Goal: Task Accomplishment & Management: Complete application form

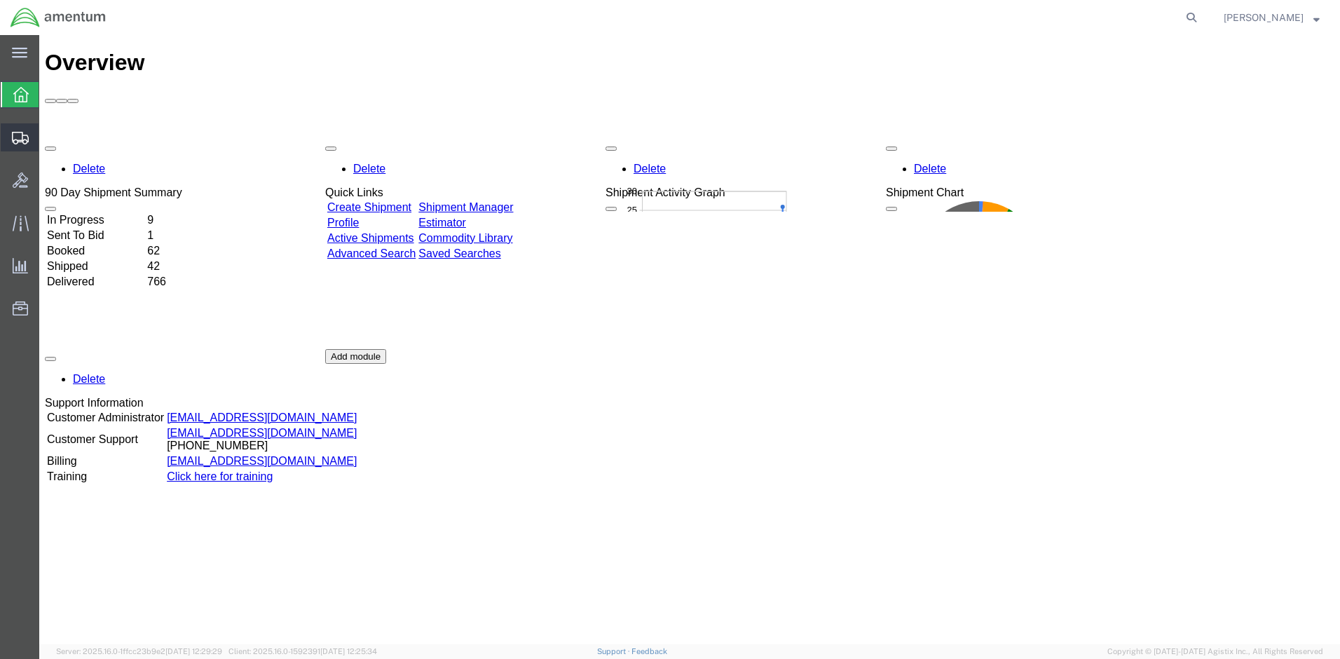
click at [0, 0] on span "Shipment Manager" at bounding box center [0, 0] width 0 height 0
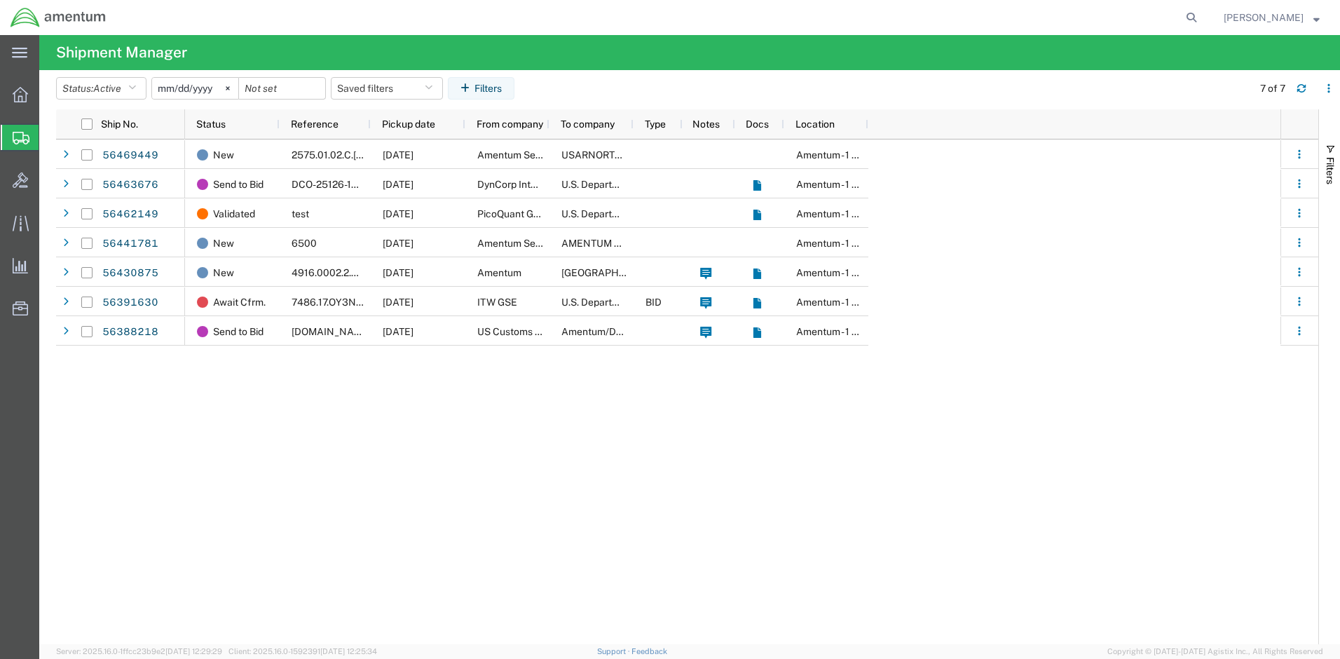
click at [0, 0] on span "Create Shipment" at bounding box center [0, 0] width 0 height 0
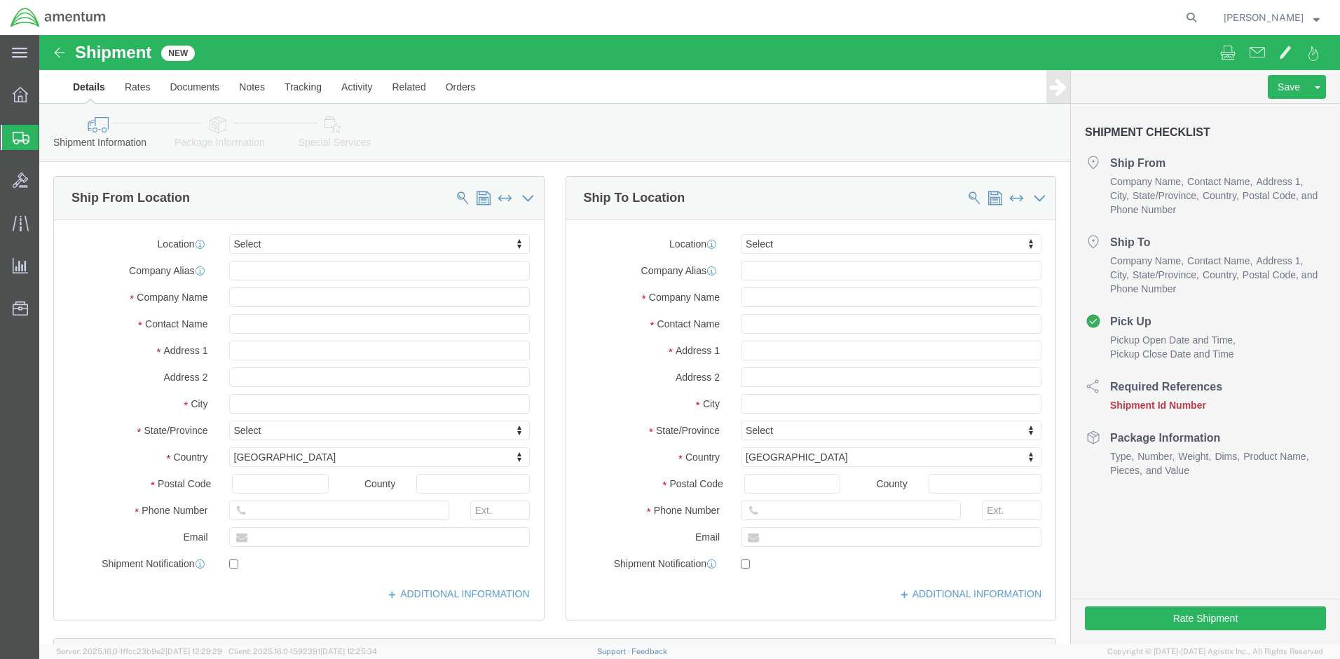
select select
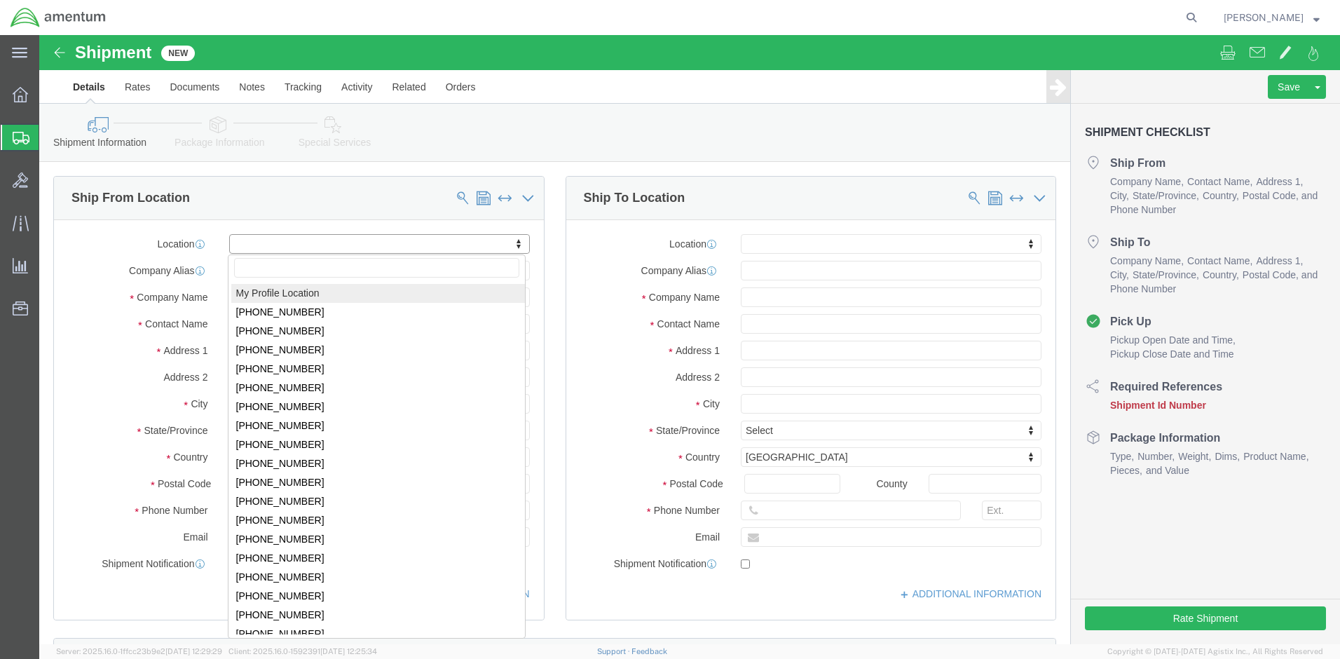
select select "MYPROFILE"
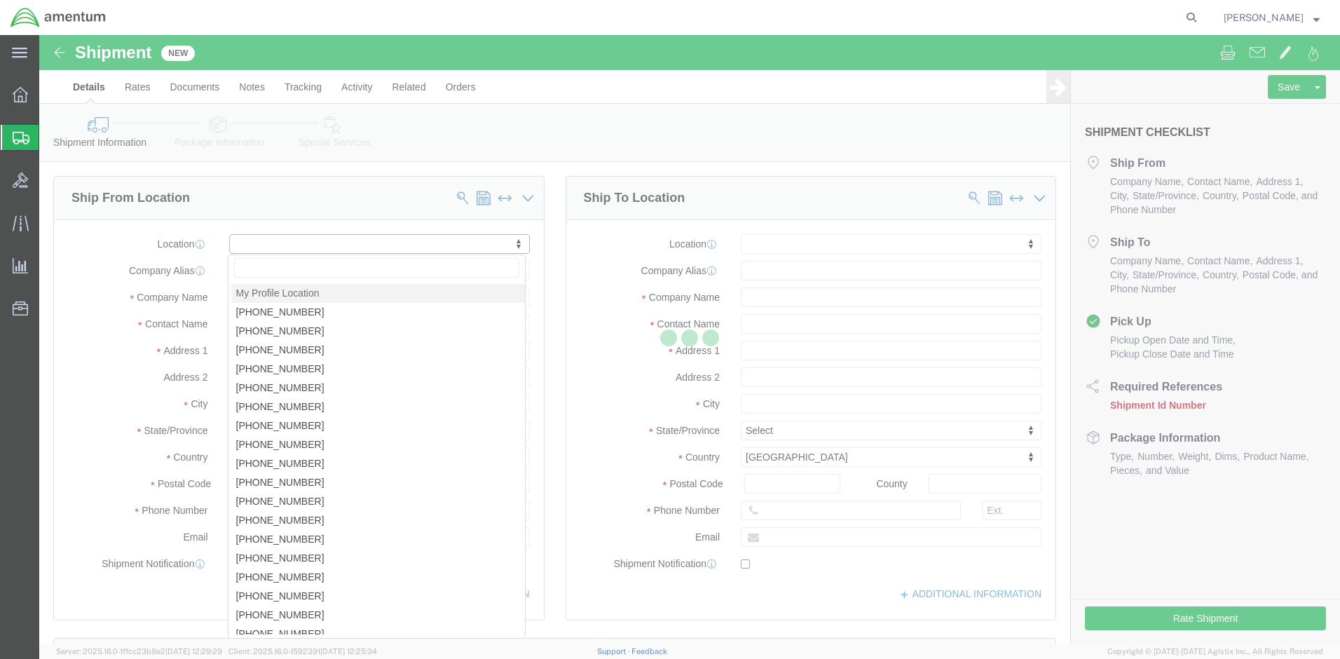
select select "MD"
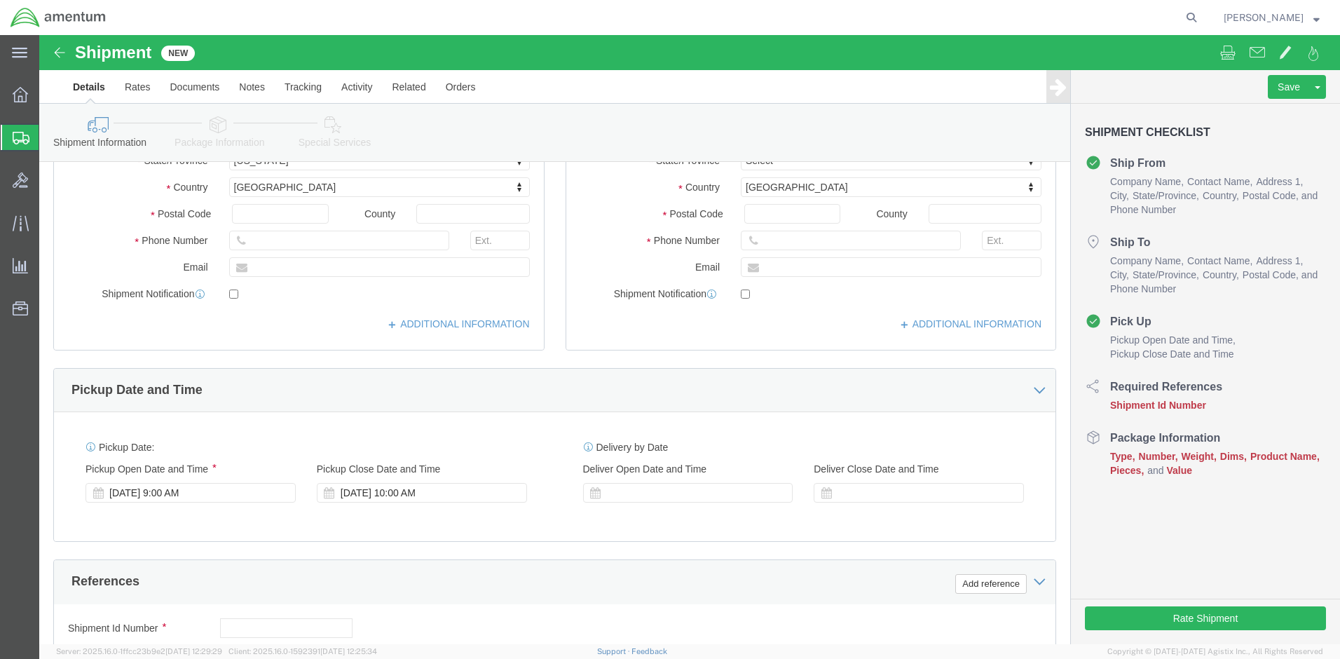
scroll to position [280, 0]
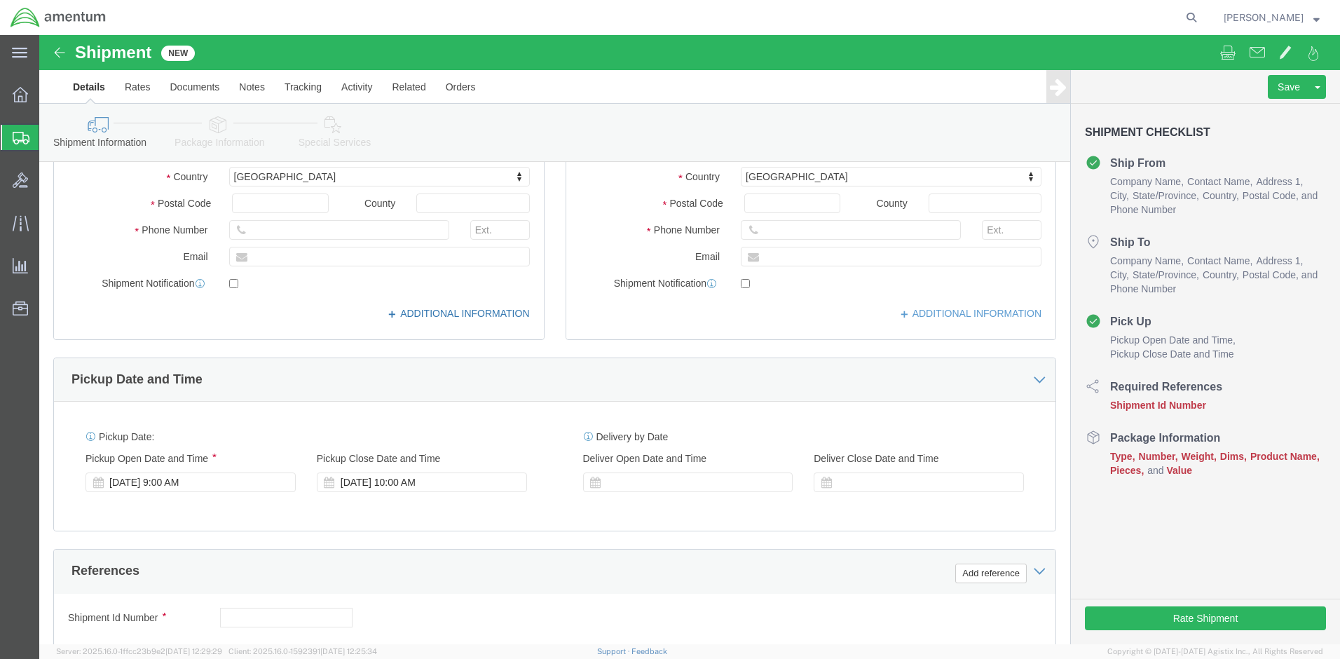
click link "ADDITIONAL INFORMATION"
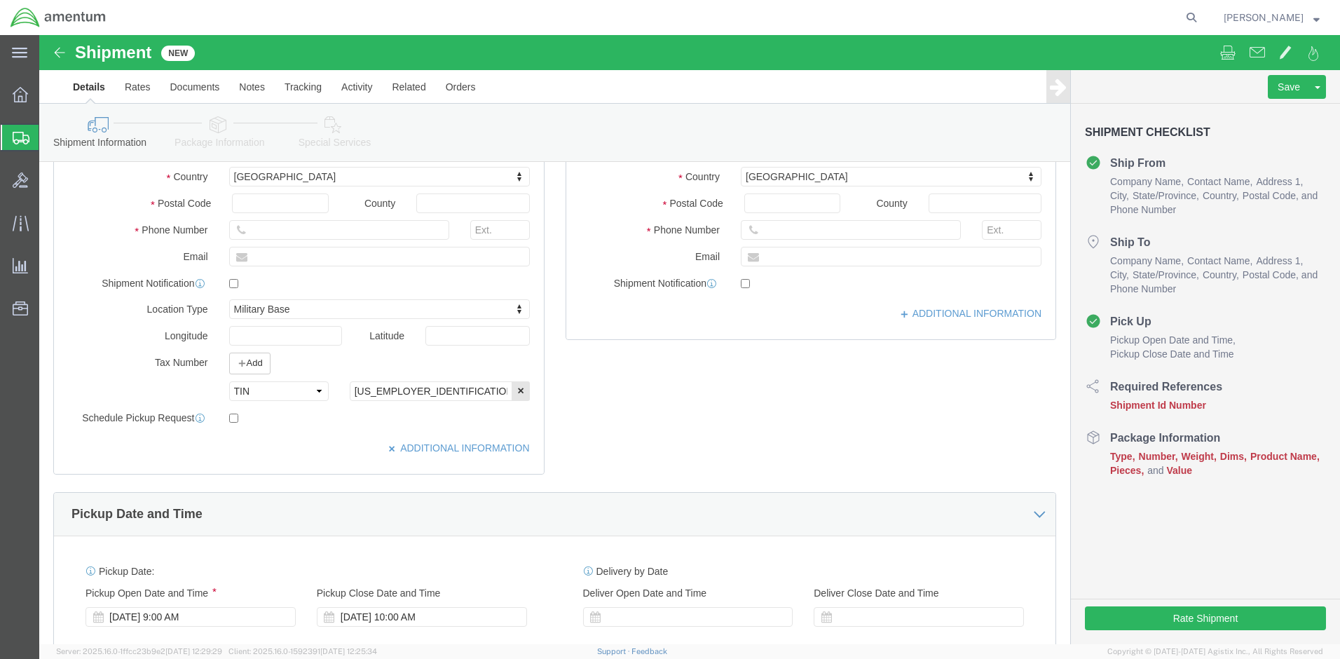
click at [1158, 20] on agx-global-search at bounding box center [979, 17] width 449 height 35
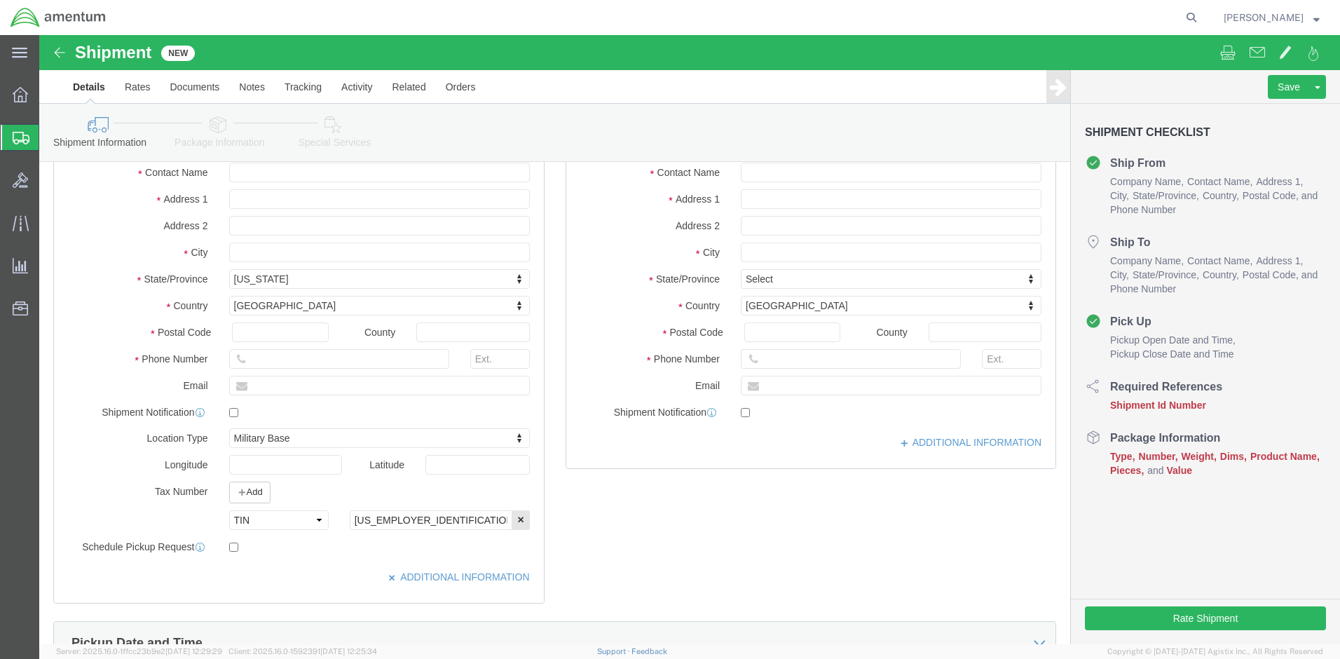
scroll to position [0, 0]
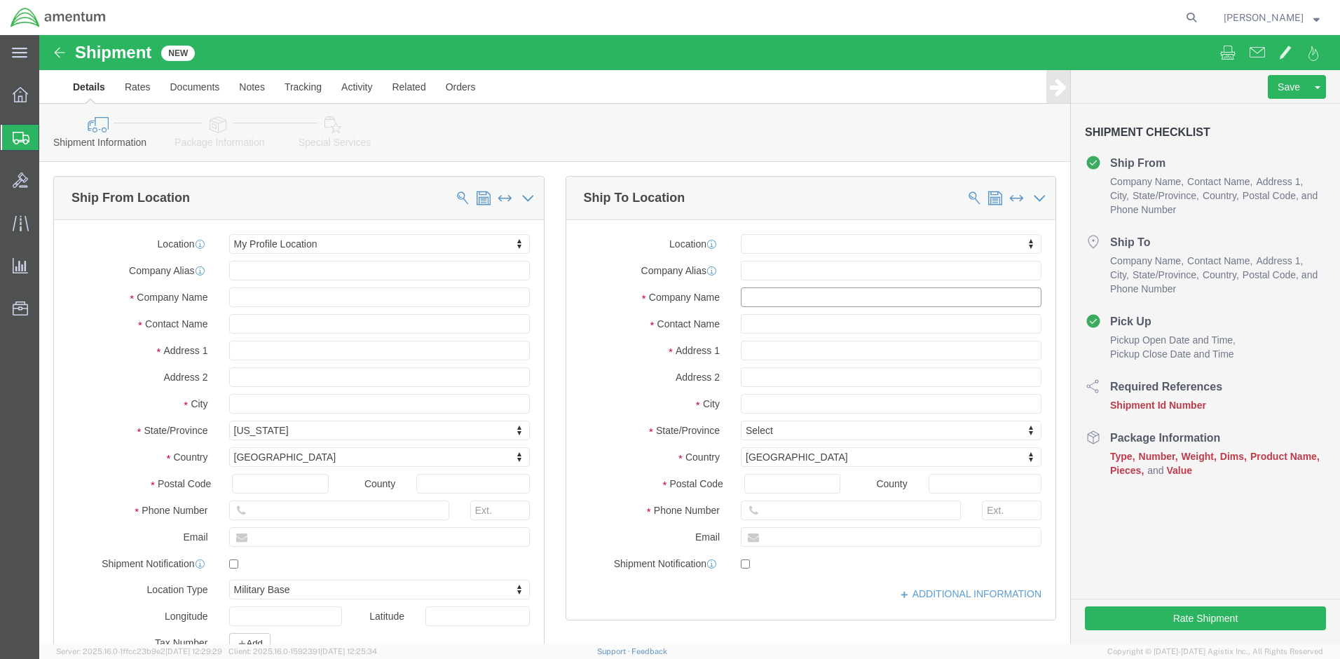
click input "text"
type input "3ABCT S3"
click input "text"
type input "[PERSON_NAME]"
click input "text"
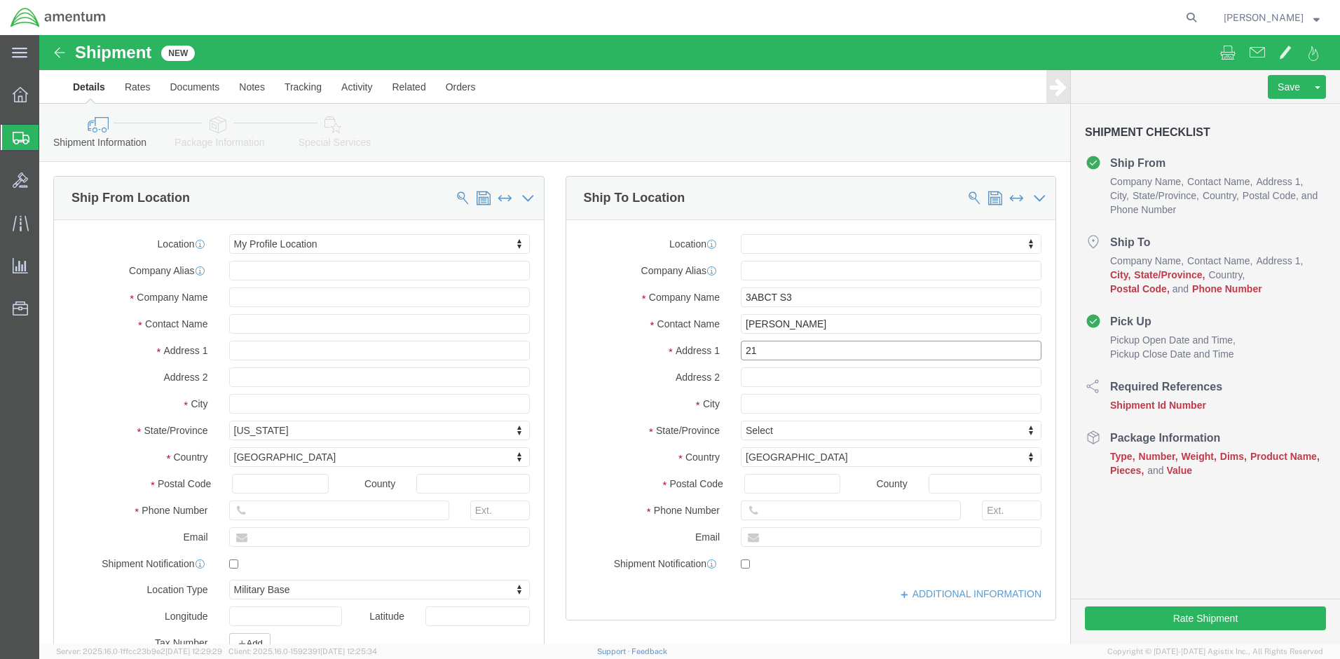
type input "2"
type input "6791"
drag, startPoint x: 699, startPoint y: 286, endPoint x: 714, endPoint y: 297, distance: 18.7
click input "[PERSON_NAME]"
type input "CPT [PERSON_NAME]"
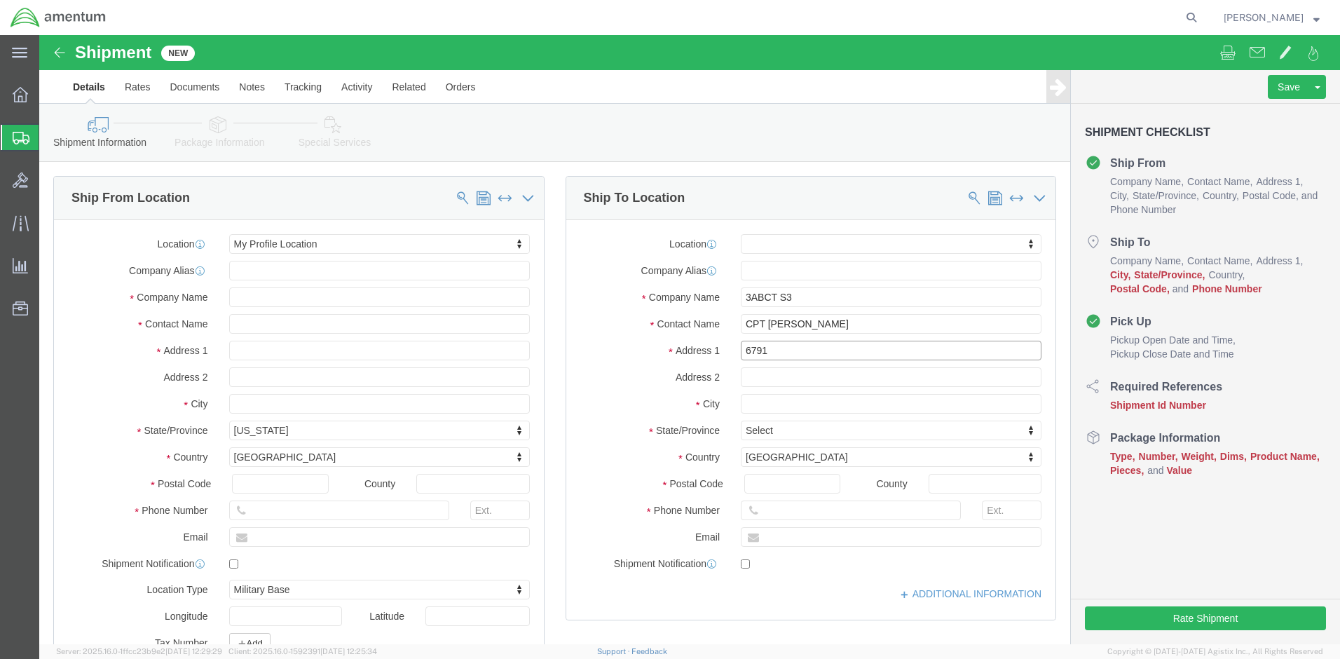
click input "6791"
type input "[STREET_ADDRESS][US_STATE]"
click input "text"
type input "HHC BDE 3ABCT, Bldg 2132"
click input "text"
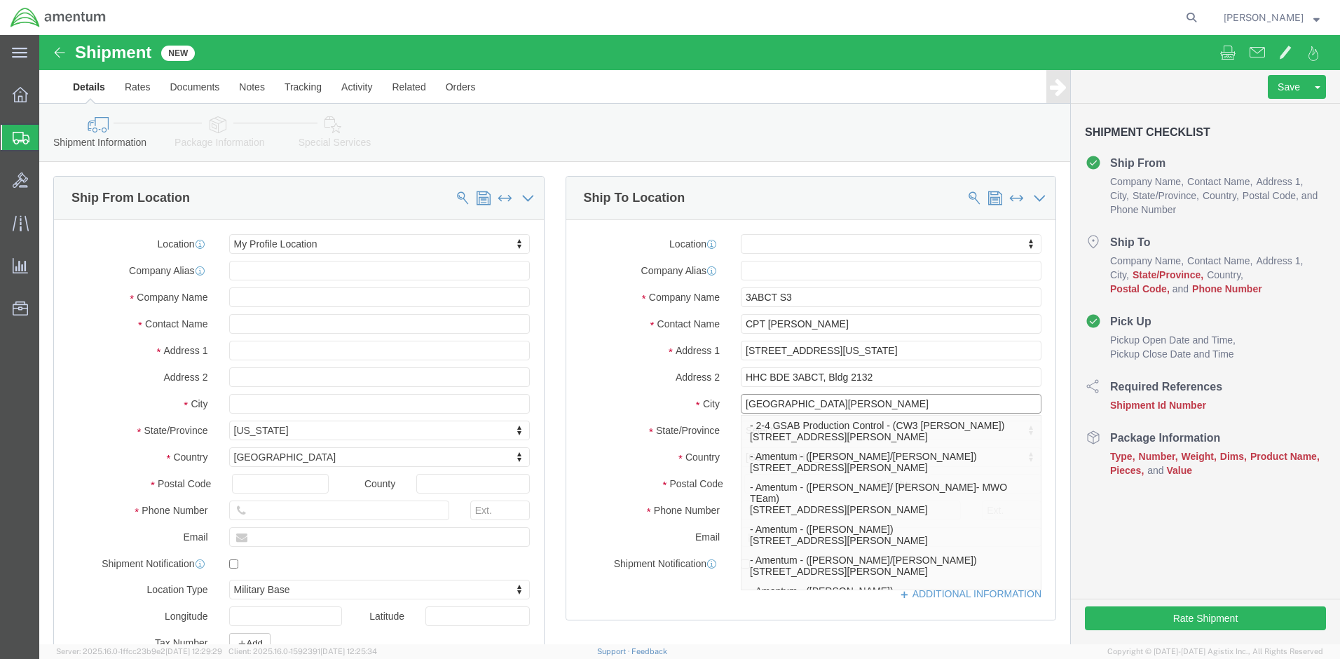
type input "[GEOGRAPHIC_DATA][PERSON_NAME]"
click label "City"
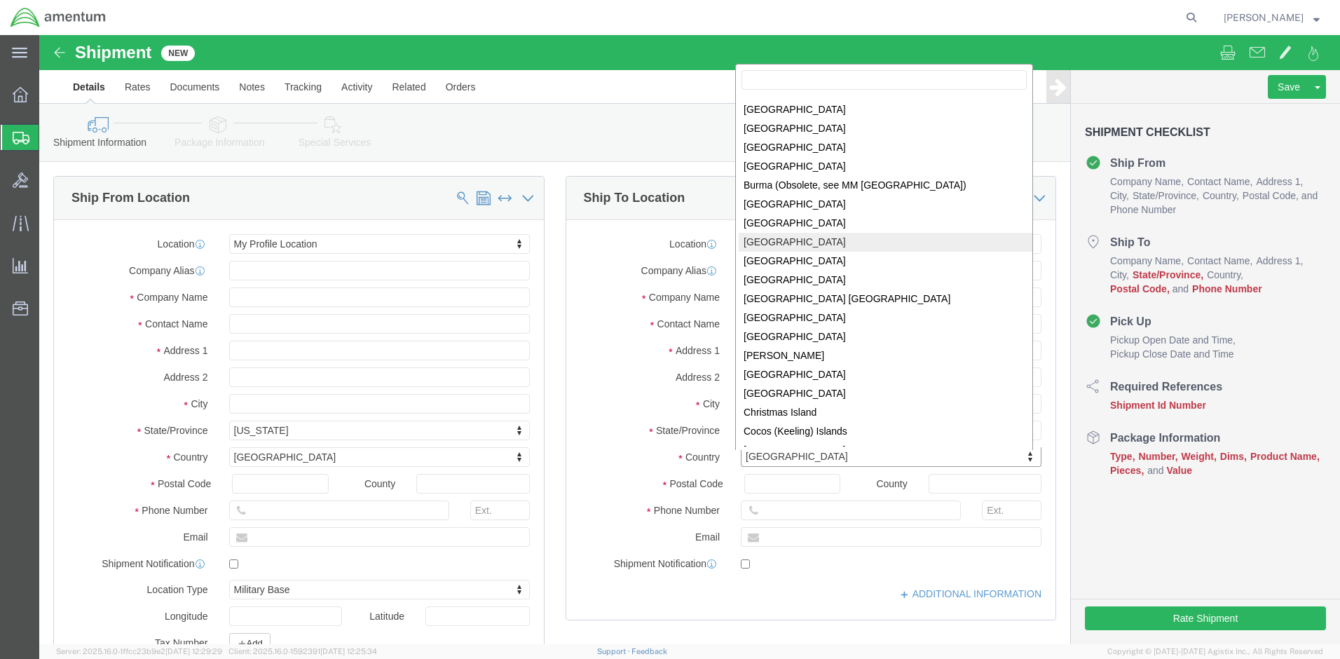
scroll to position [550, 0]
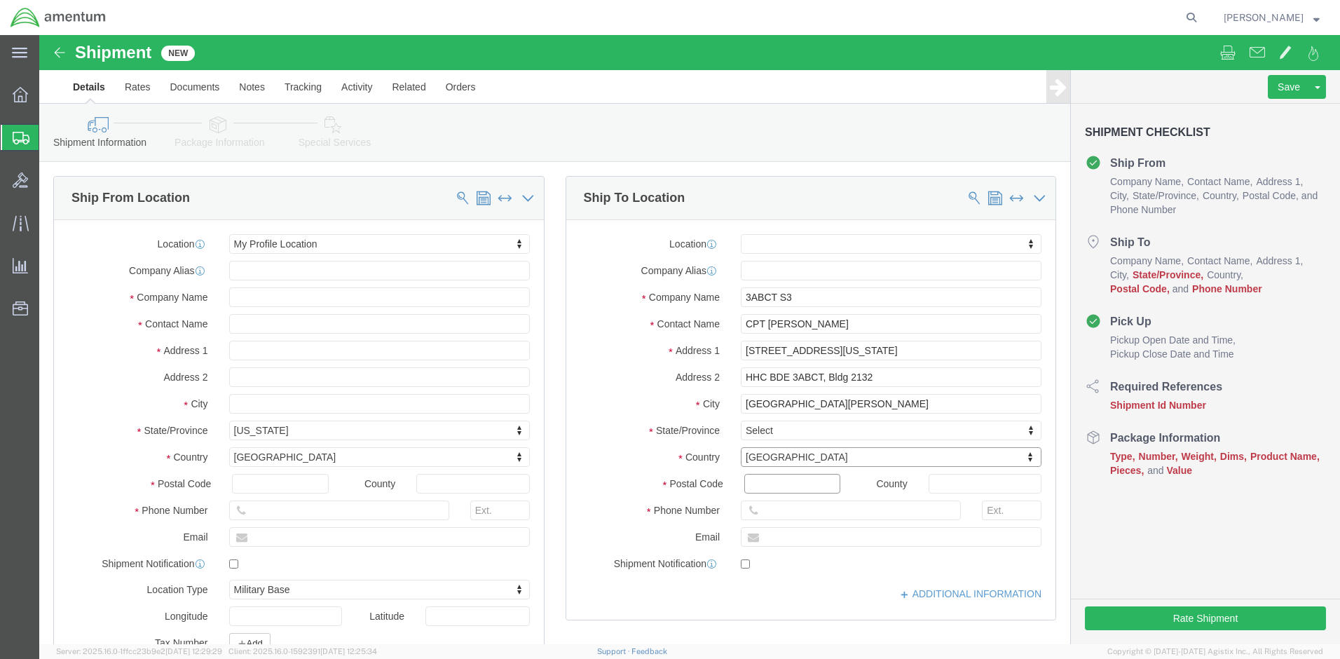
click input "Postal Code"
type input "80913"
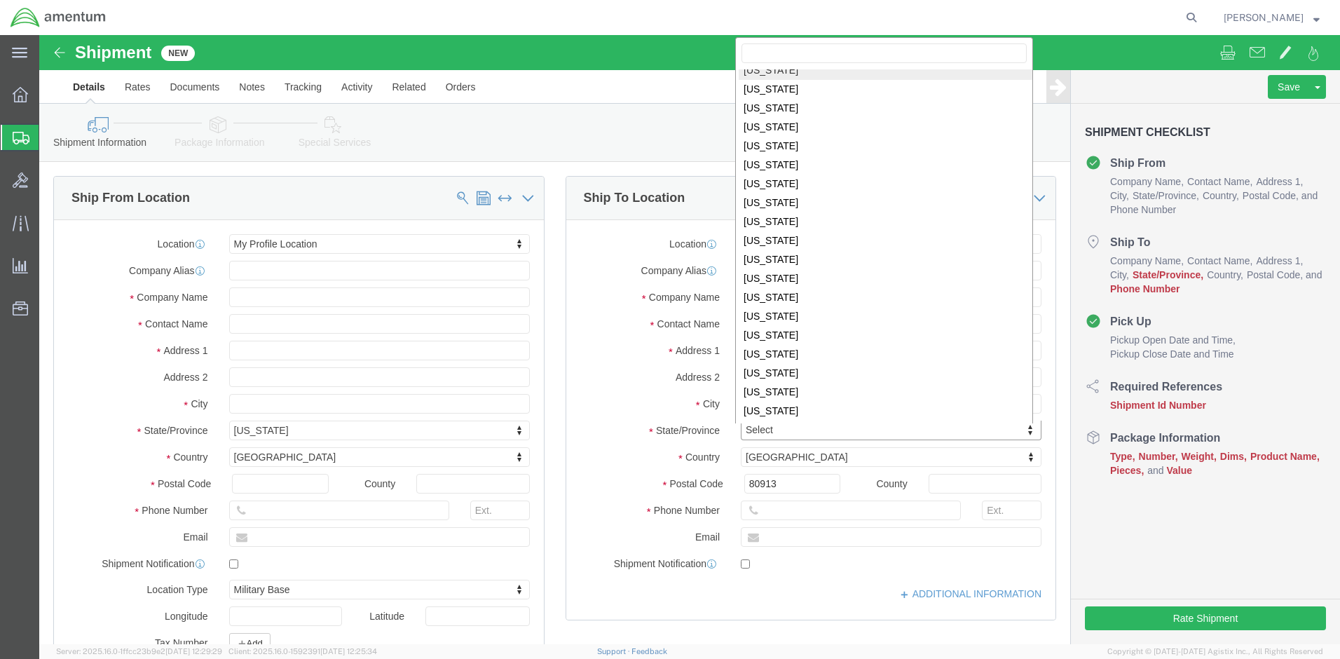
scroll to position [0, 0]
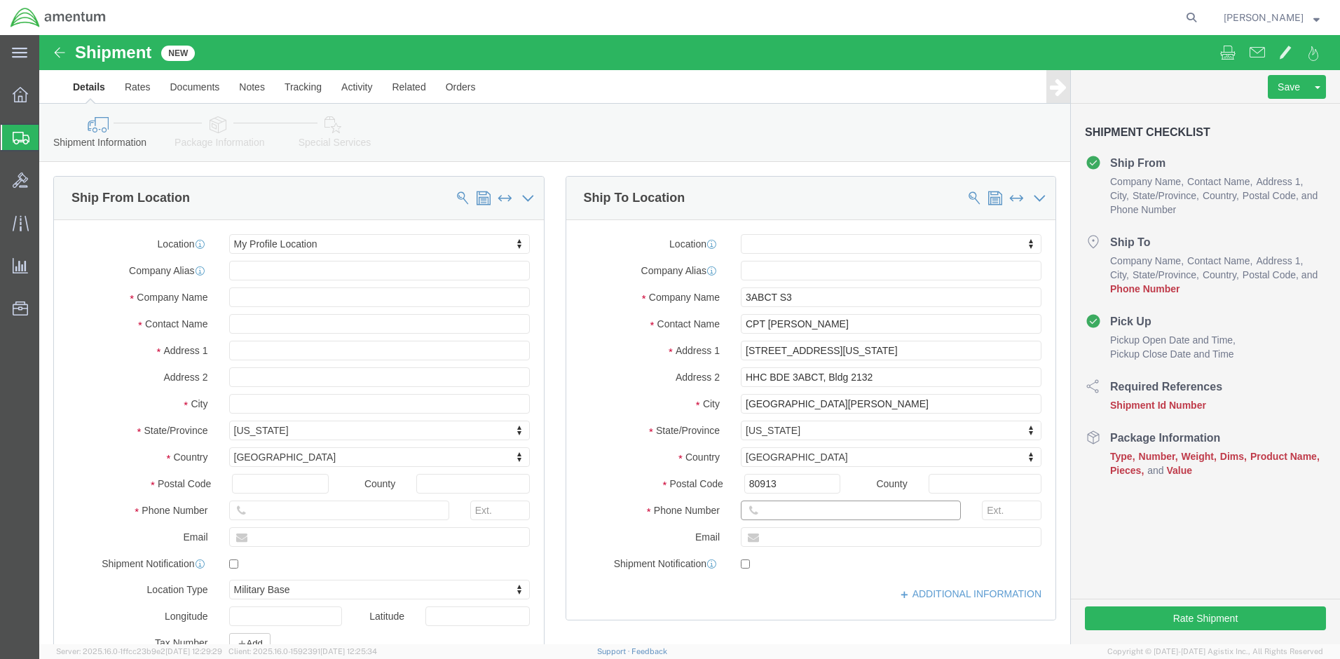
click input "text"
type input "[PHONE_NUMBER]"
click input "text"
click link "ADDITIONAL INFORMATION"
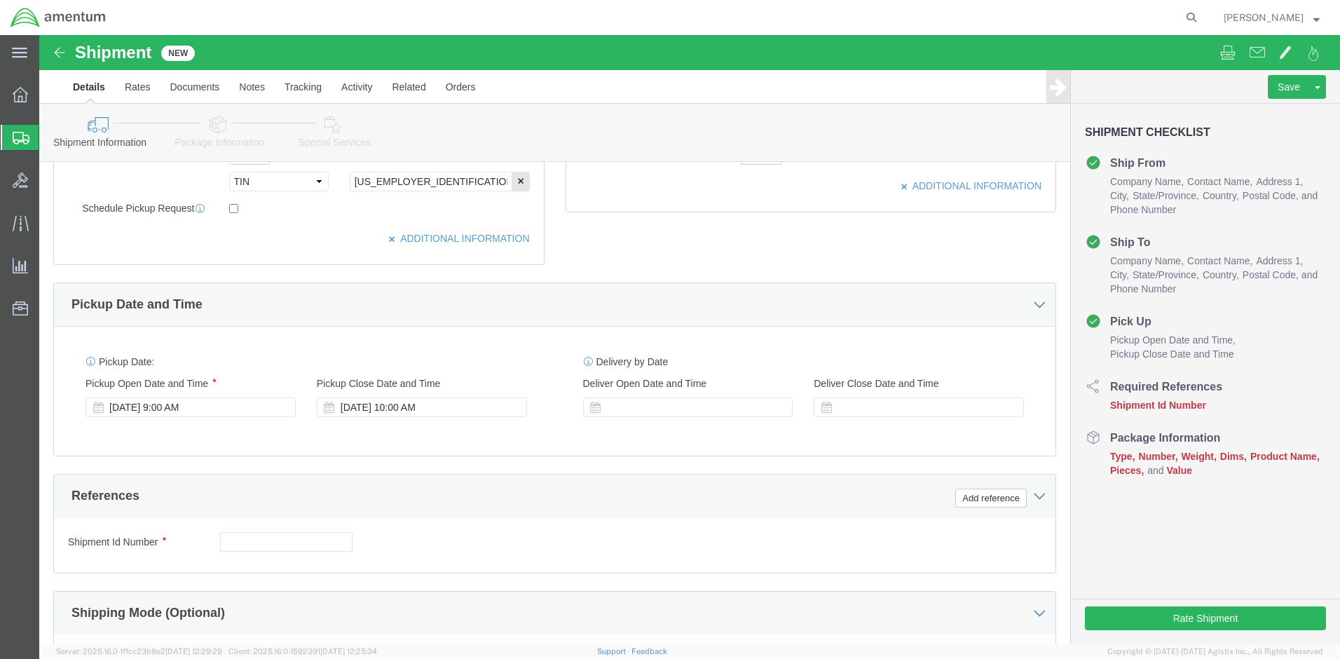
scroll to position [491, 0]
click input "text"
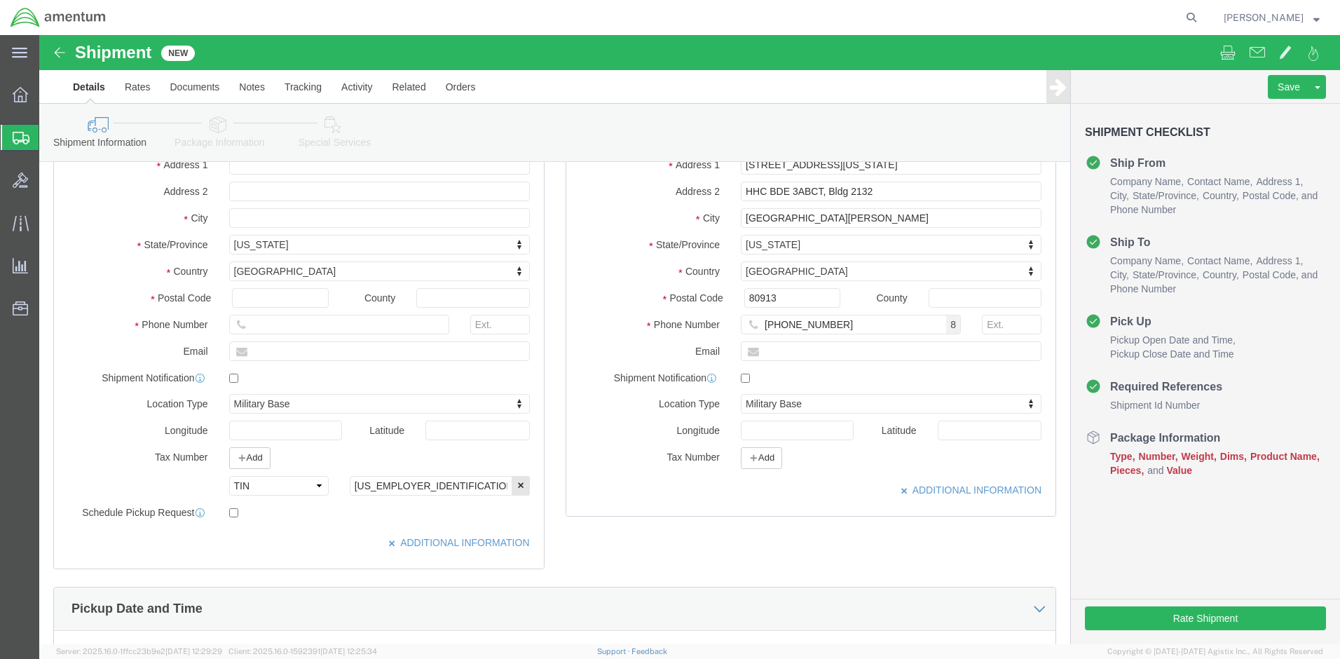
scroll to position [0, 0]
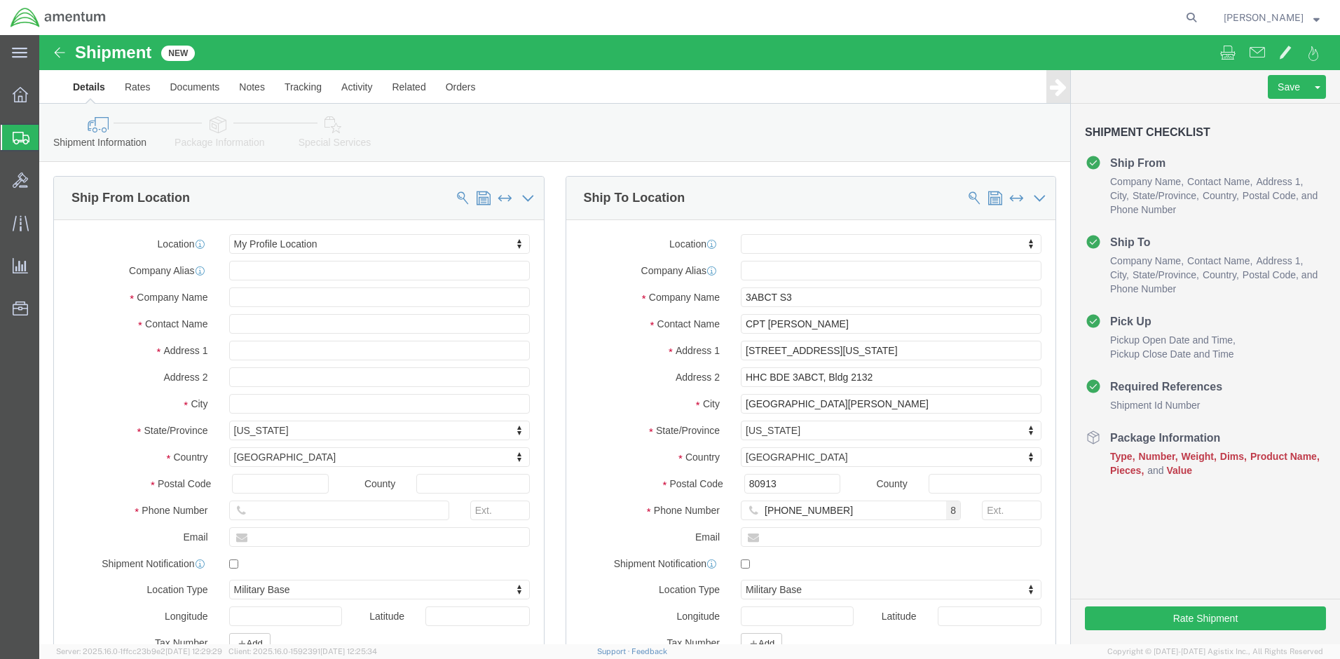
type input "2575."
click input "3ABCT S3"
type input "3ABCT S3/ 4 ID"
click input "HHC BDE 3ABCT, Bldg 2132"
drag, startPoint x: 828, startPoint y: 341, endPoint x: 808, endPoint y: 341, distance: 20.3
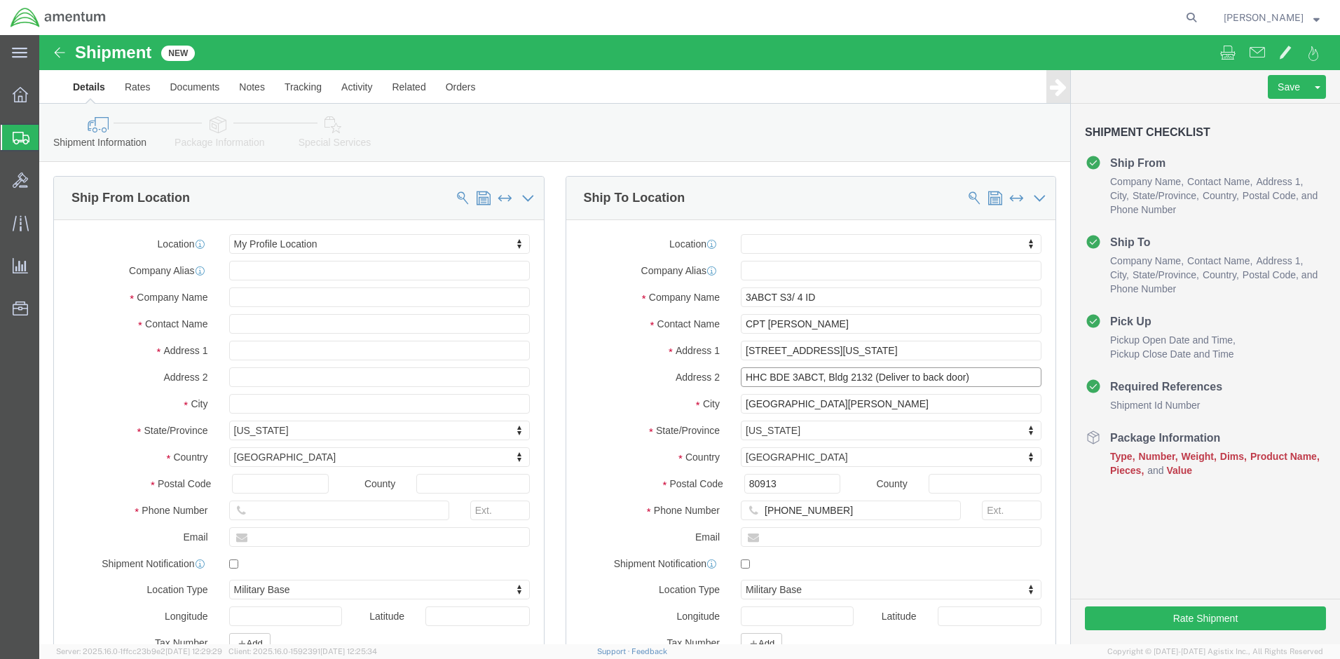
click input "HHC BDE 3ABCT, Bldg 2132 (Deliver to back door)"
type input "HHC BDE 3ABCT, Bldg 2132 (Deliver to back door)"
click input "[PHONE_NUMBER]"
drag, startPoint x: 814, startPoint y: 472, endPoint x: 702, endPoint y: 477, distance: 111.6
click input "[PHONE_NUMBER]"
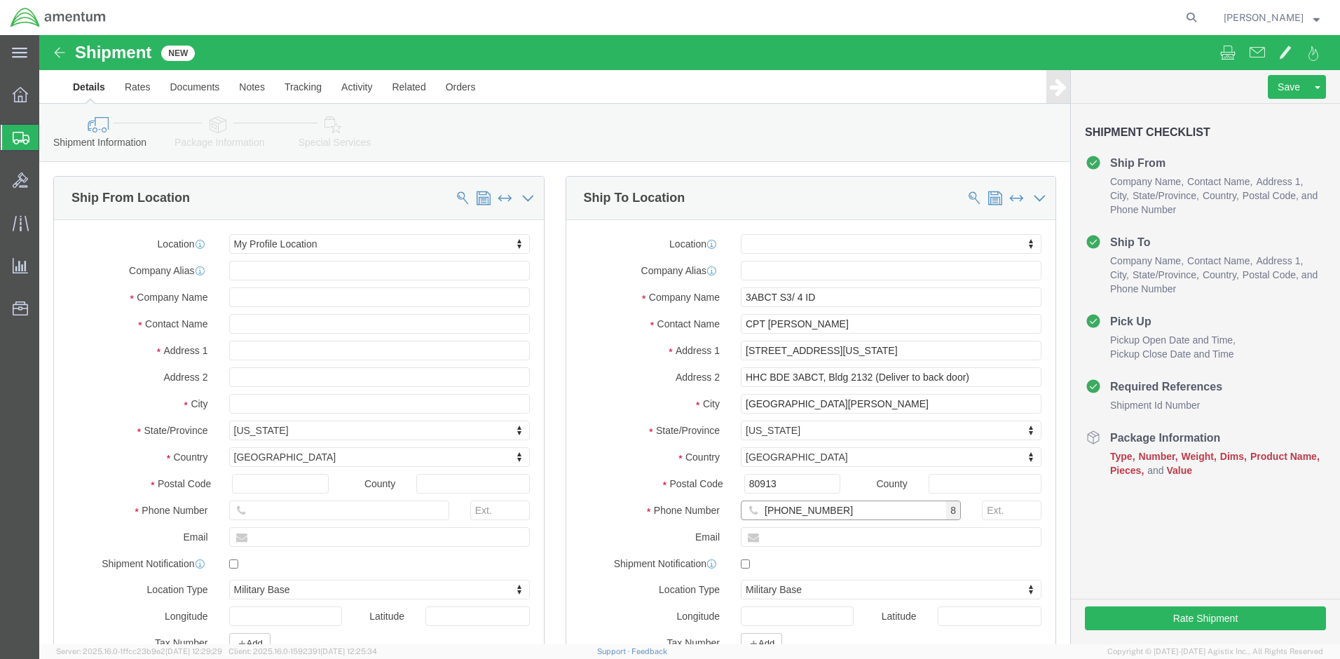
type input "[PHONE_NUMBER]"
click input "3ABCT S3/ 4 ID"
type input "3ABCT/ 4 ID"
click input "CPT [PERSON_NAME]"
type input "CPT [PERSON_NAME] S3"
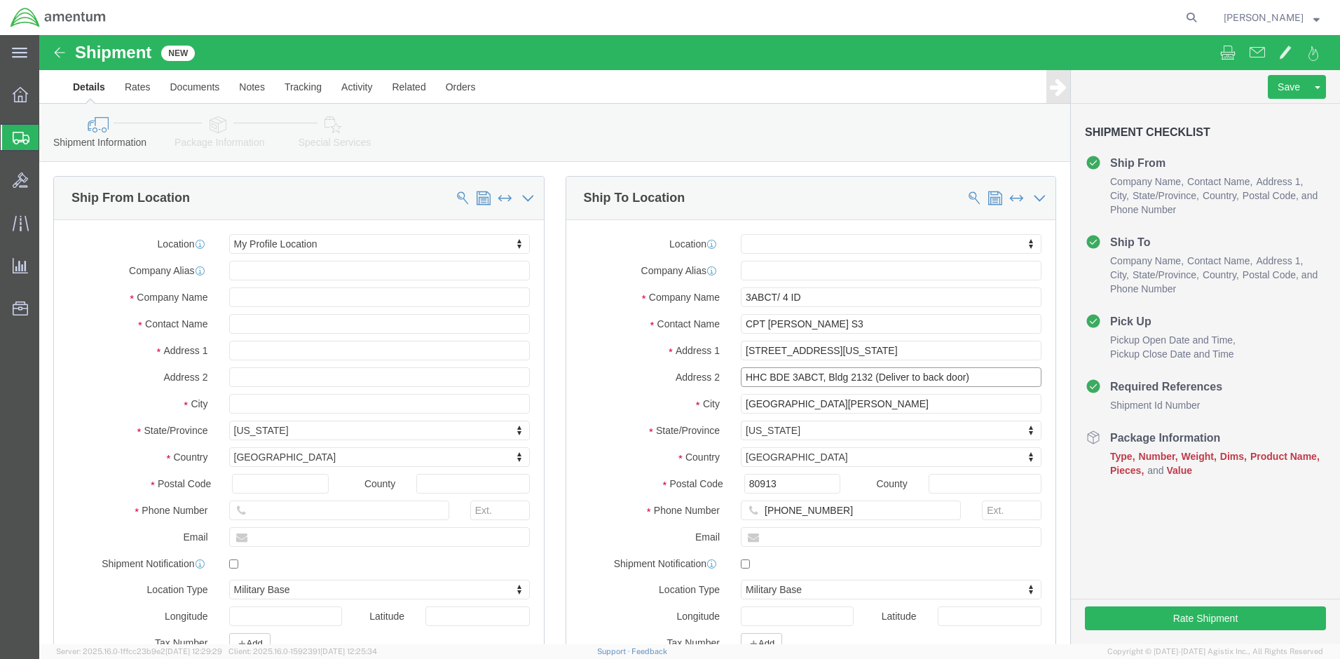
drag, startPoint x: 777, startPoint y: 341, endPoint x: 662, endPoint y: 341, distance: 115.0
click div "Address 2 HHC BDE 3ABCT, Bldg 2132 (Deliver to back door)"
type input "Bldg 2132 (Deliver to back door)"
click input "[STREET_ADDRESS][US_STATE]"
paste input "HHC BDE 3ABCT"
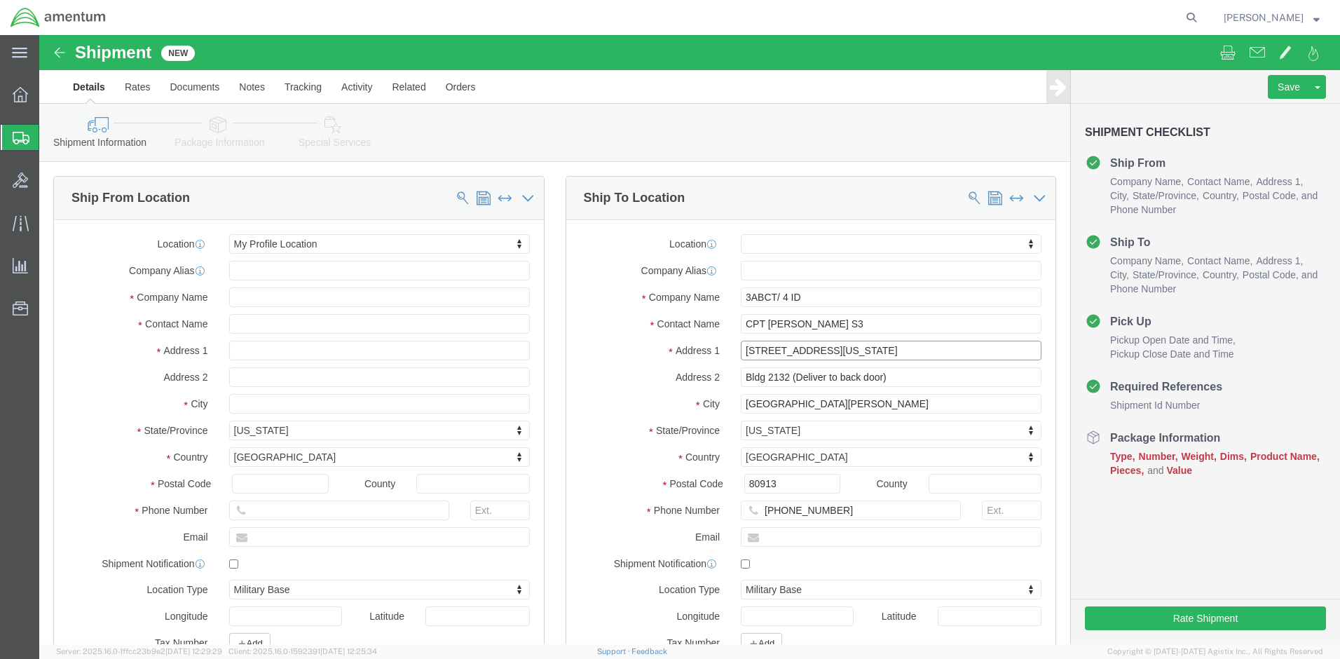
click input "[STREET_ADDRESS][US_STATE]"
drag, startPoint x: 850, startPoint y: 315, endPoint x: 799, endPoint y: 318, distance: 51.2
click input "[STREET_ADDRESS][US_STATE]"
type input "[STREET_ADDRESS][US_STATE]"
click input "Bldg 2132 (Deliver to back door)"
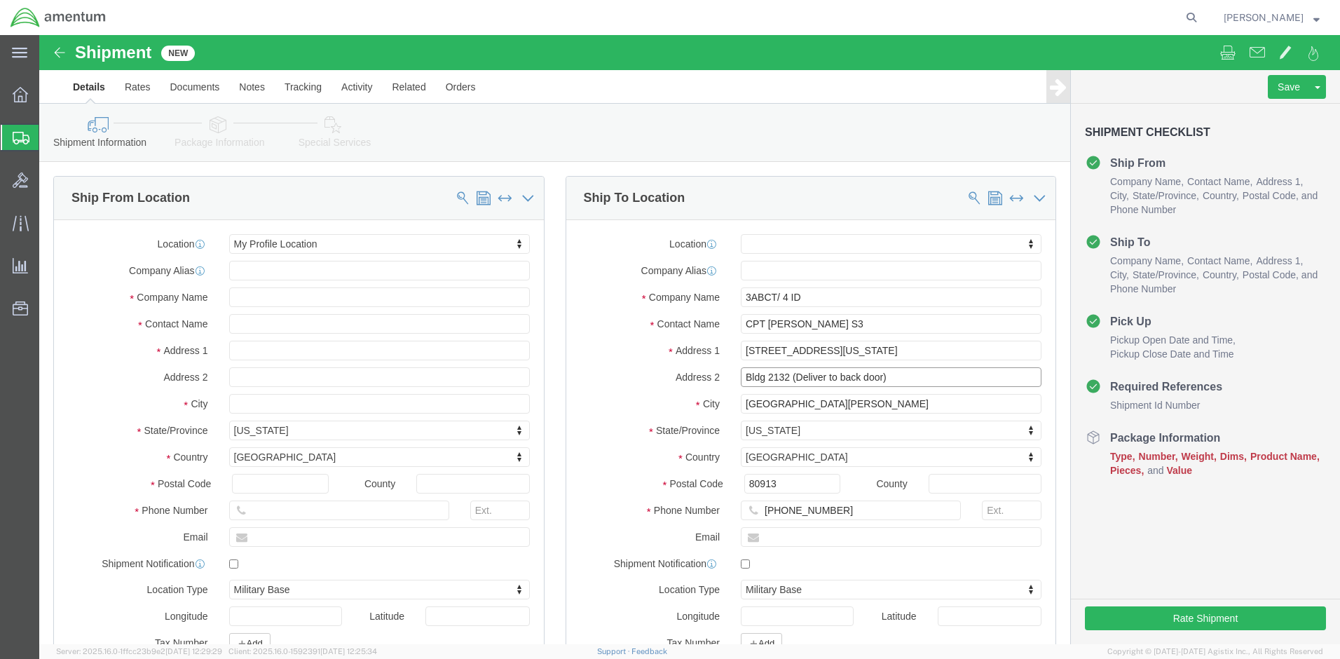
paste input "HHC BDE 3ABCT"
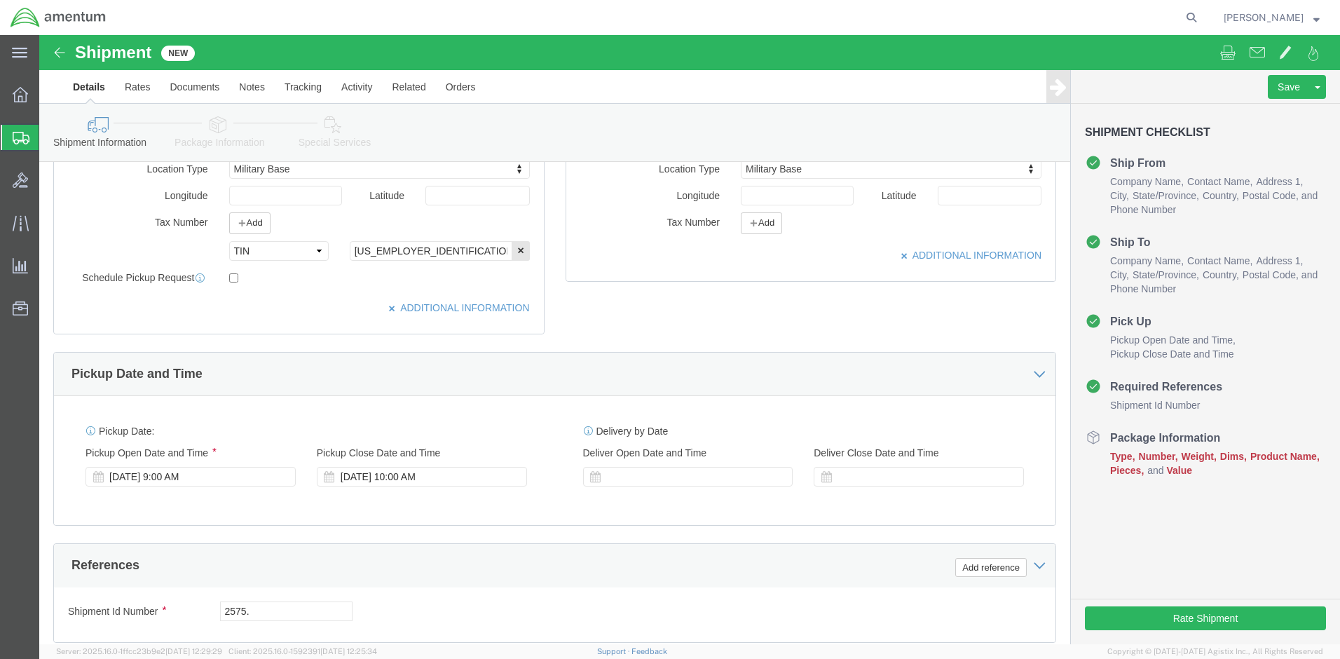
scroll to position [729, 0]
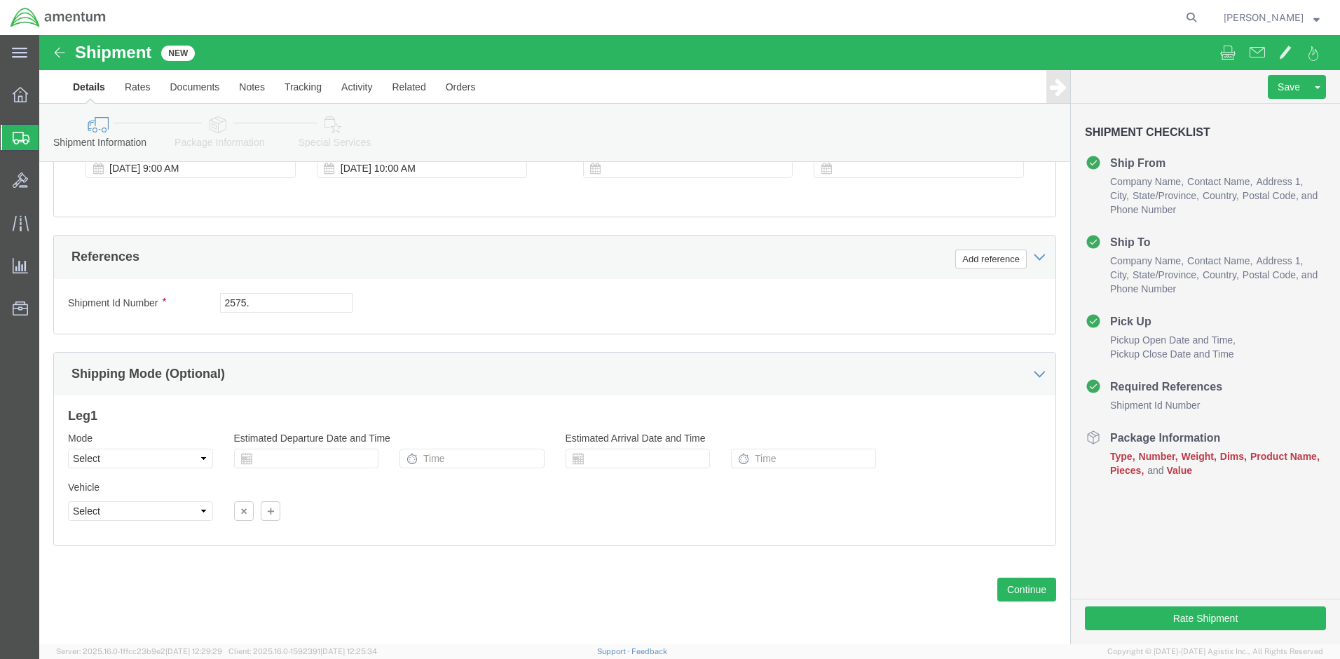
type input "HHC BDE 3ABCT, Bldg 2132 (Deliver to back door)"
drag, startPoint x: 242, startPoint y: 266, endPoint x: 135, endPoint y: 265, distance: 107.2
click div "Shipment Id Number 2575."
paste input "01.02.C.2002.4STP"
type input "2575.01.02.C.2002.4STP"
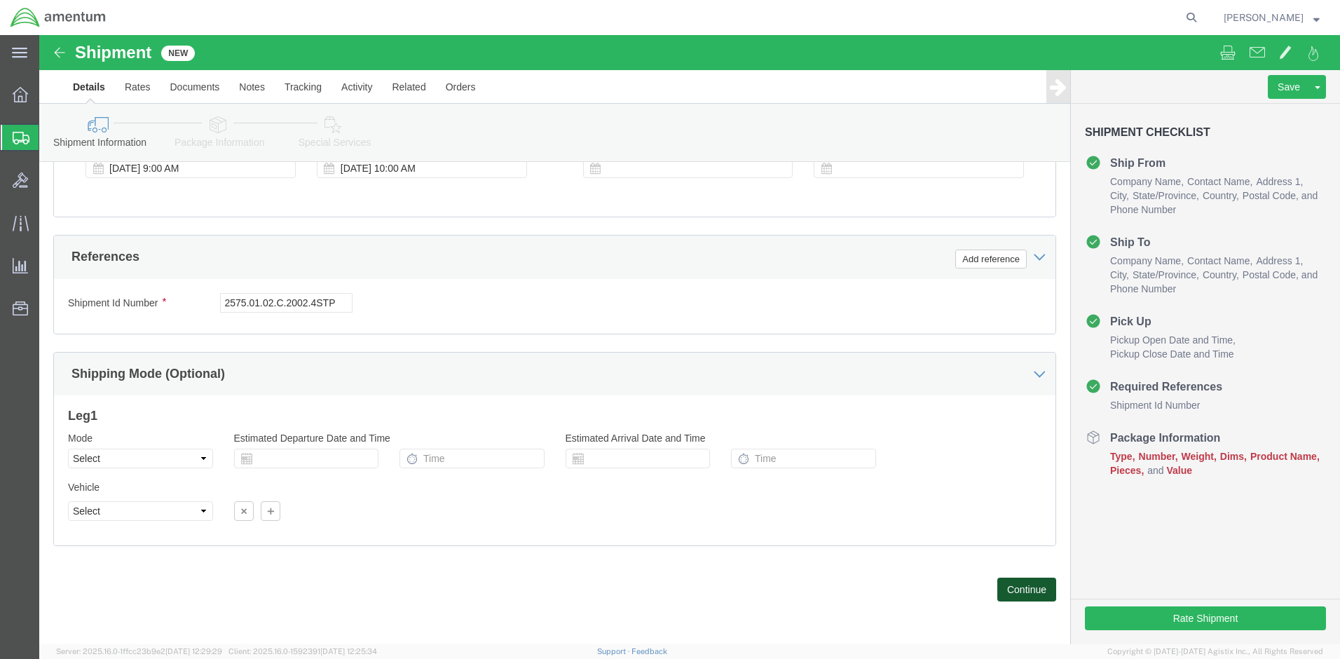
click button "Continue"
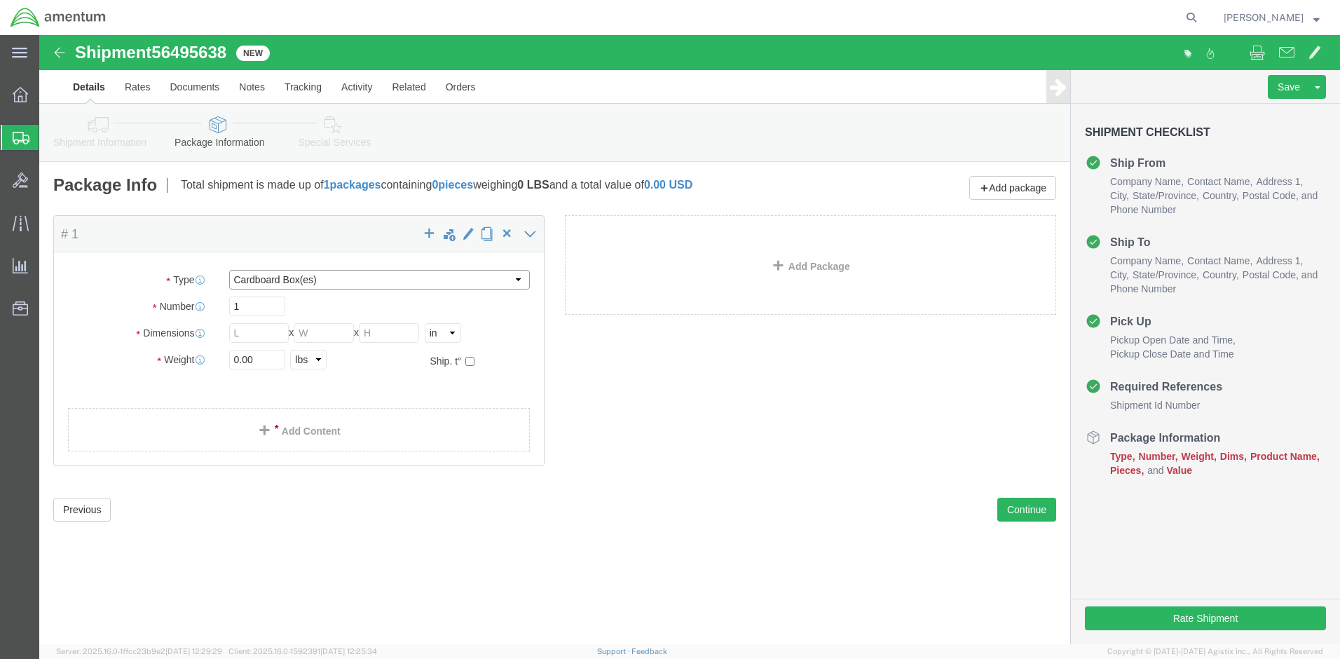
click select "Select BCK Boxes Bale(s) Basket(s) Bolt(s) Bottle(s) Buckets Bulk Bundle(s) Can…"
select select "PSNS"
click select "Select BCK Boxes Bale(s) Basket(s) Bolt(s) Bottle(s) Buckets Bulk Bundle(s) Can…"
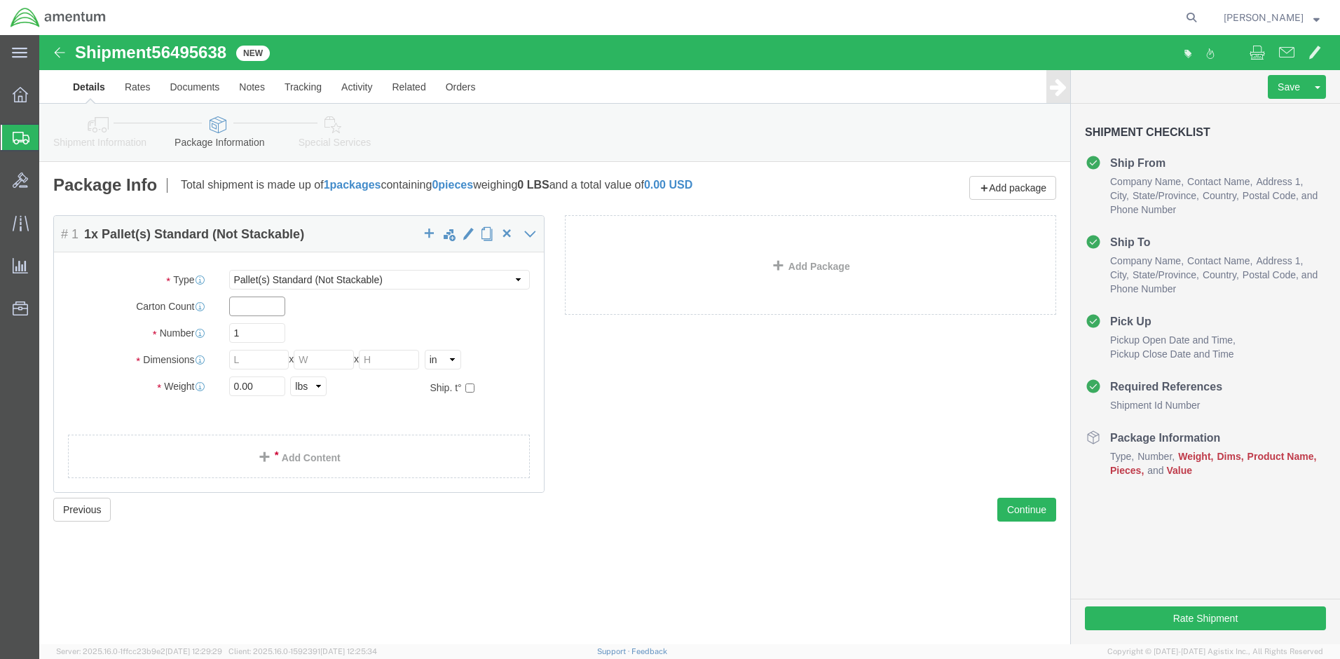
click input "text"
click select "Select BCK Boxes Bale(s) Basket(s) Bolt(s) Bottle(s) Buckets Bulk Bundle(s) Can…"
click icon
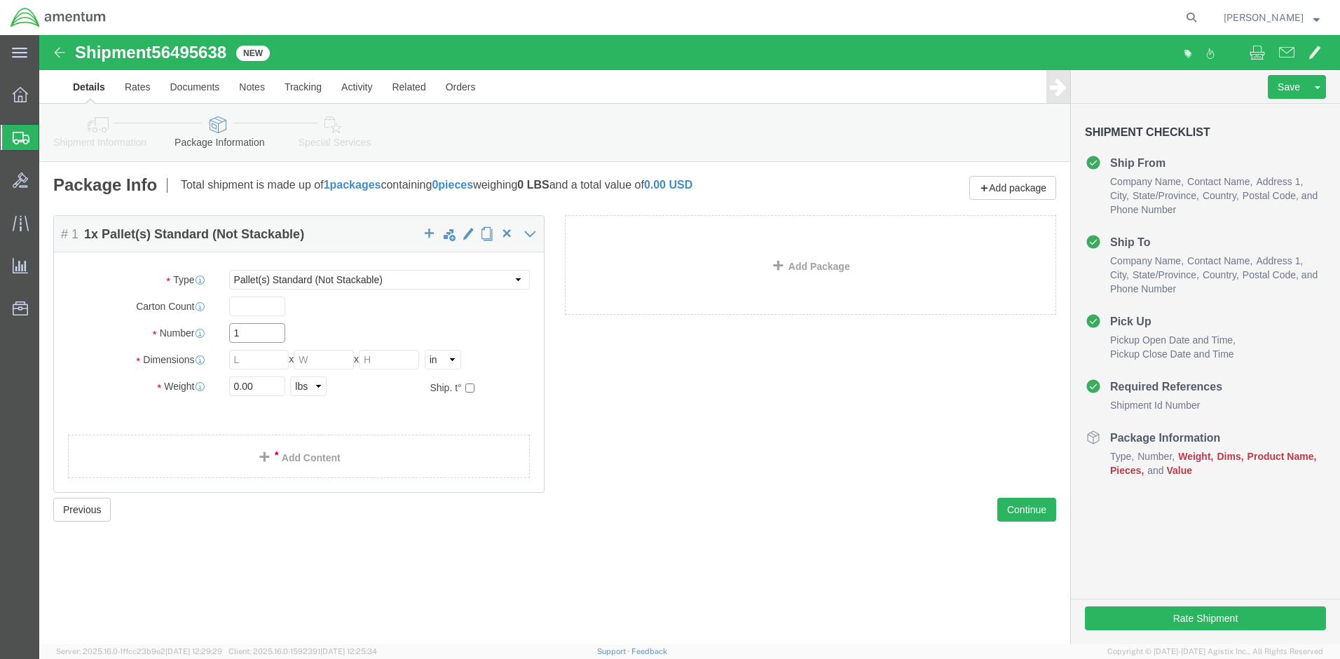
drag, startPoint x: 217, startPoint y: 297, endPoint x: 153, endPoint y: 297, distance: 64.5
click div "Number 1"
click input "1"
click icon
click input "text"
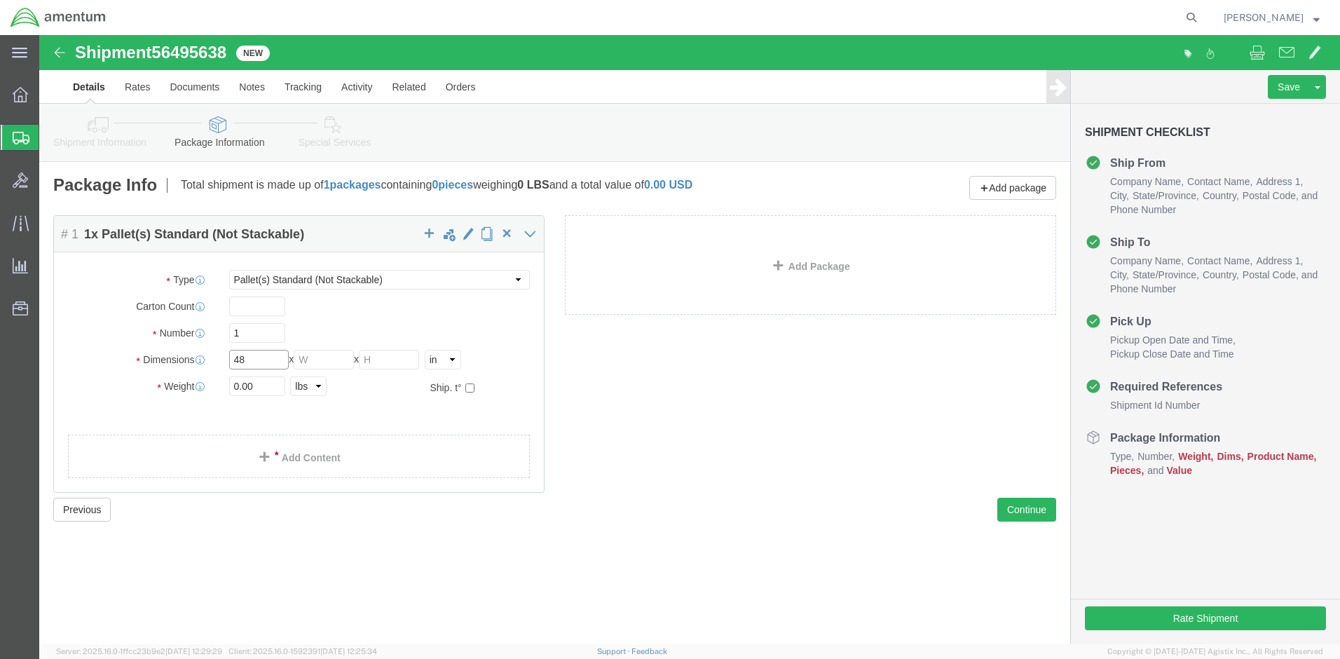
type input "48"
type input "40"
type input "46"
drag, startPoint x: 228, startPoint y: 360, endPoint x: 145, endPoint y: 358, distance: 82.7
click div "Weight 0.00 Select kgs lbs Ship. t°"
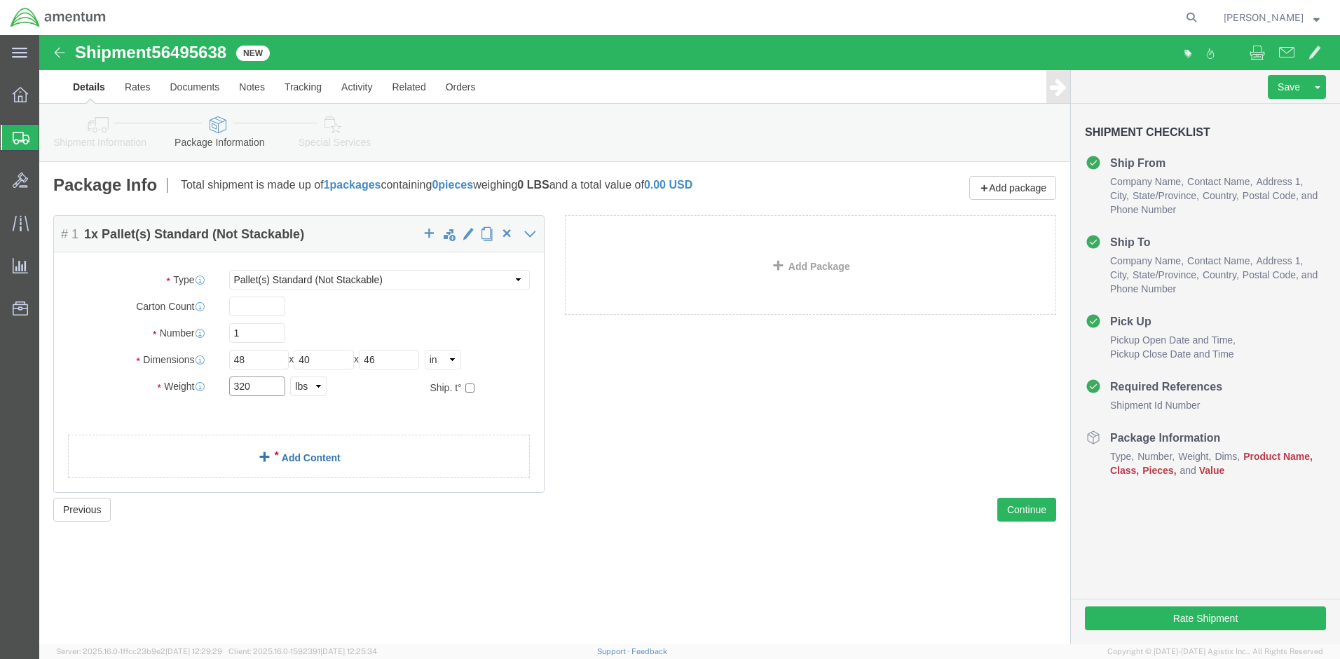
type input "320"
click span
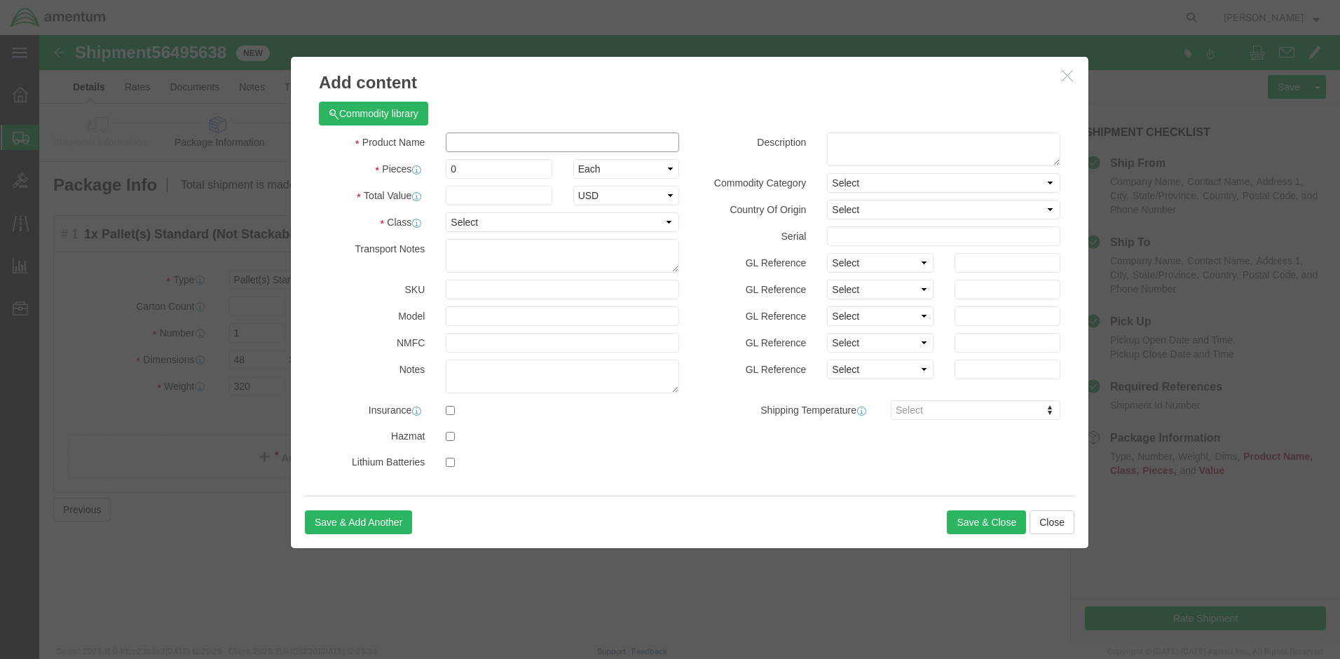
click input "text"
type input "$"
drag, startPoint x: 550, startPoint y: 106, endPoint x: 375, endPoint y: 106, distance: 174.5
click div "Product Name 4_ID Brackets and Cables 4_ID"
type input "4_ID Brackets and Cables"
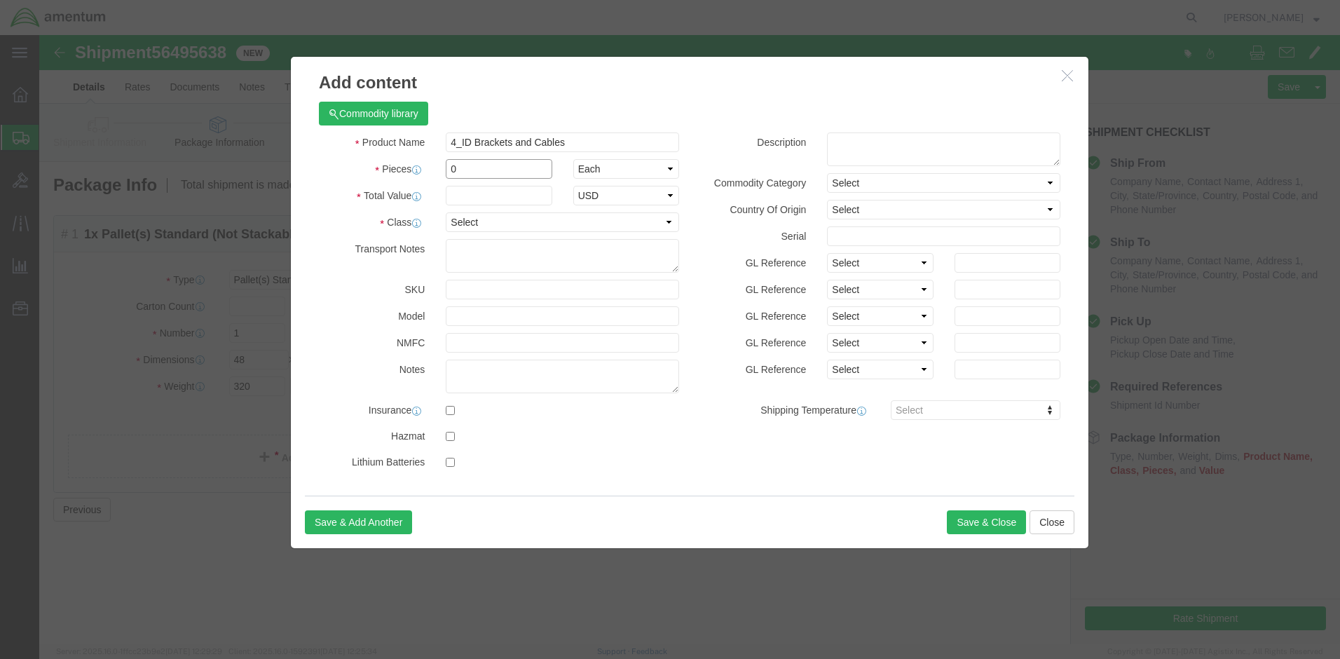
drag, startPoint x: 447, startPoint y: 137, endPoint x: 346, endPoint y: 130, distance: 100.5
click div "Pieces 0 Select Bag Barrels 100Board Feet Bottle Box Blister Pack Carats Can Ca…"
type input "40"
click input "text"
type input "1,000"
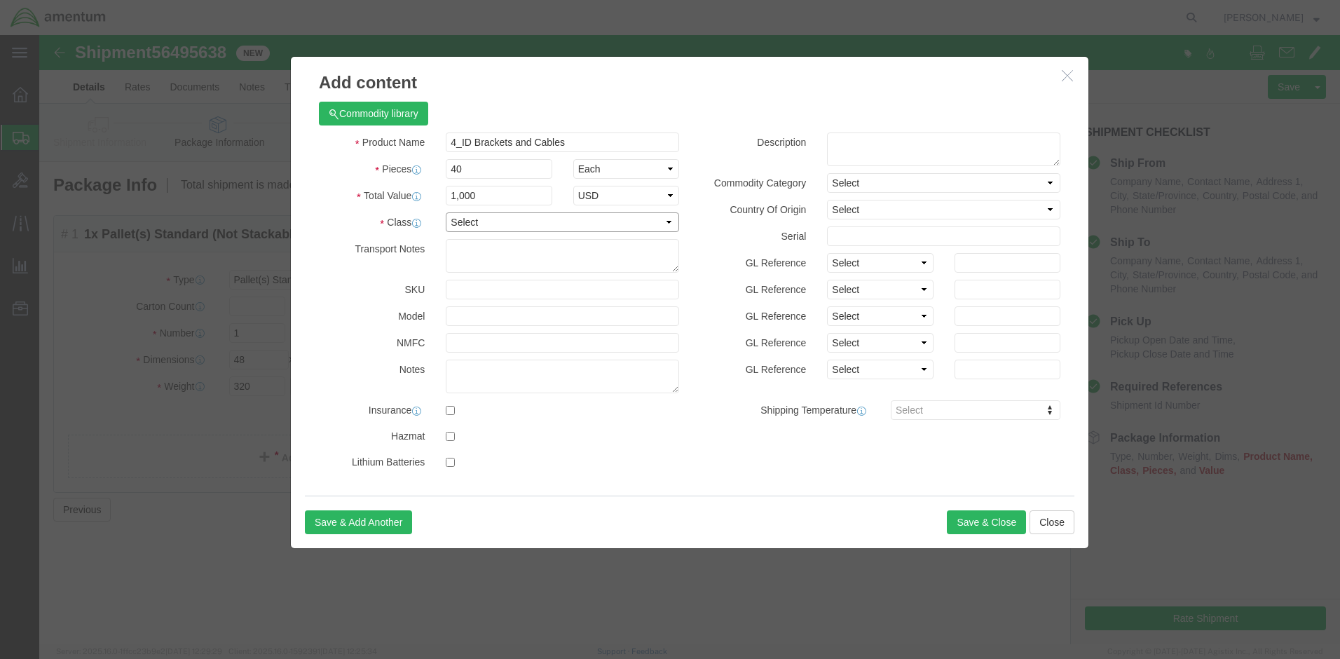
click select "Select 50 55 60 65 70 85 92.5 100 125 175 250 300 400"
select select "125"
click select "Select 50 55 60 65 70 85 92.5 100 125 175 250 300 400"
click button "Save & Close"
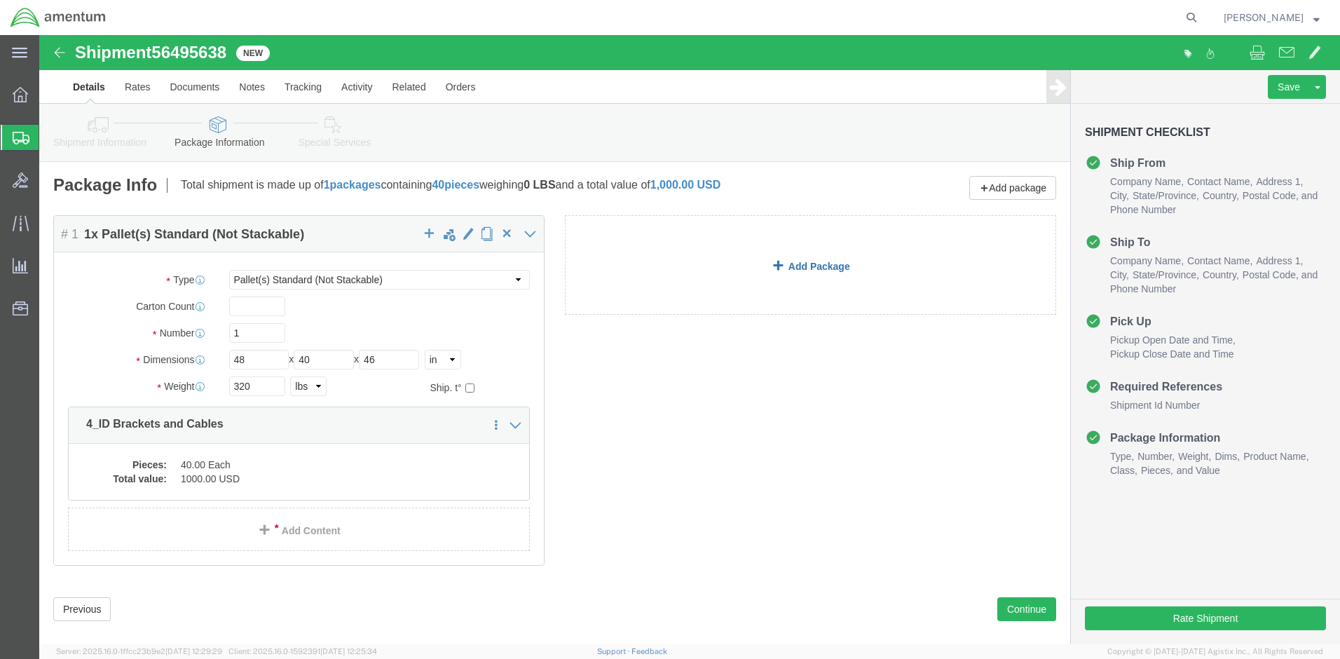
click link "Add Package"
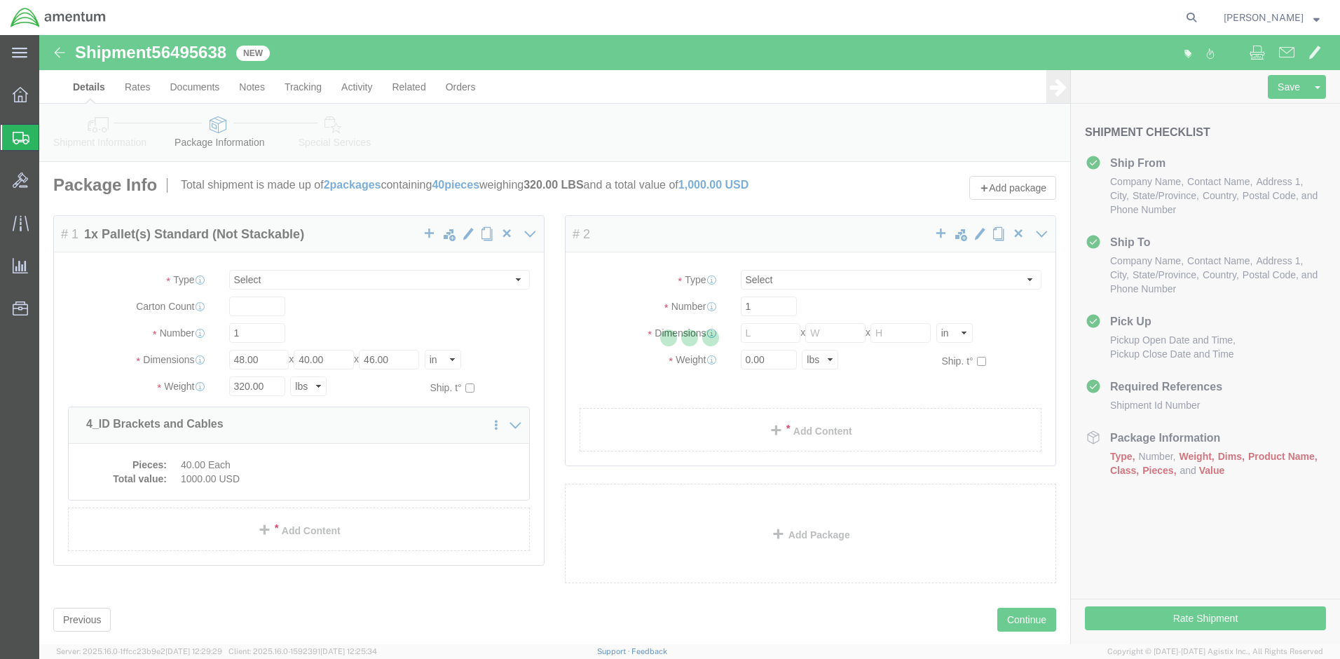
select select "PSNS"
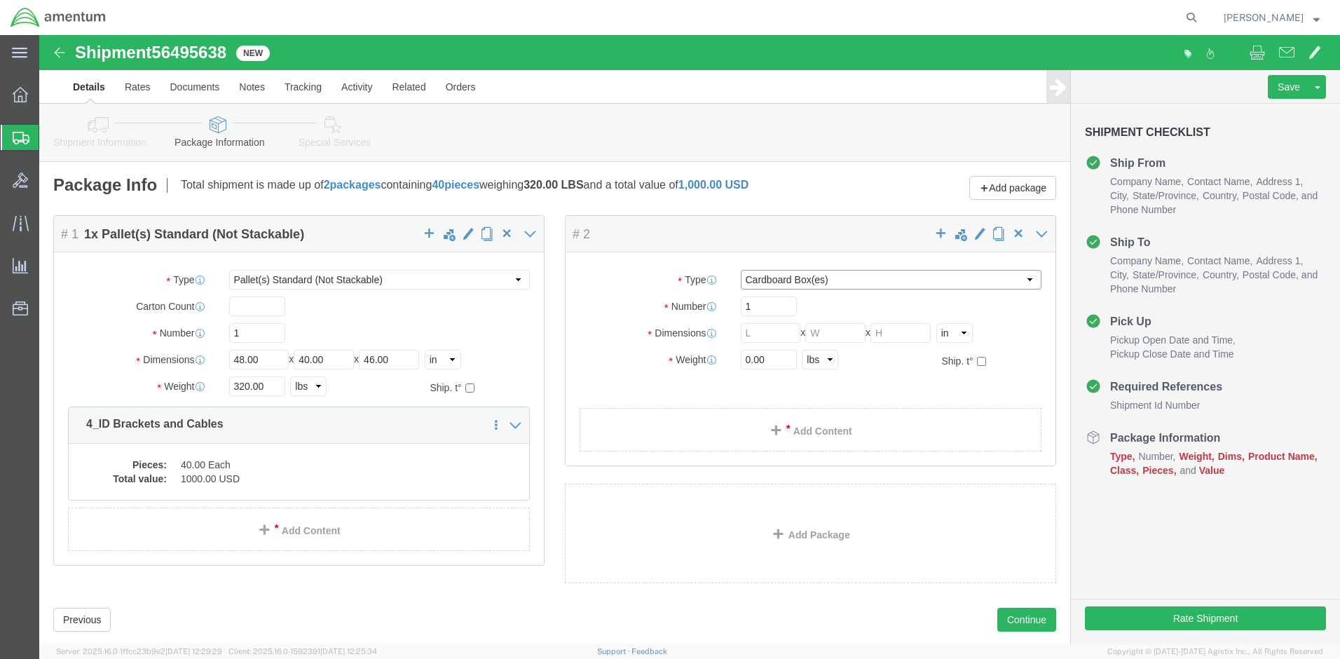
click select "Select BCK Boxes Bale(s) Basket(s) Bolt(s) Bottle(s) Buckets Bulk Bundle(s) Can…"
select select "PSNS"
click select "Select BCK Boxes Bale(s) Basket(s) Bolt(s) Bottle(s) Buckets Bulk Bundle(s) Can…"
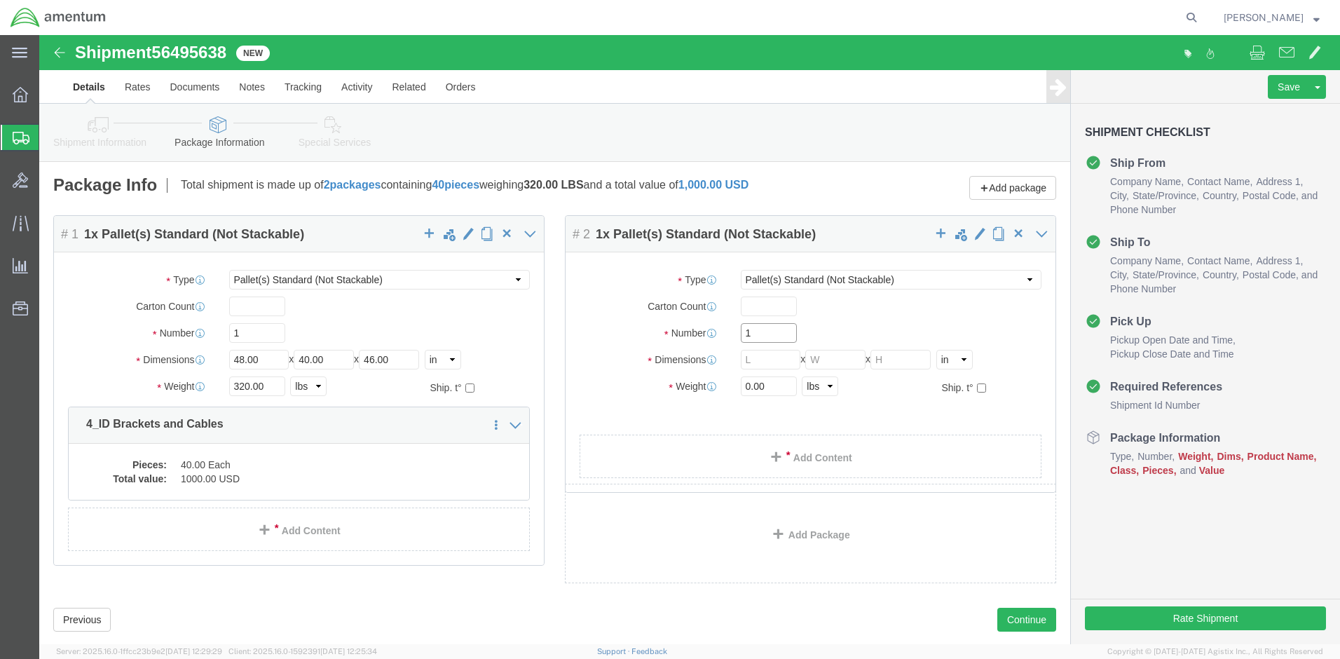
drag, startPoint x: 722, startPoint y: 303, endPoint x: 604, endPoint y: 302, distance: 118.5
click div "Number 1"
click input "text"
type input "48"
type input "40"
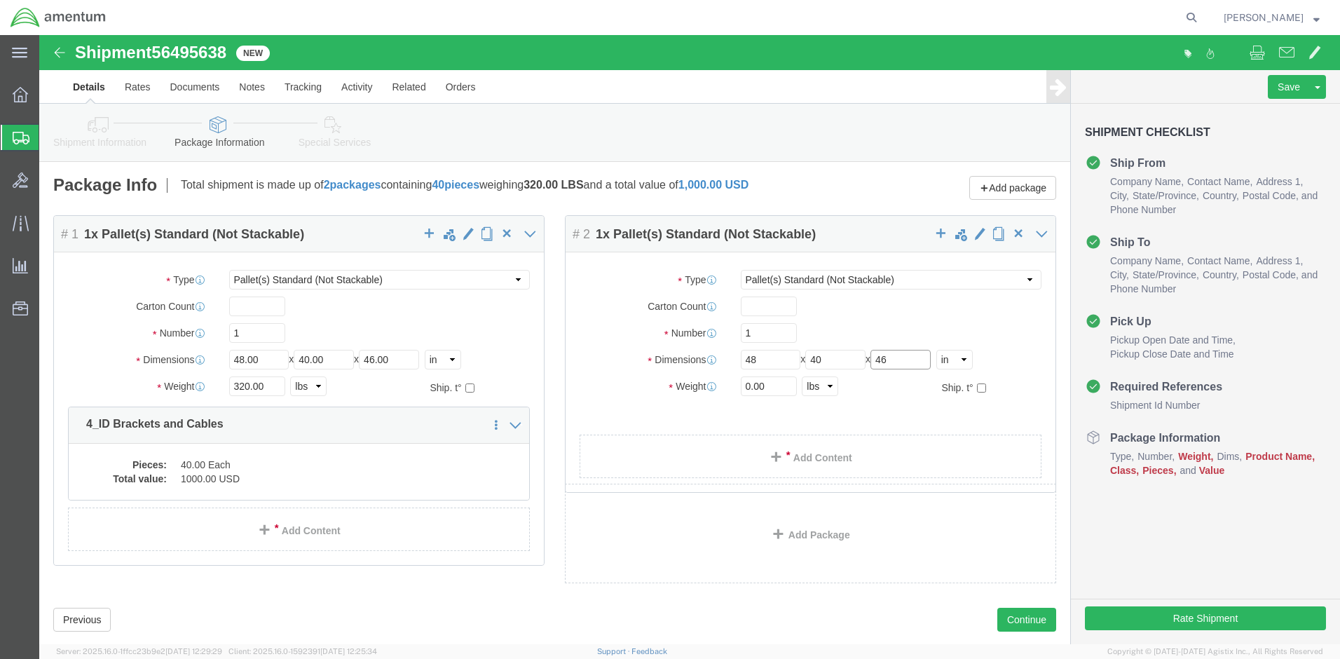
type input "46"
drag, startPoint x: 724, startPoint y: 351, endPoint x: 647, endPoint y: 348, distance: 77.2
click div "Weight 0.00 Select kgs lbs Ship. t°"
type input "511"
click link "Add Content"
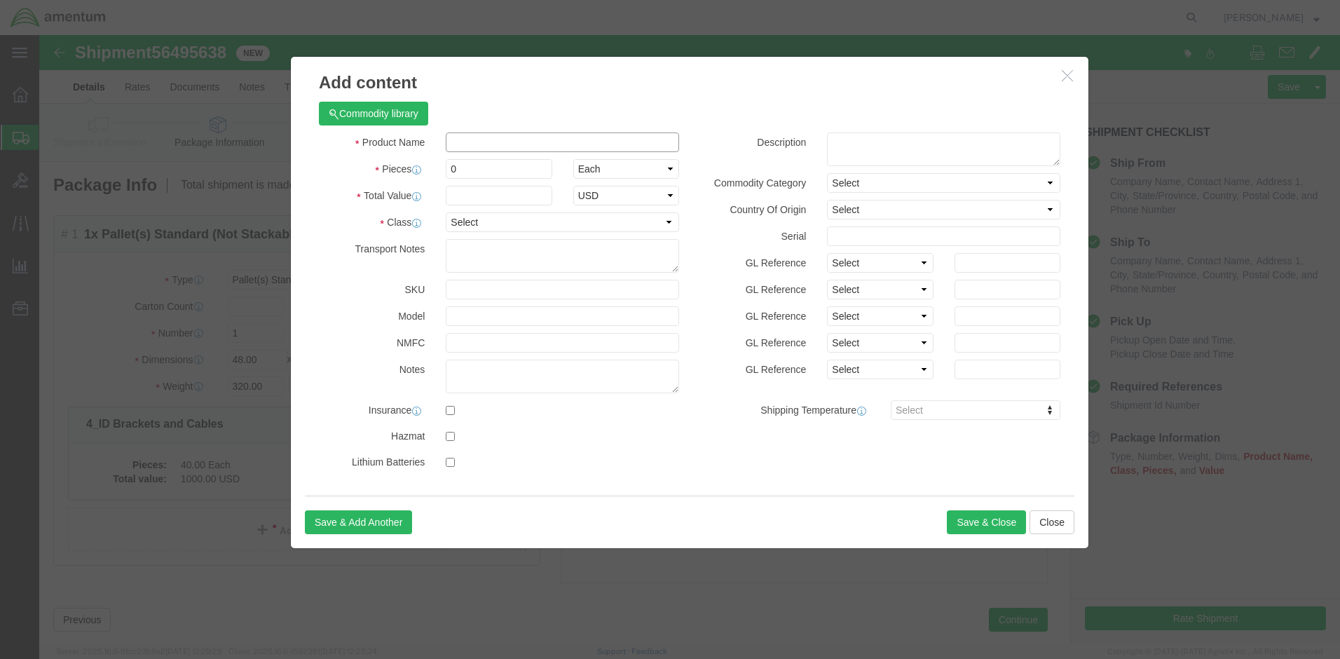
click input "text"
paste input "4_ID Brackets and Cables"
drag, startPoint x: 429, startPoint y: 135, endPoint x: 348, endPoint y: 135, distance: 81.3
click div "Pieces Number of pieces inside all the packages 0 Select Bag Barrels 100Board F…"
click input "4_ID Brackets and Cables"
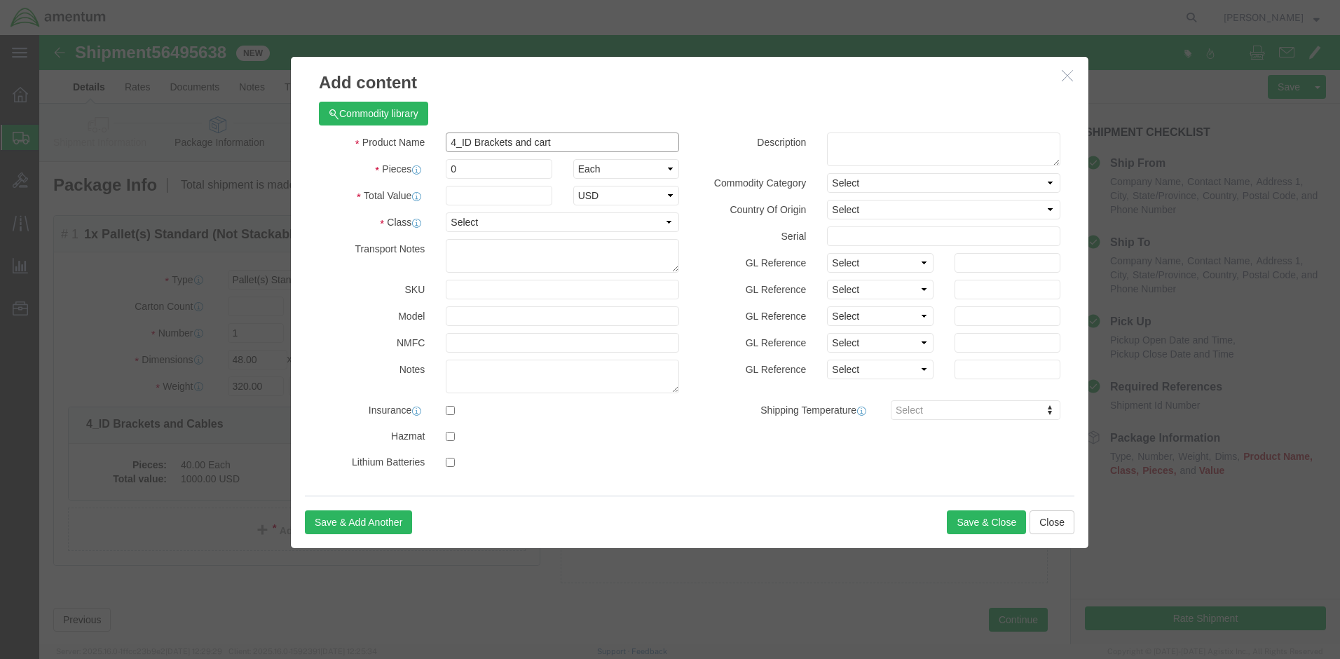
type input "4_ID Brackets and cart"
drag, startPoint x: 458, startPoint y: 132, endPoint x: 386, endPoint y: 137, distance: 72.4
click div "Pieces 0 Select Bag Barrels 100Board Feet Bottle Box Blister Pack Carats Can Ca…"
type input "20"
click input "text"
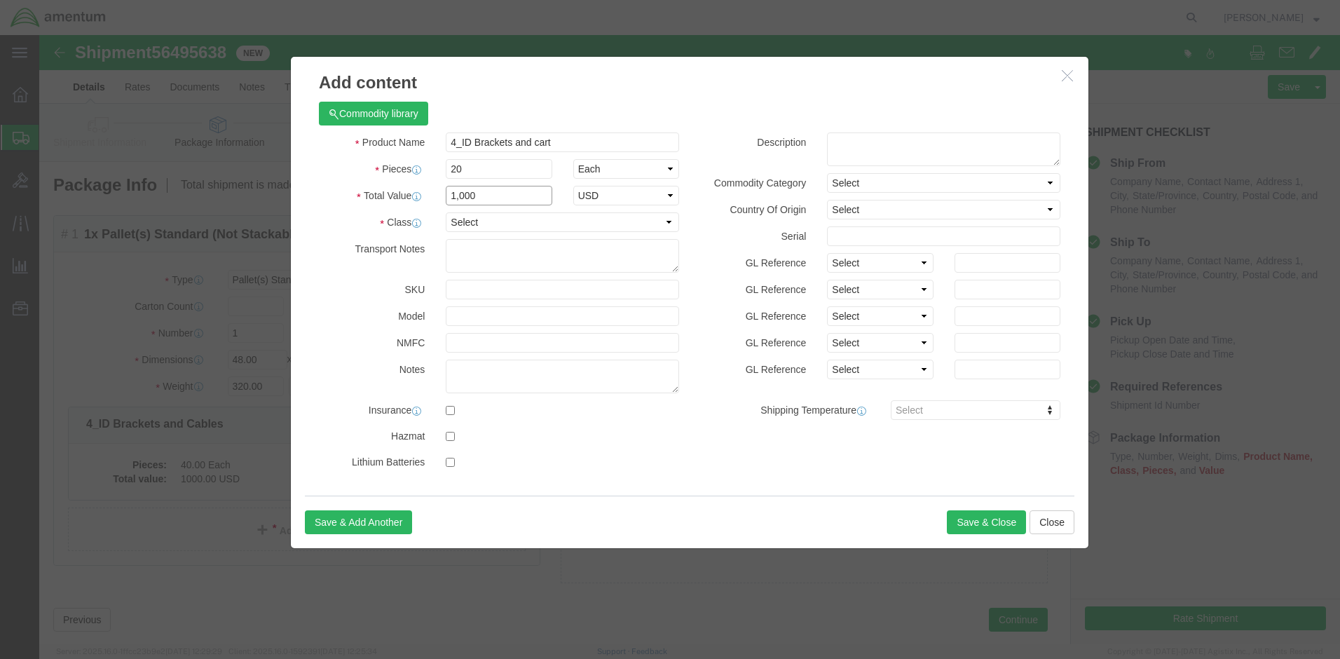
type input "1,000"
click div "Product Name 4_ID Brackets and cart Pieces 20 Select Bag Barrels 100Board Feet …"
click select "Select 50 55 60 65 70 85 92.5 100 125 175 250 300 400"
select select "125"
click select "Select 50 55 60 65 70 85 92.5 100 125 175 250 300 400"
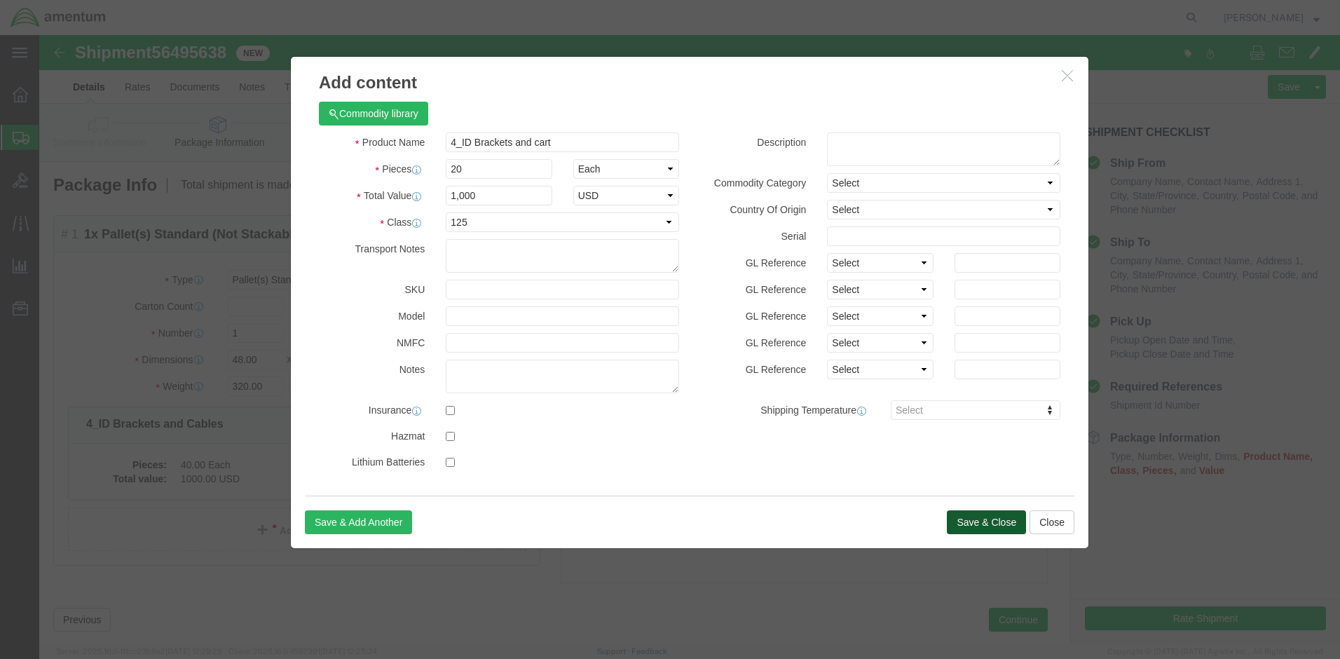
click button "Save & Close"
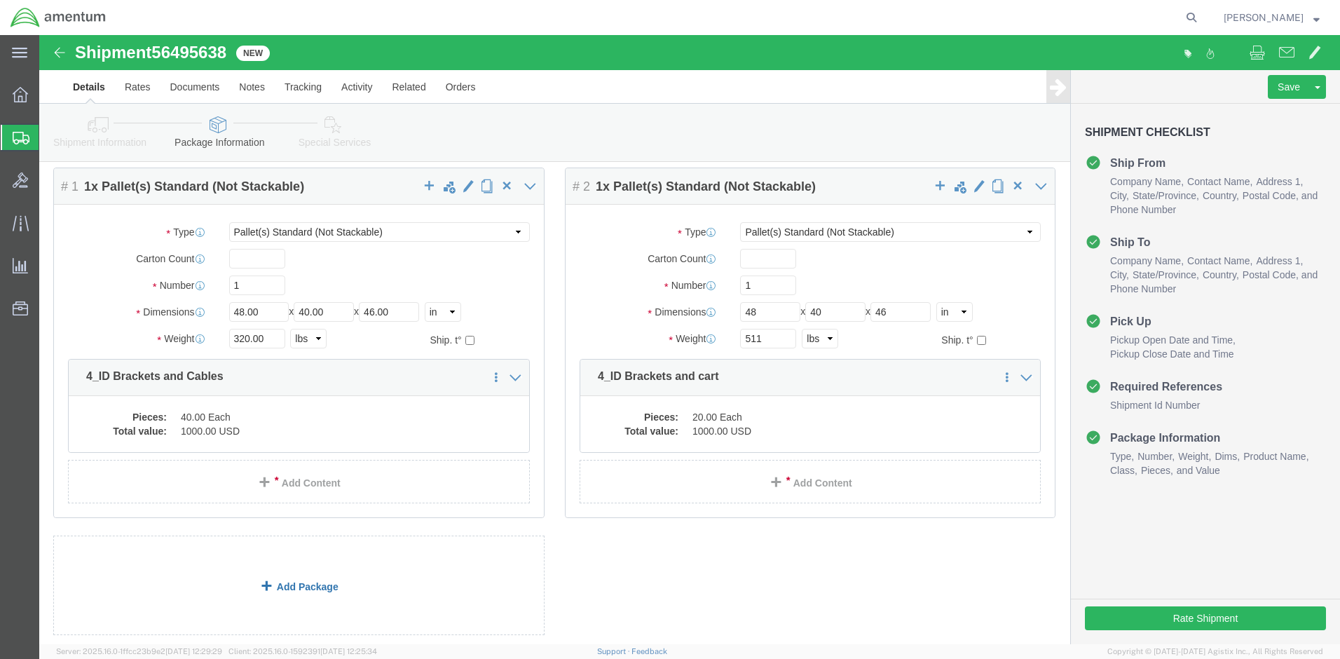
scroll to position [130, 0]
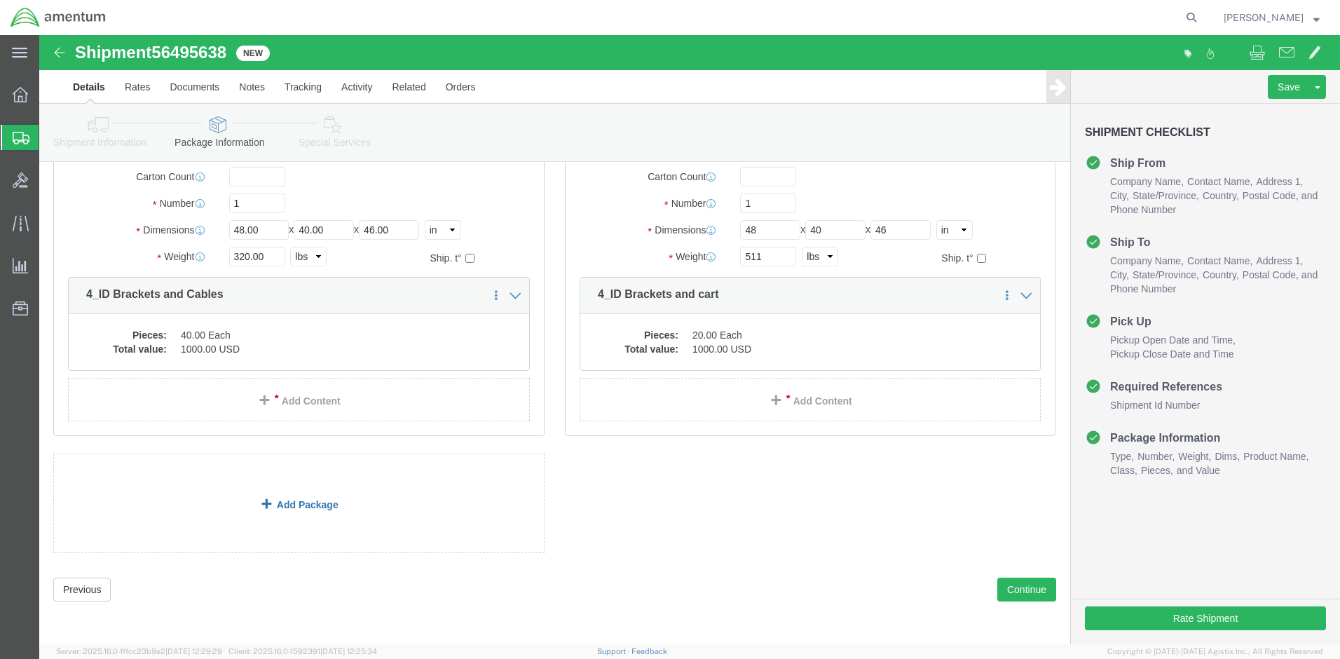
click link "Add Package"
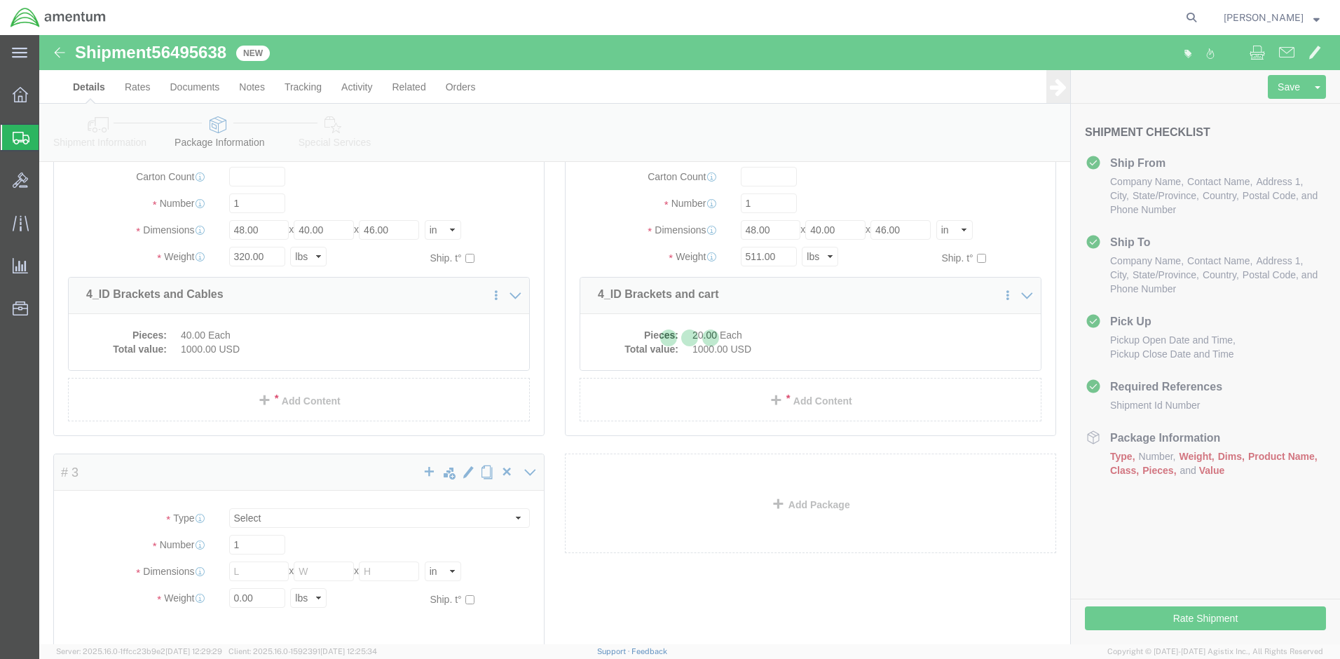
select select "PSNS"
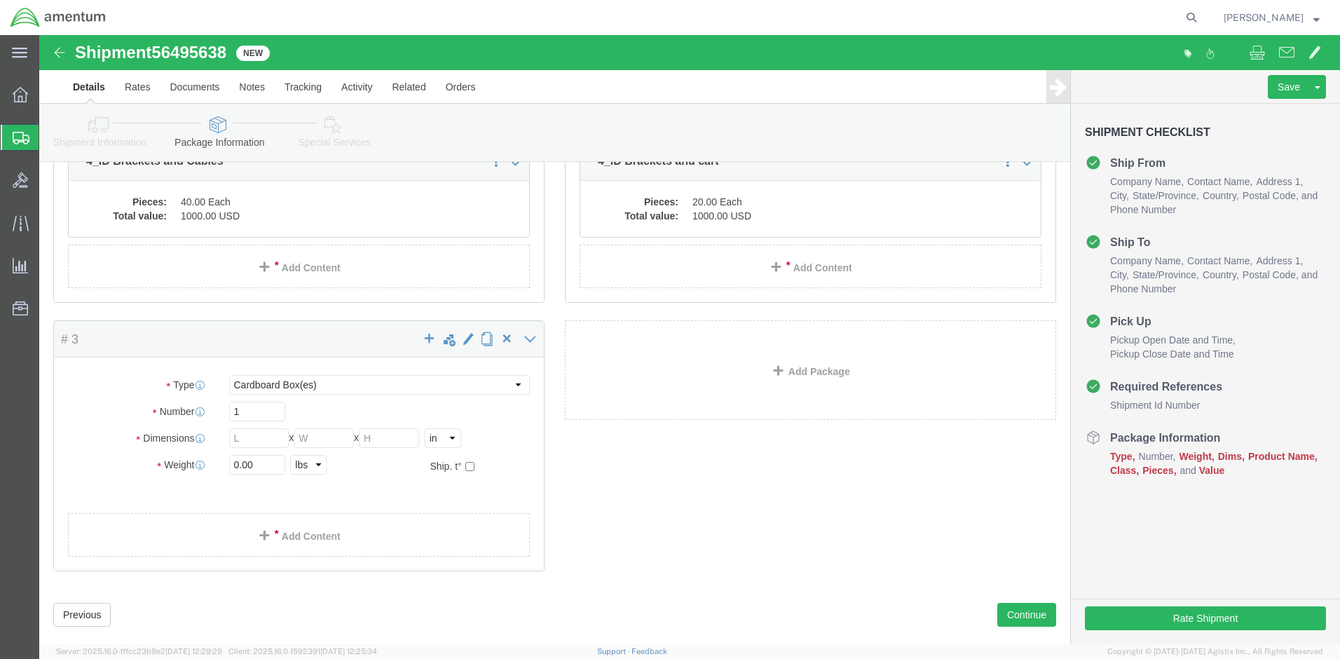
scroll to position [288, 0]
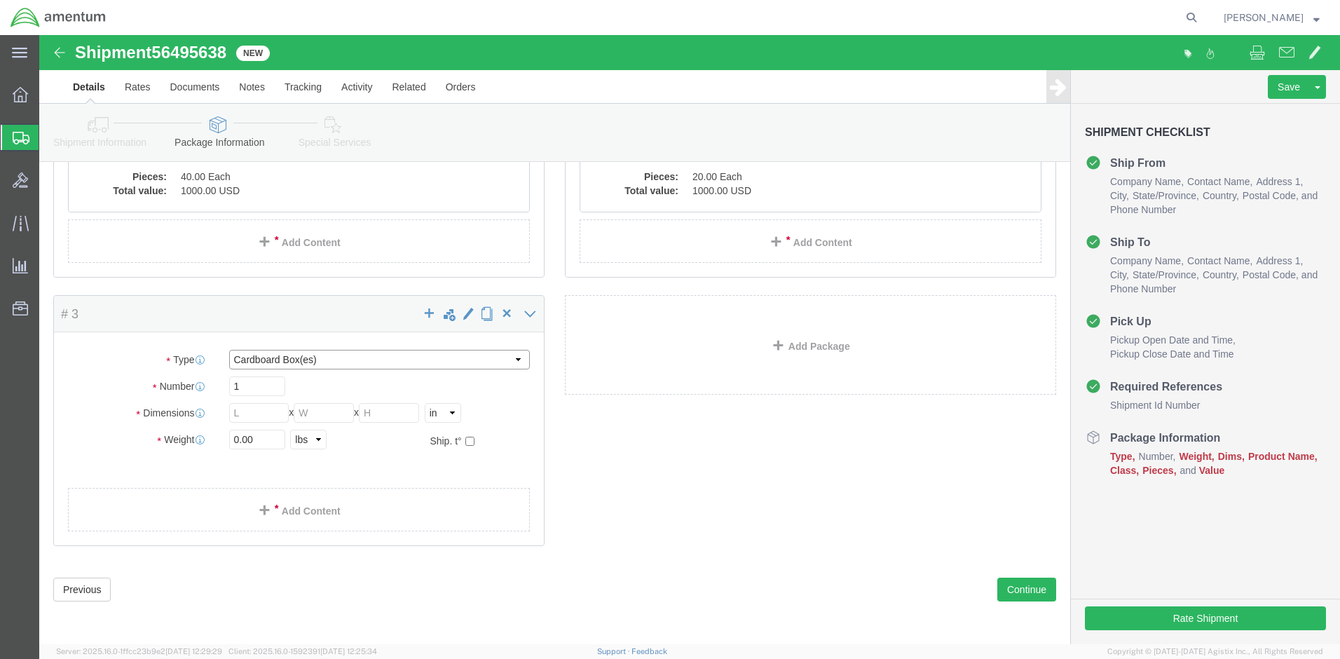
click select "Select BCK Boxes Bale(s) Basket(s) Bolt(s) Bottle(s) Buckets Bulk Bundle(s) Can…"
select select "PSNS"
click select "Select BCK Boxes Bale(s) Basket(s) Bolt(s) Bottle(s) Buckets Bulk Bundle(s) Can…"
drag, startPoint x: 212, startPoint y: 376, endPoint x: 193, endPoint y: 374, distance: 18.3
click input "1"
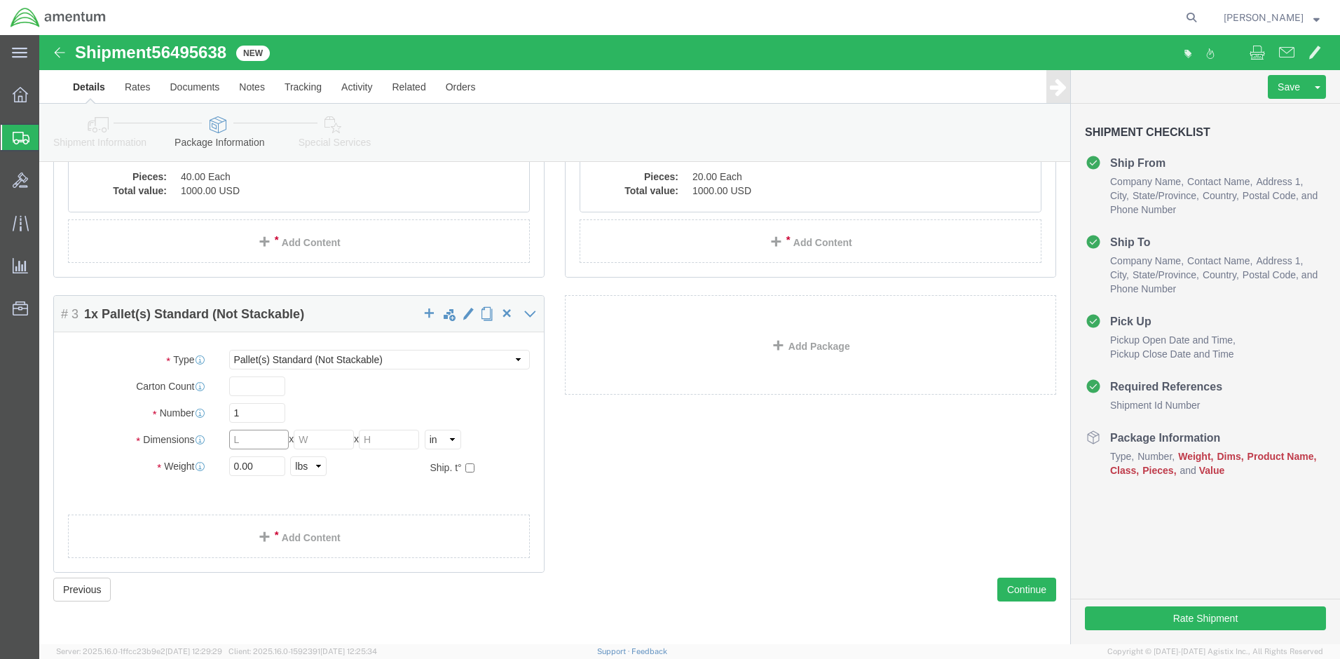
click input "text"
type input "48"
type input "40"
type input "46"
drag, startPoint x: 214, startPoint y: 433, endPoint x: 165, endPoint y: 432, distance: 48.4
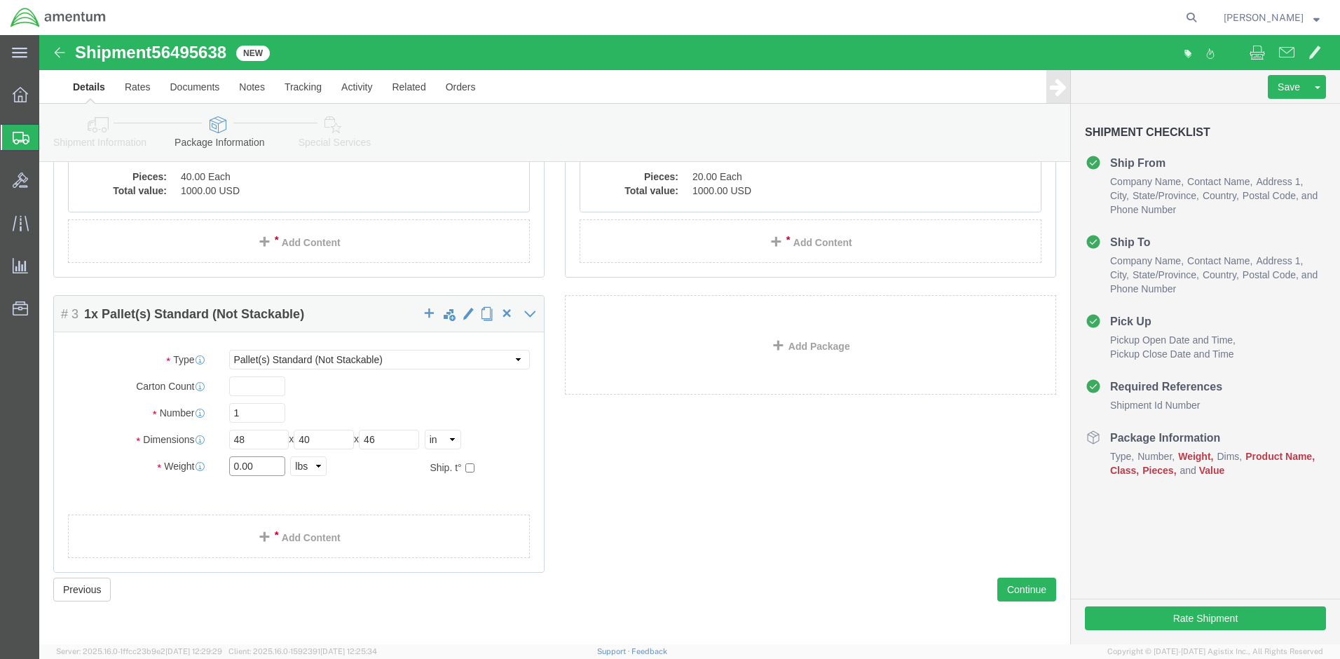
click div "Weight 0.00 Select kgs lbs Ship. t°"
type input "321"
click link "Add Content"
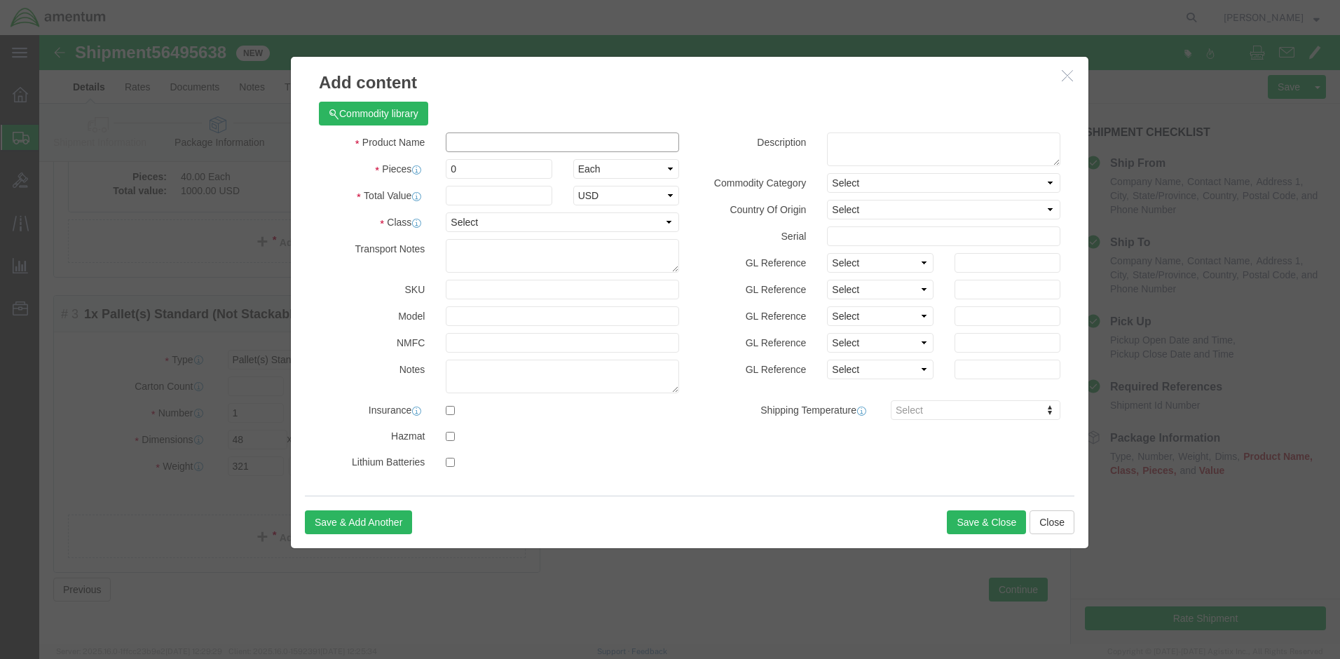
paste input "4_ID Brackets and Cables"
type input "4_ID Brackets and Cables"
drag, startPoint x: 449, startPoint y: 133, endPoint x: 378, endPoint y: 138, distance: 71.0
click div "Pieces 0 Select Bag Barrels 100Board Feet Bottle Box Blister Pack Carats Can Ca…"
type input "3"
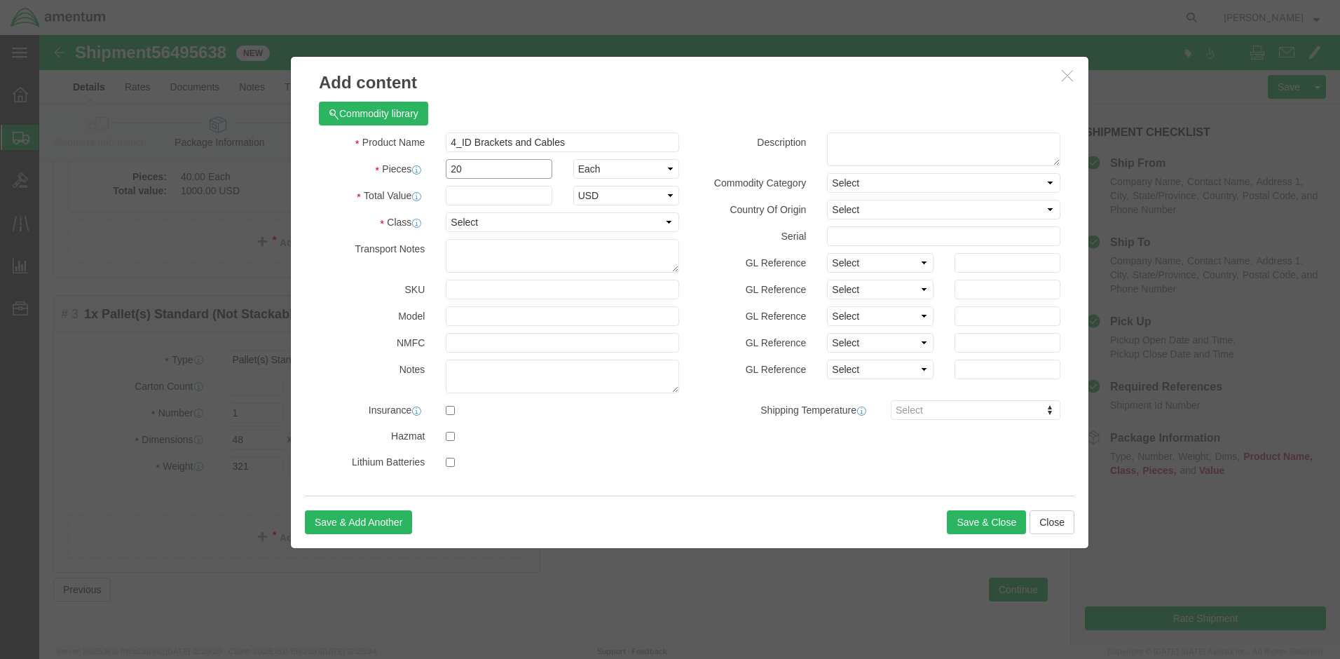
type input "20"
click input "text"
type input "1,000"
click select "Select 50 55 60 65 70 85 92.5 100 125 175 250 300 400"
select select "125"
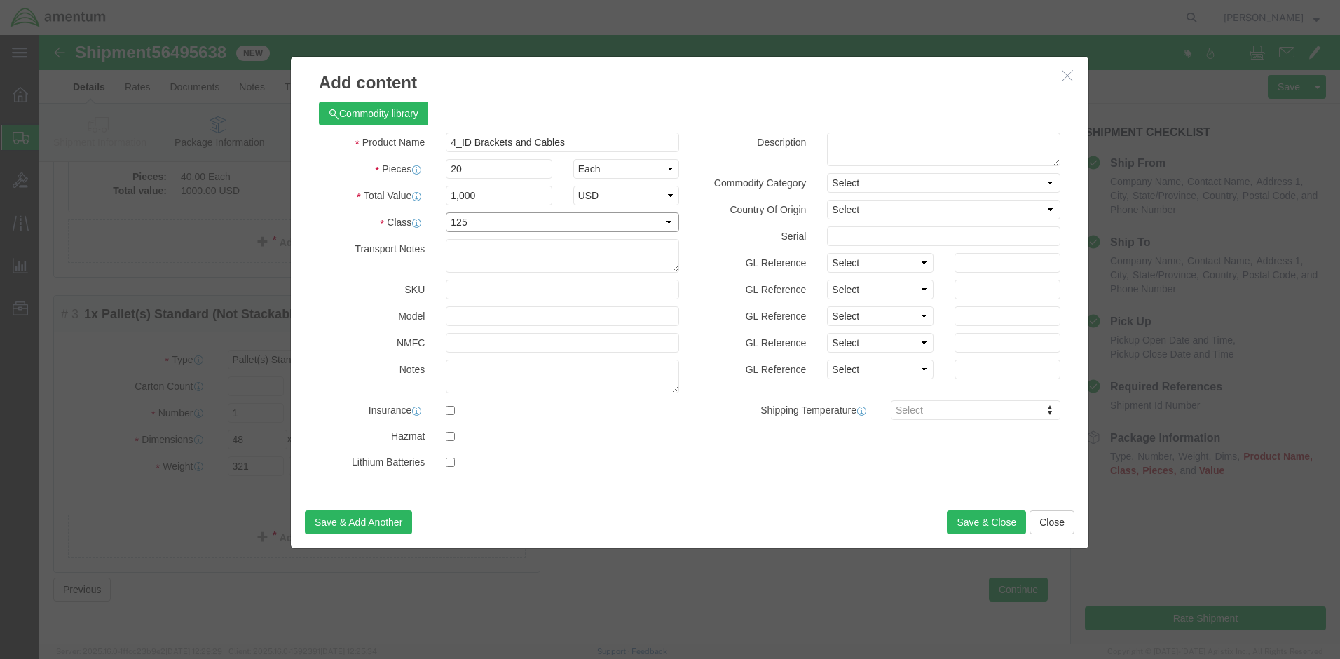
click select "Select 50 55 60 65 70 85 92.5 100 125 175 250 300 400"
click button "Save & Close"
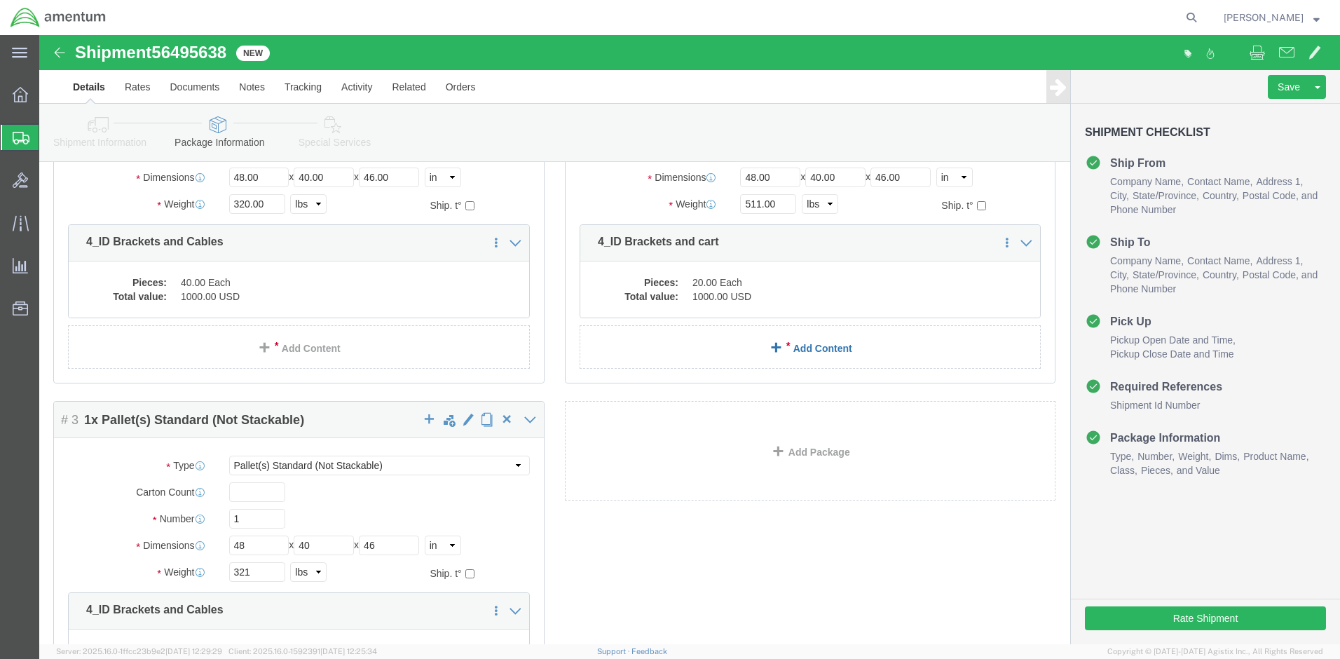
scroll to position [8, 0]
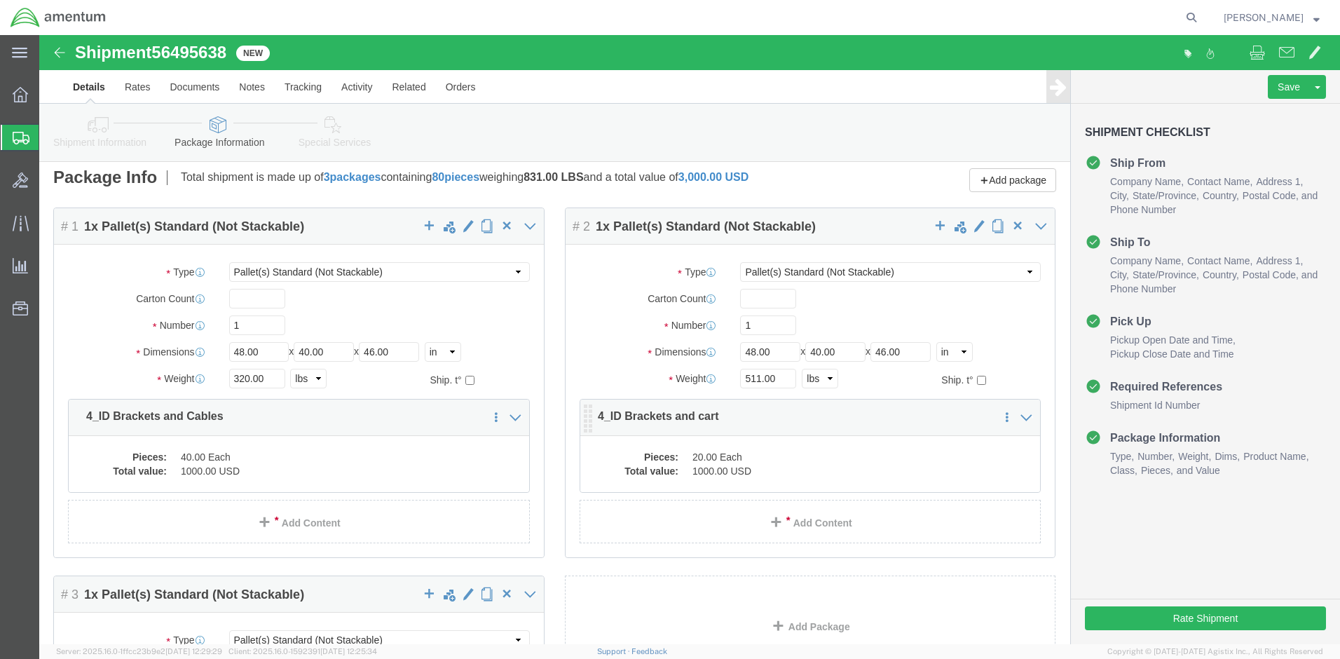
click dd "20.00 Each"
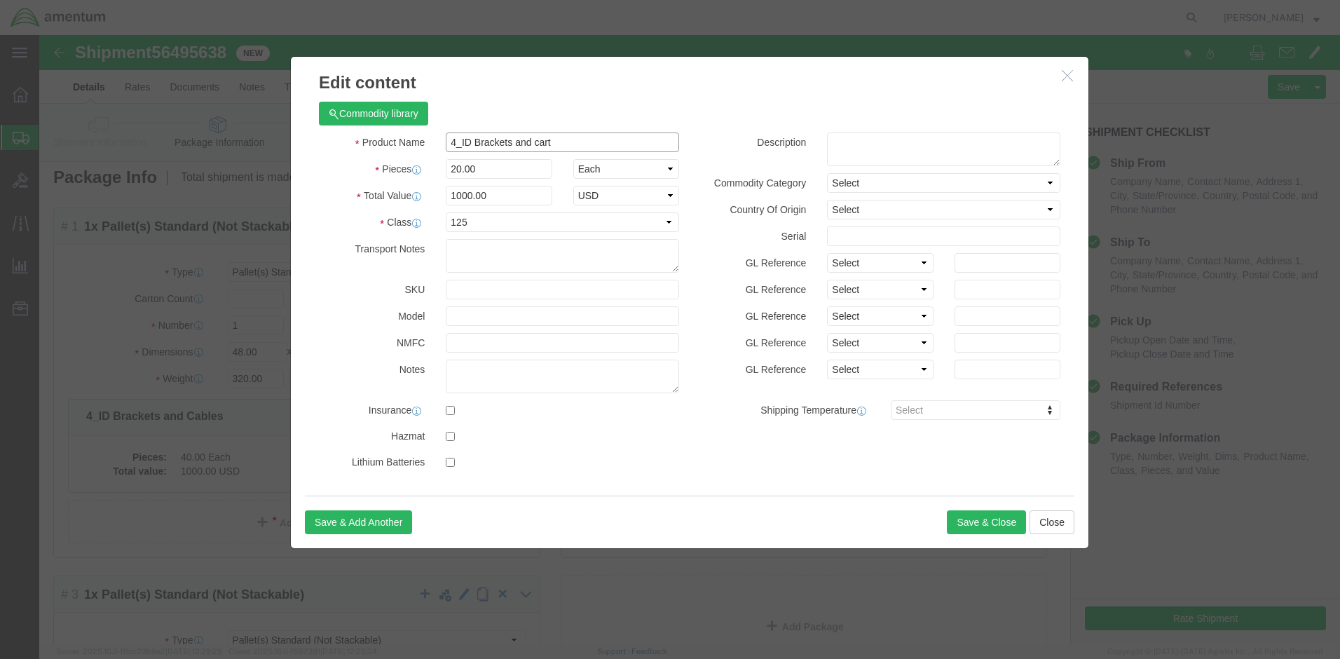
click input "4_ID Brackets and cart"
type input "4_ID Brackets, shoes, tools"
click button "Save & Close"
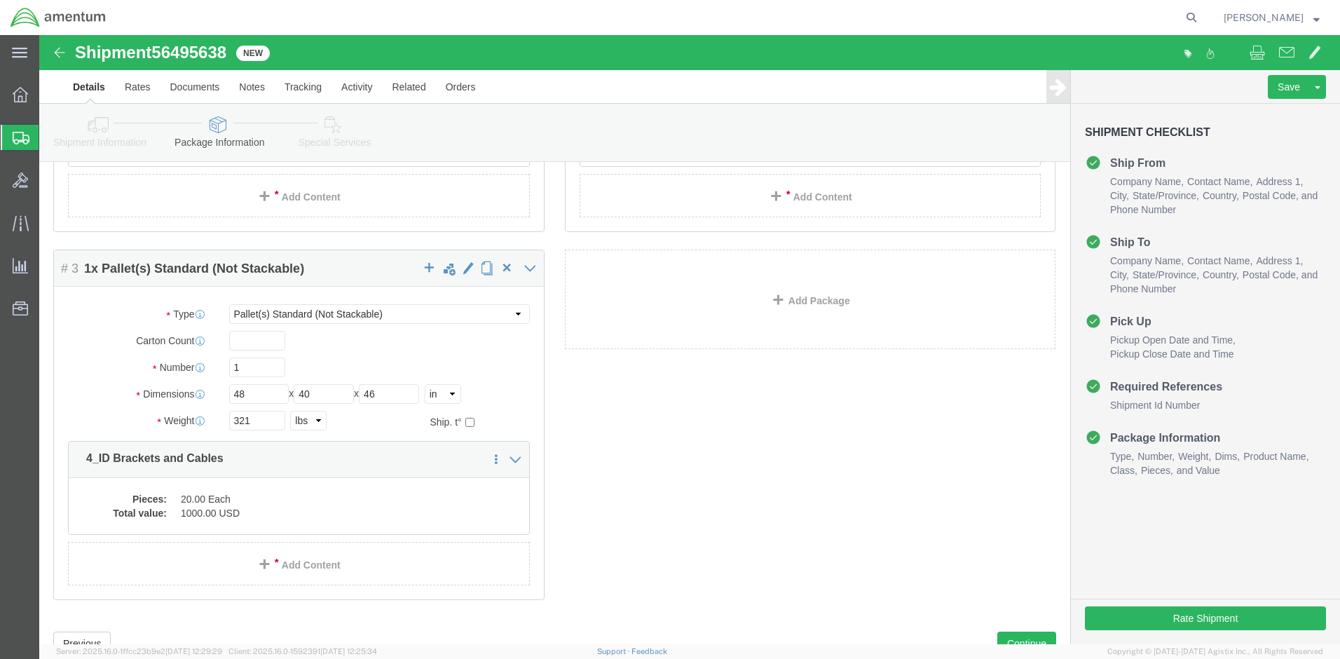
scroll to position [358, 0]
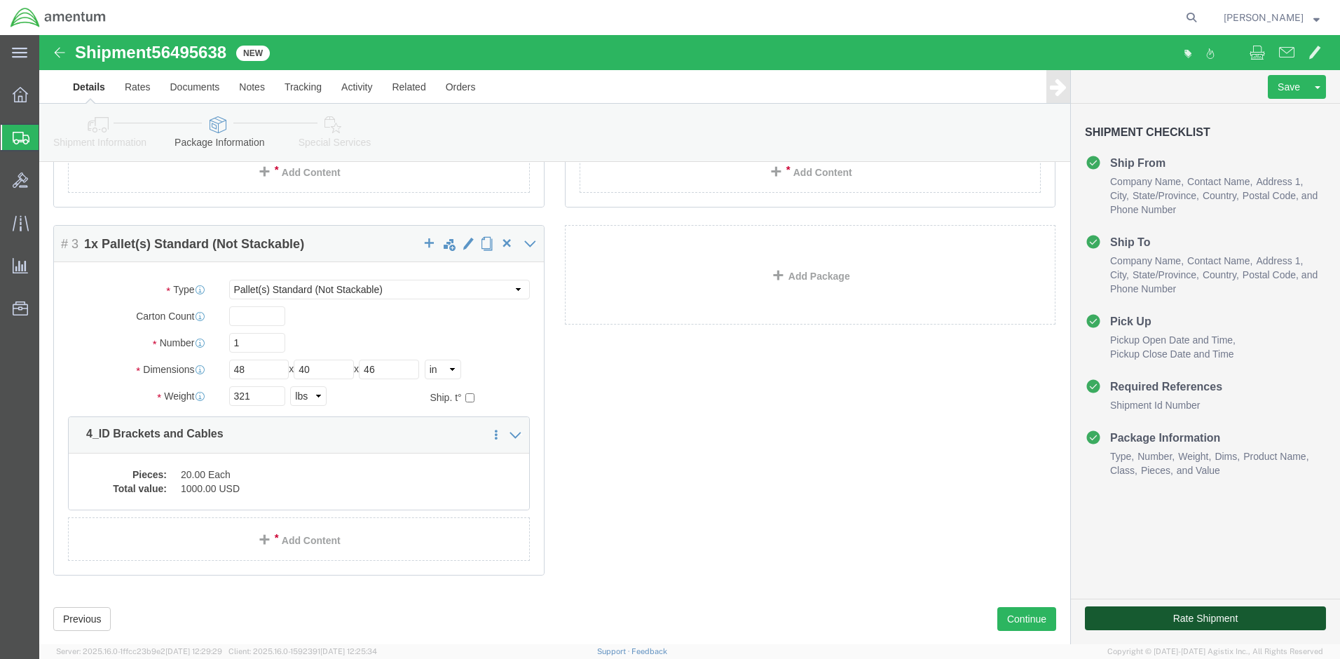
click button "Rate Shipment"
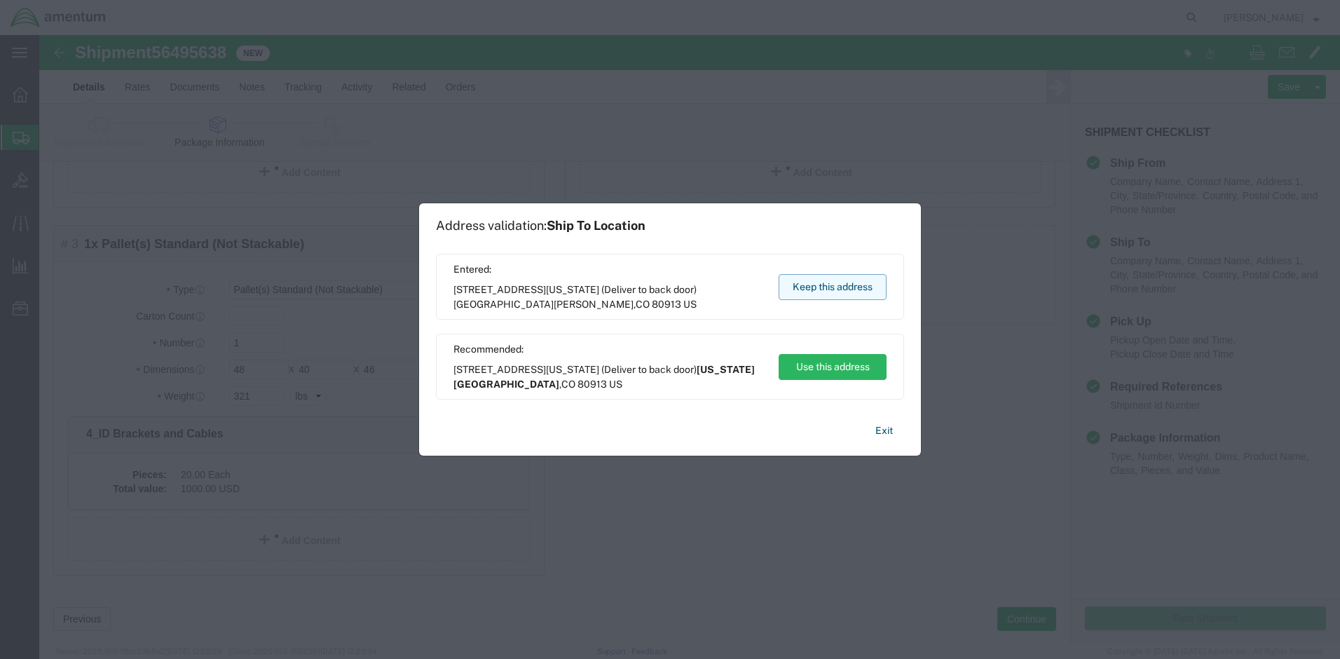
click at [839, 283] on button "Keep this address" at bounding box center [833, 287] width 108 height 26
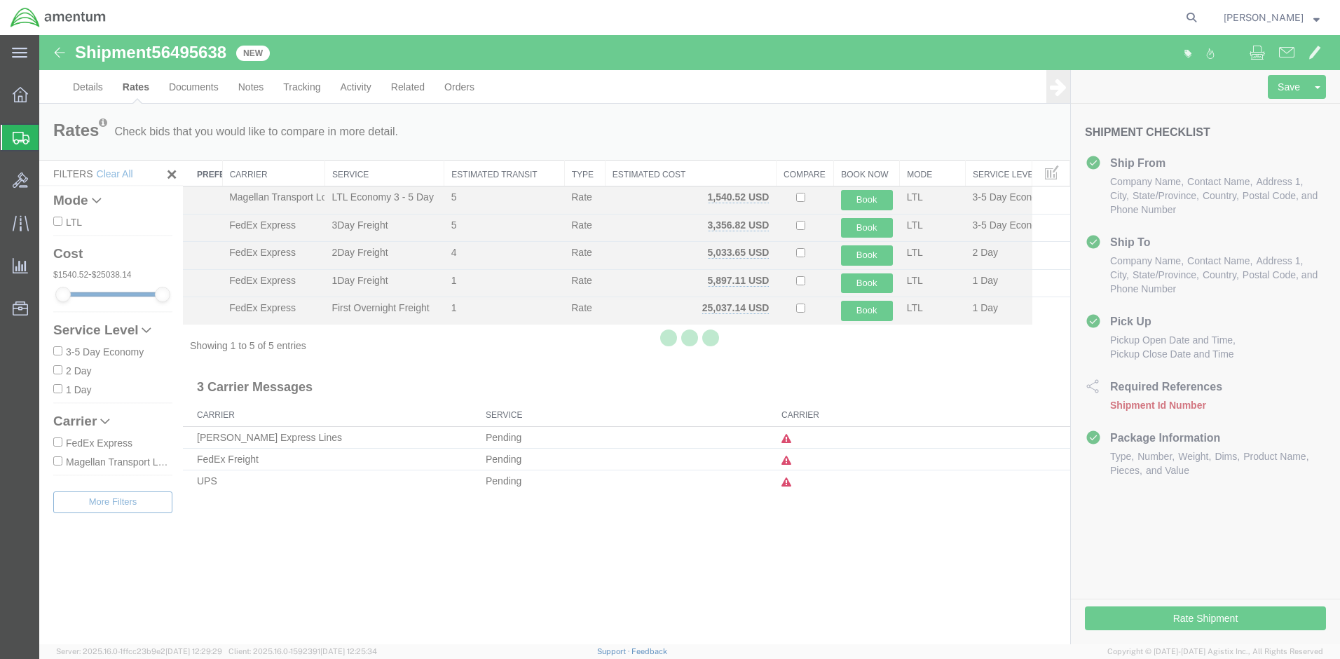
scroll to position [0, 0]
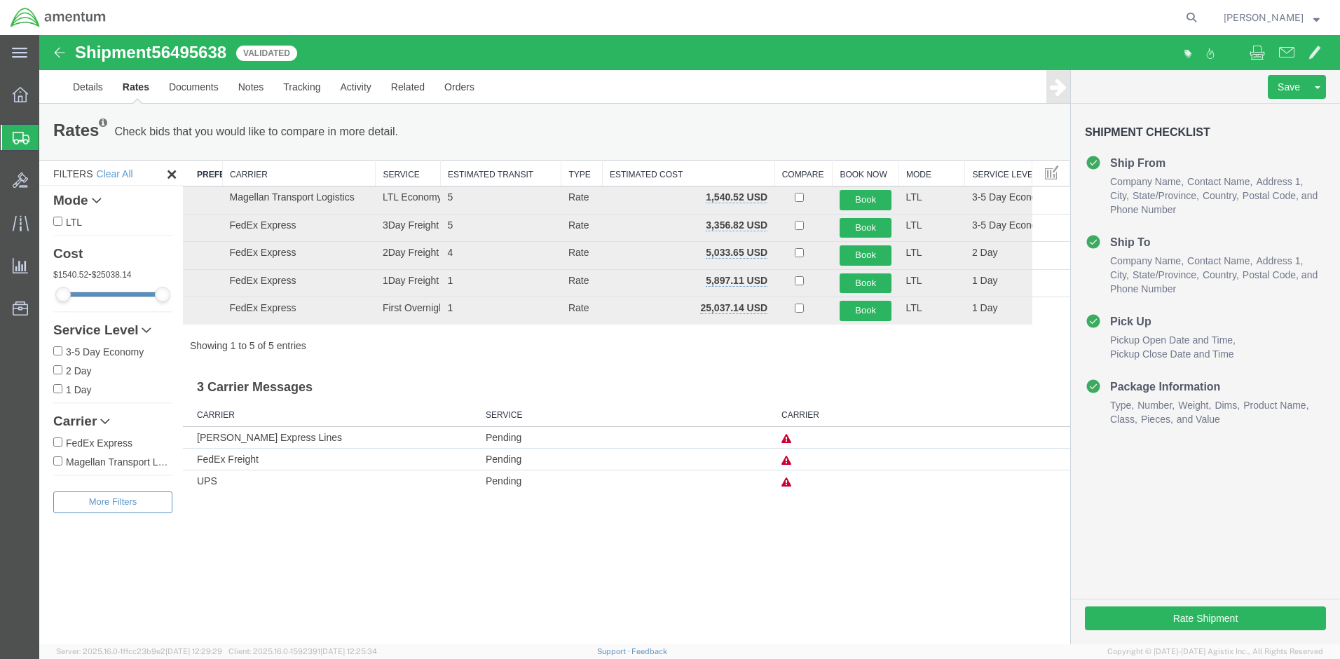
drag, startPoint x: 327, startPoint y: 177, endPoint x: 388, endPoint y: 180, distance: 61.8
click at [388, 180] on div "Search: Preferred Carrier Carrier Service Estimated Transit Type Estimated Cost…" at bounding box center [626, 256] width 887 height 193
click at [1166, 339] on span "Pickup Open Date and Time" at bounding box center [1172, 339] width 125 height 11
click at [79, 85] on link "Details" at bounding box center [88, 87] width 50 height 34
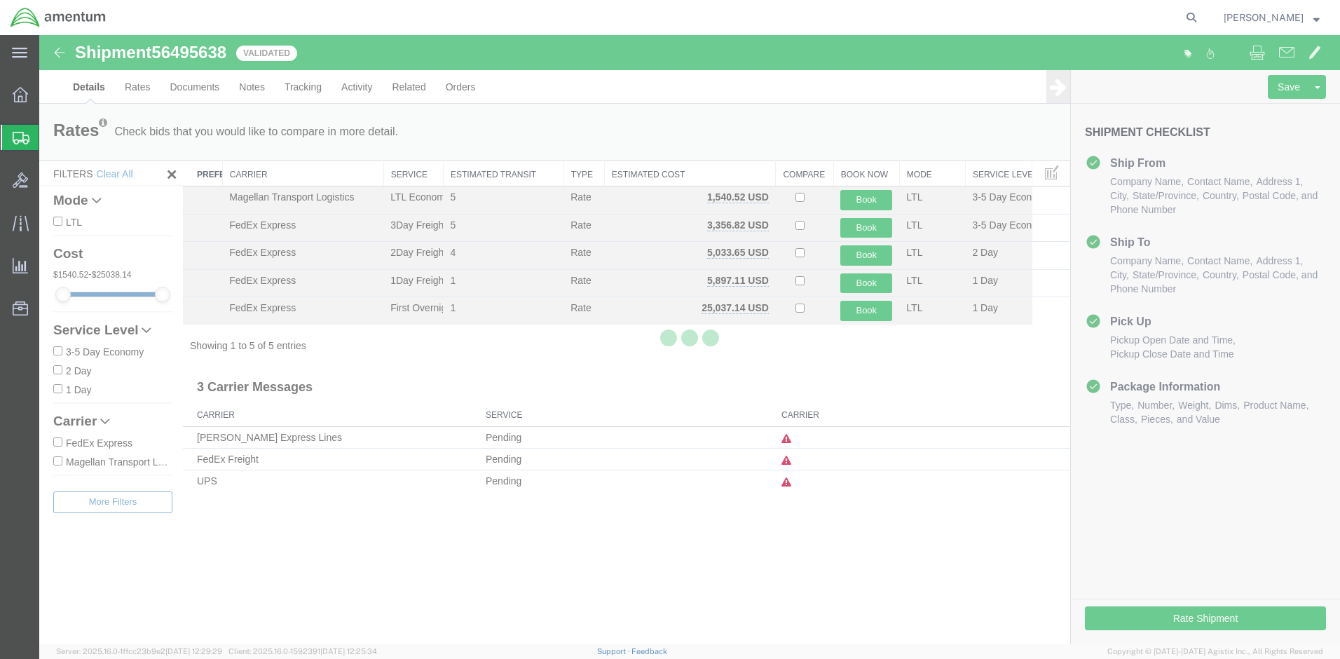
select select "60352"
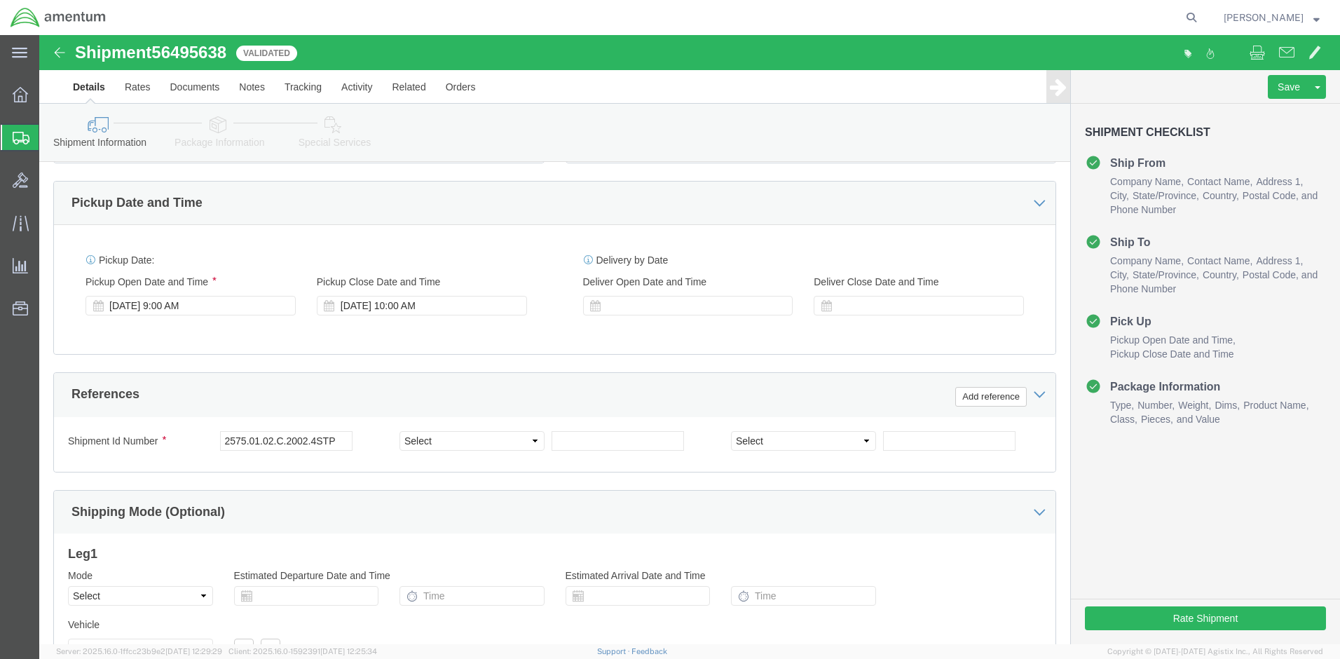
scroll to position [594, 0]
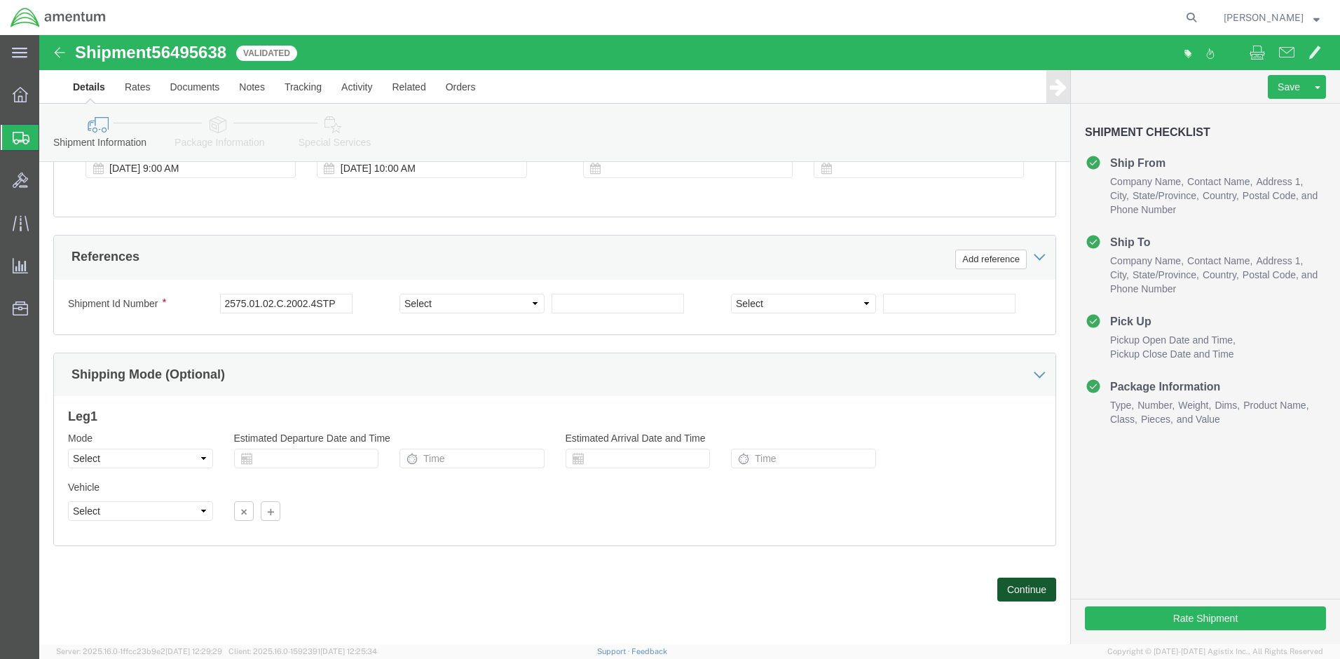
click button "Continue"
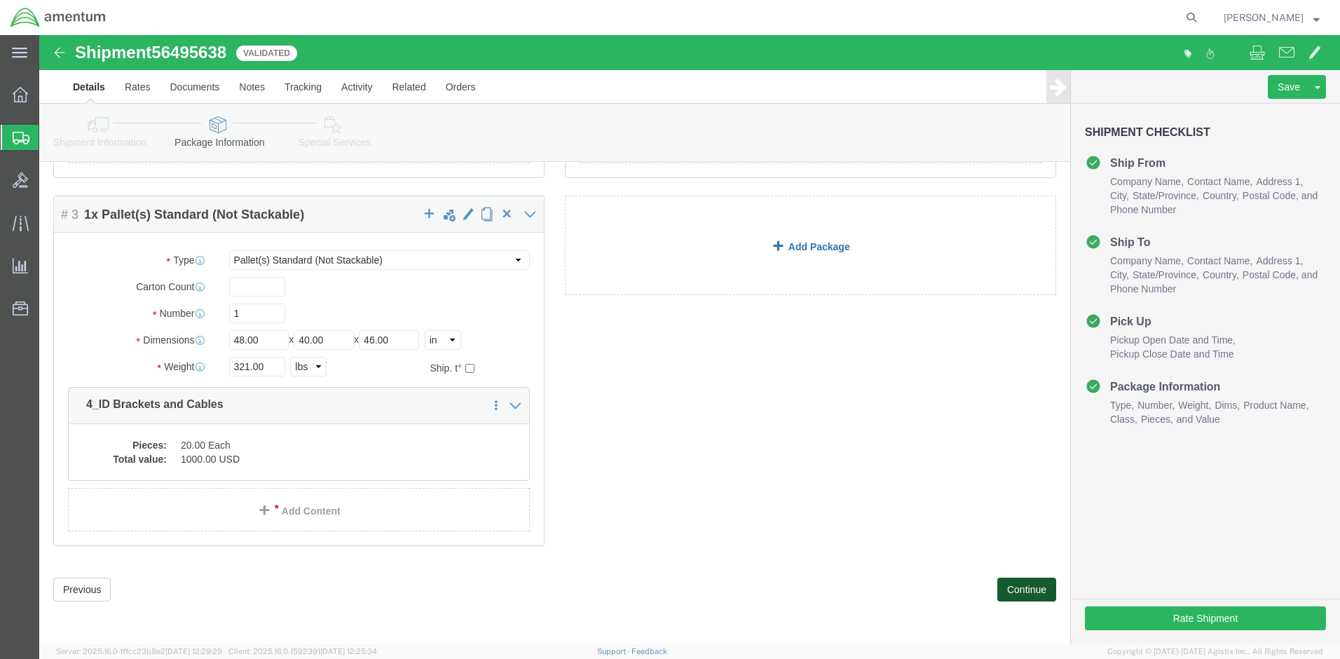
scroll to position [0, 0]
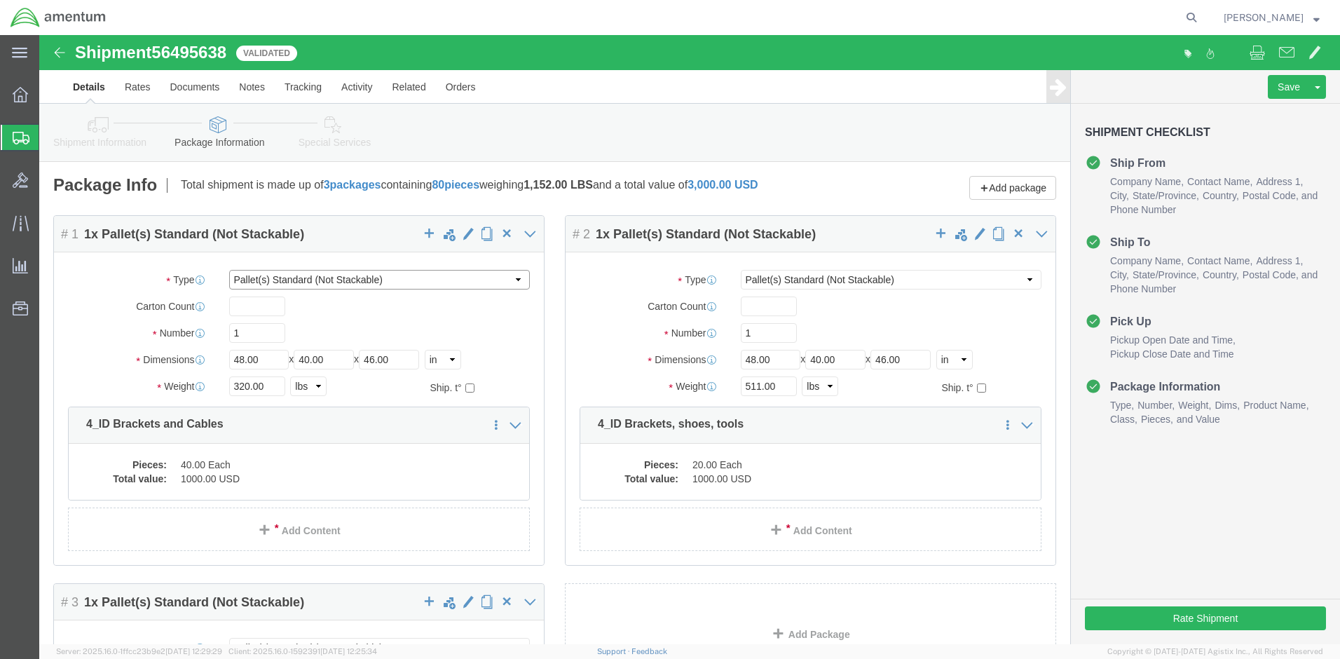
click select "Select BCK Boxes Bale(s) Basket(s) Bolt(s) Bottle(s) Buckets Bulk Bundle(s) Can…"
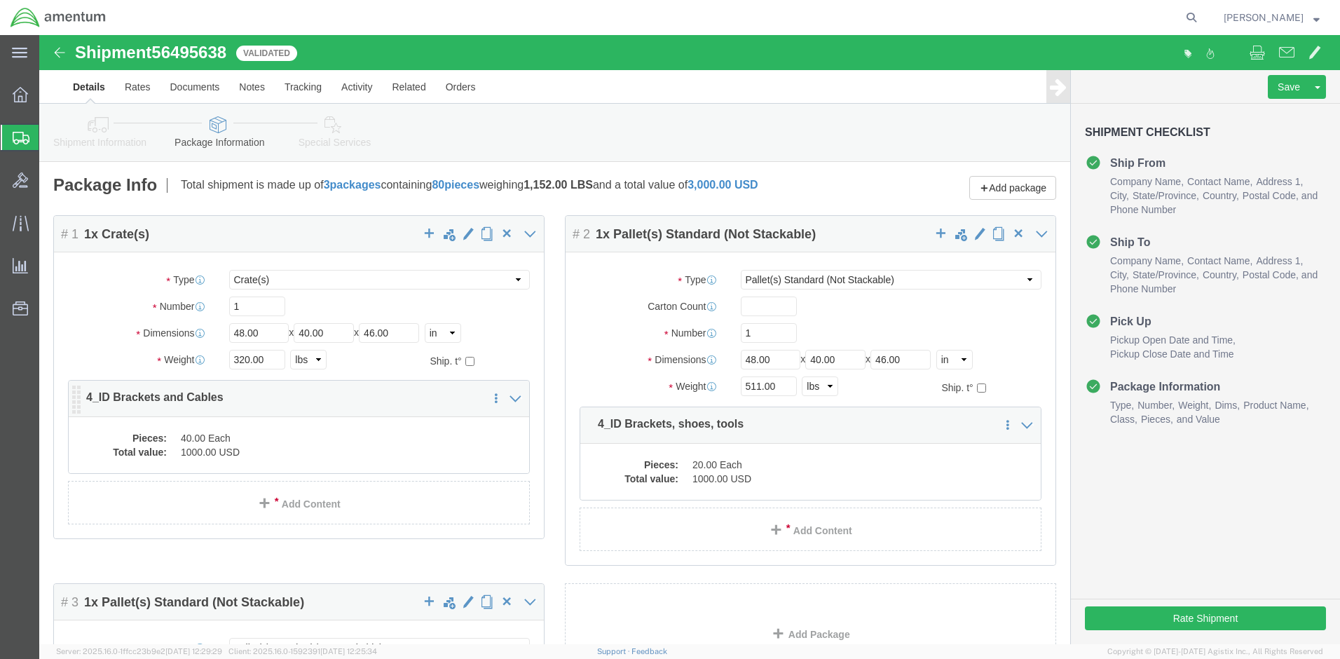
click div "Pieces: 40.00 Each Total value: 1000.00 USD"
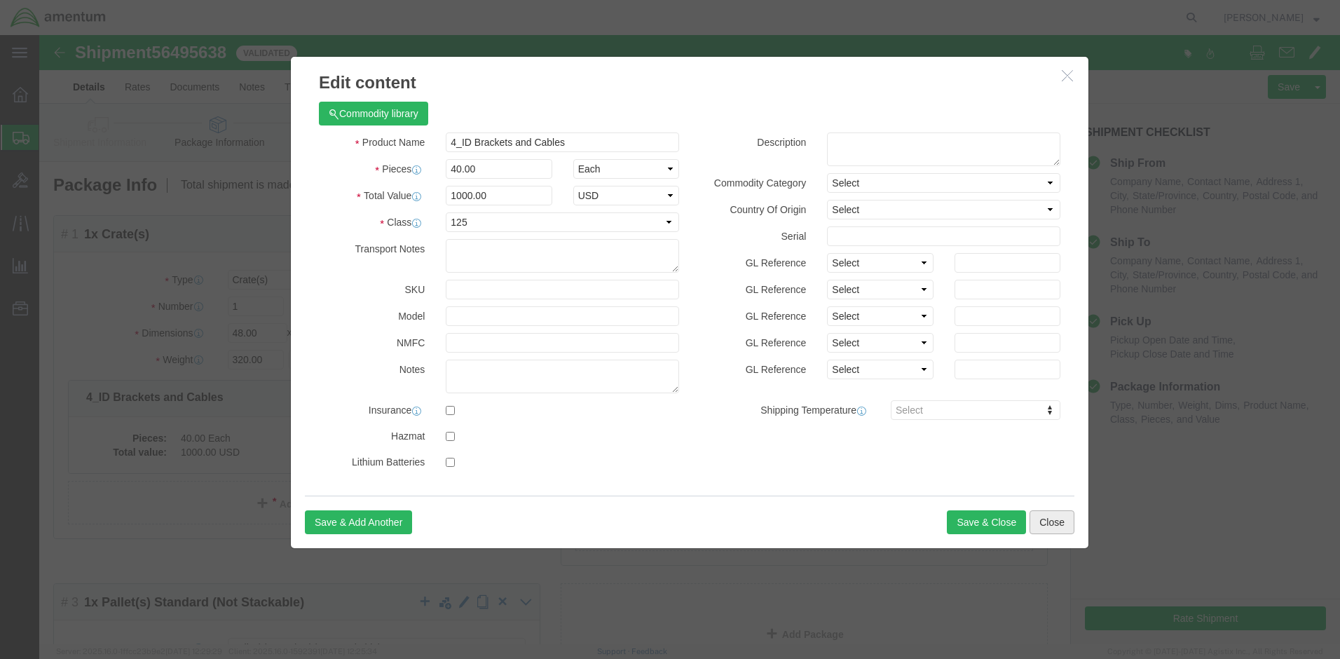
click button "Close"
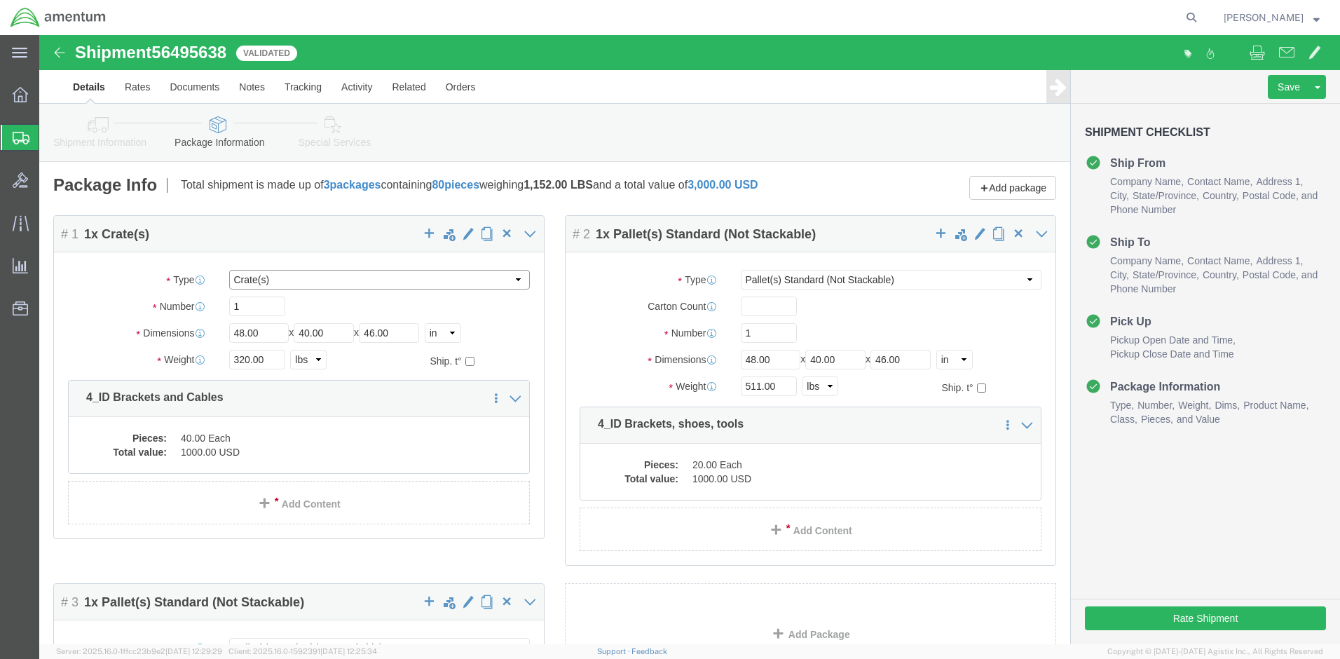
click select "Select BCK Boxes Bale(s) Basket(s) Bolt(s) Bottle(s) Buckets Bulk Bundle(s) Can…"
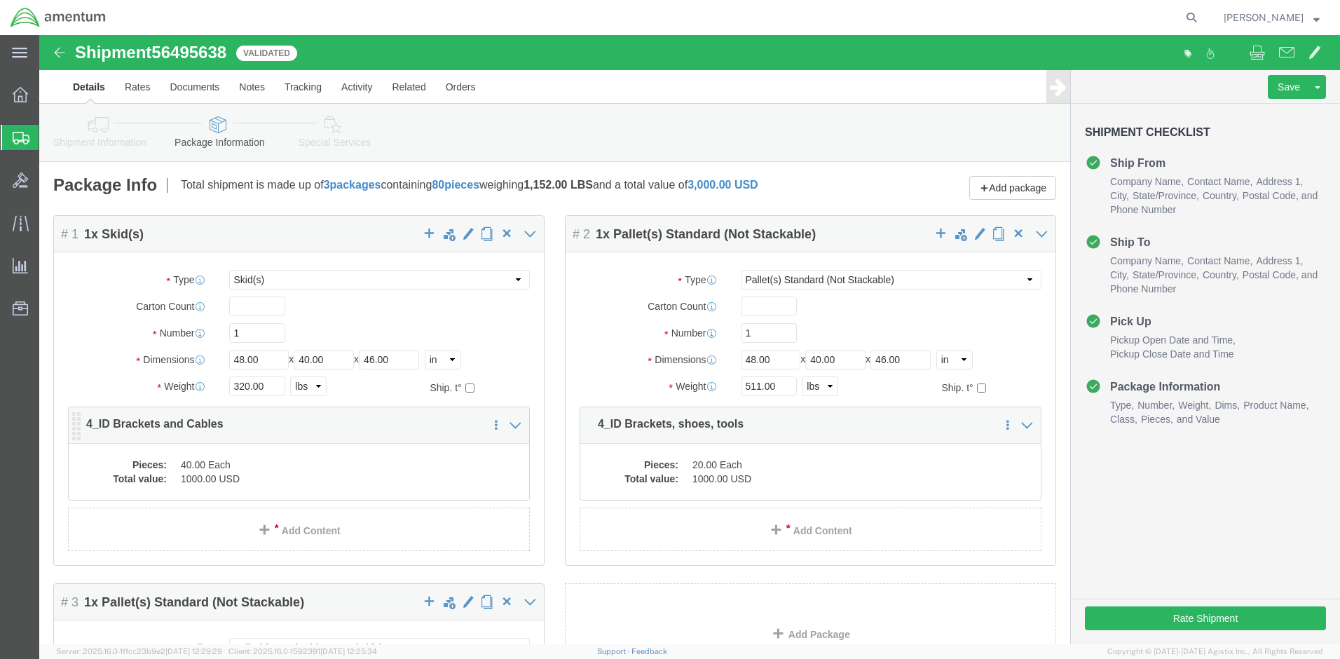
click dd "40.00 Each"
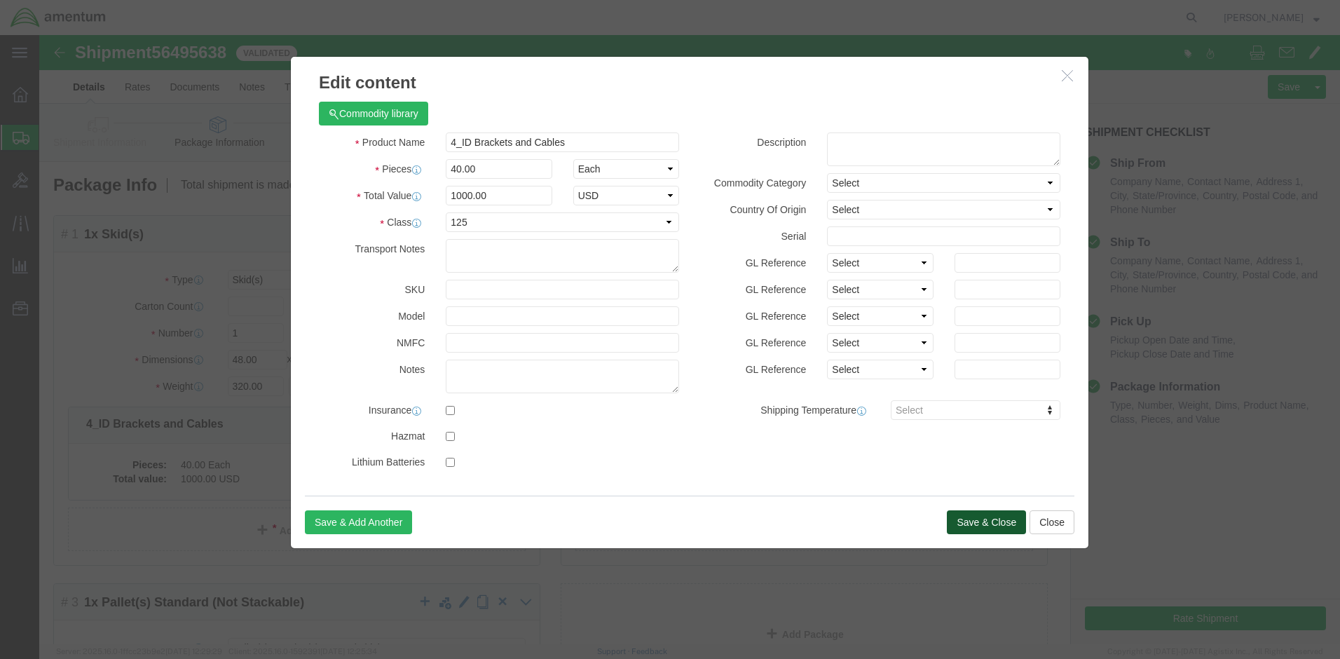
click button "Save & Close"
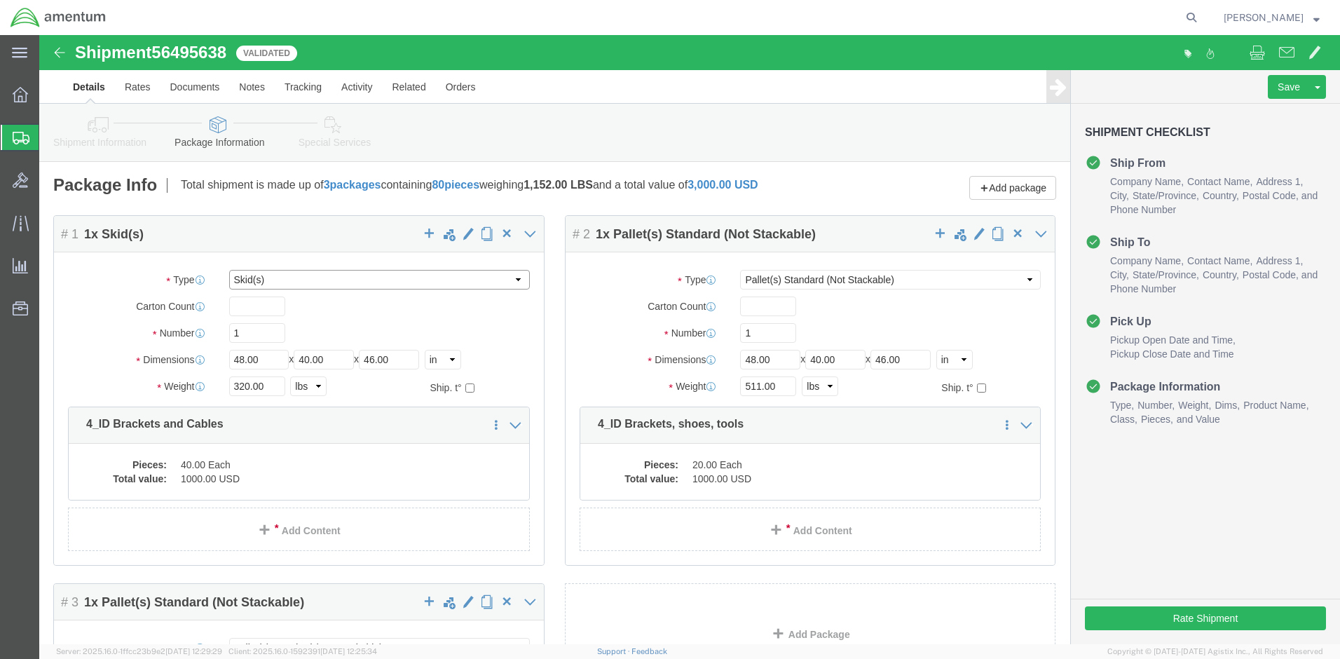
click select "Select BCK Boxes Bale(s) Basket(s) Bolt(s) Bottle(s) Buckets Bulk Bundle(s) Can…"
select select "POST"
click select "Select BCK Boxes Bale(s) Basket(s) Bolt(s) Bottle(s) Buckets Bulk Bundle(s) Can…"
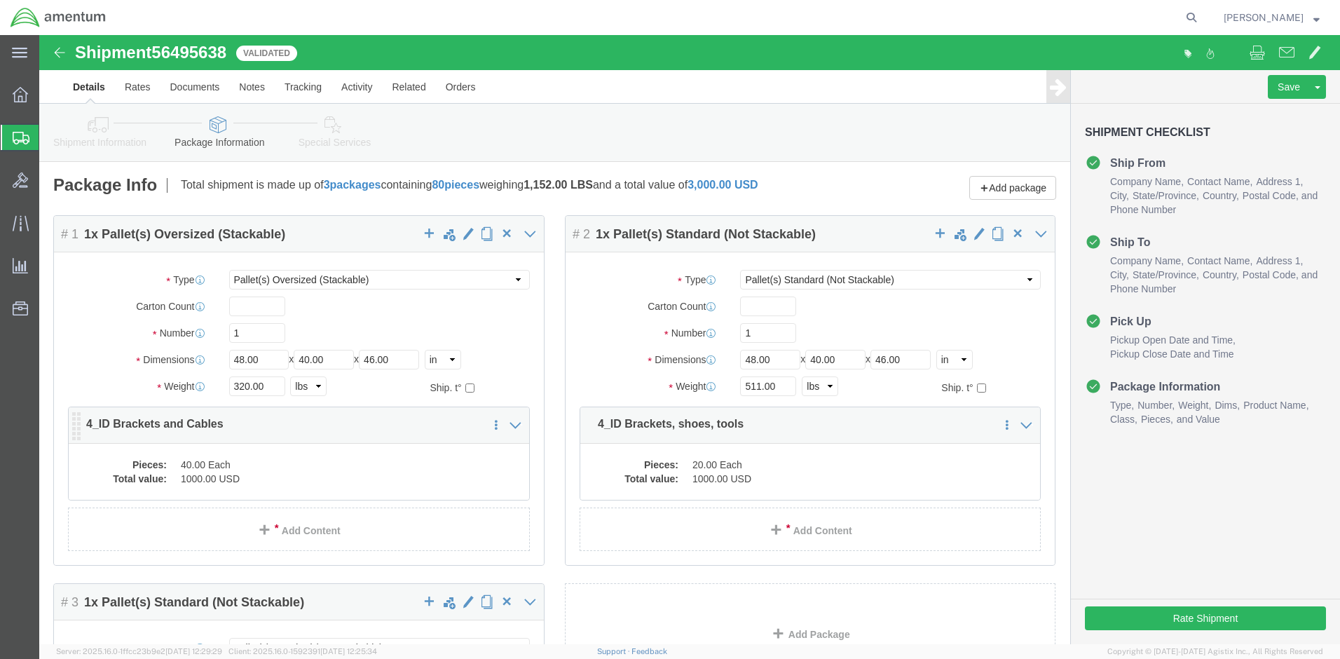
click dd "1000.00 USD"
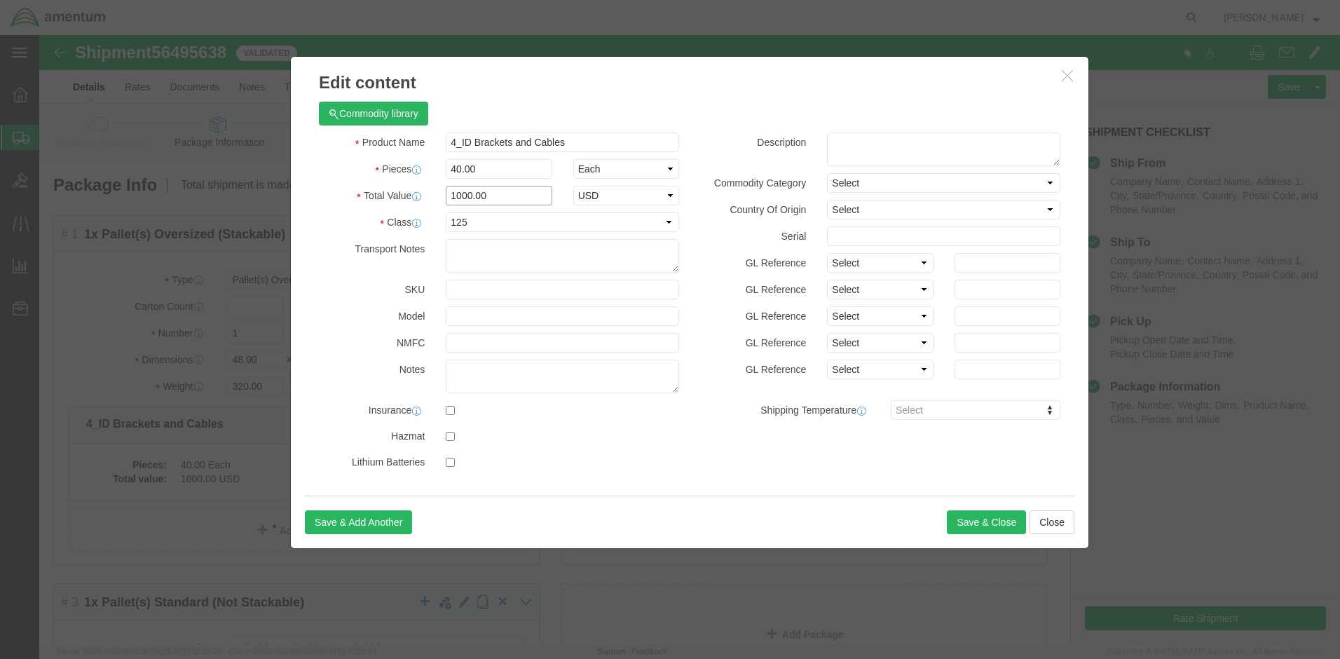
drag, startPoint x: 447, startPoint y: 156, endPoint x: 405, endPoint y: 154, distance: 42.1
click input "1000.00"
click icon
click select "Select 50 55 60 65 70 85 92.5 100 125 175 250 300 400"
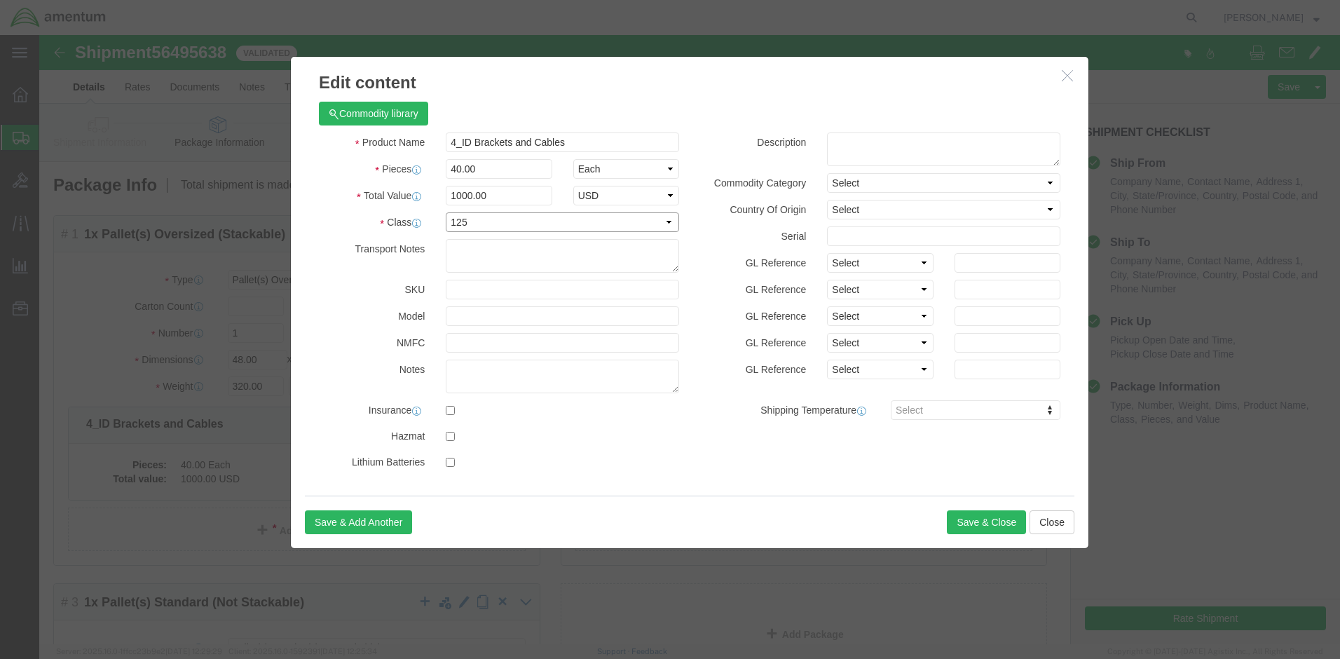
click select "Select 50 55 60 65 70 85 92.5 100 125 175 250 300 400"
click button "Save & Close"
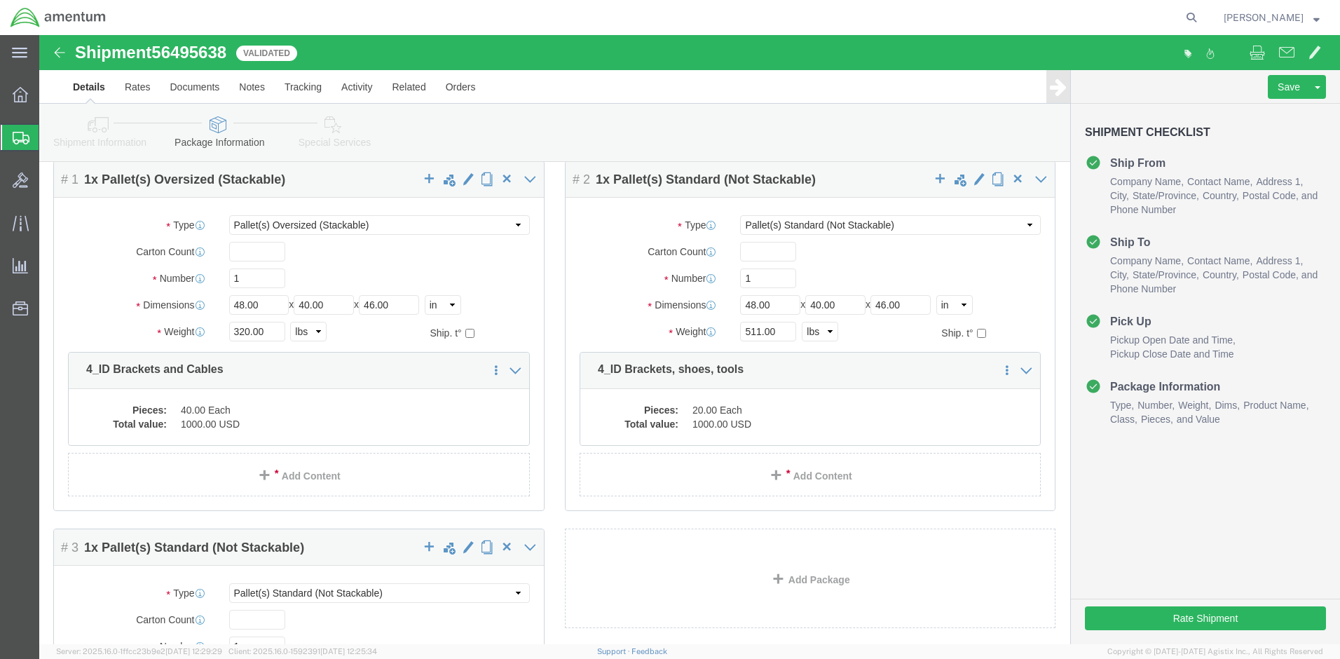
scroll to position [70, 0]
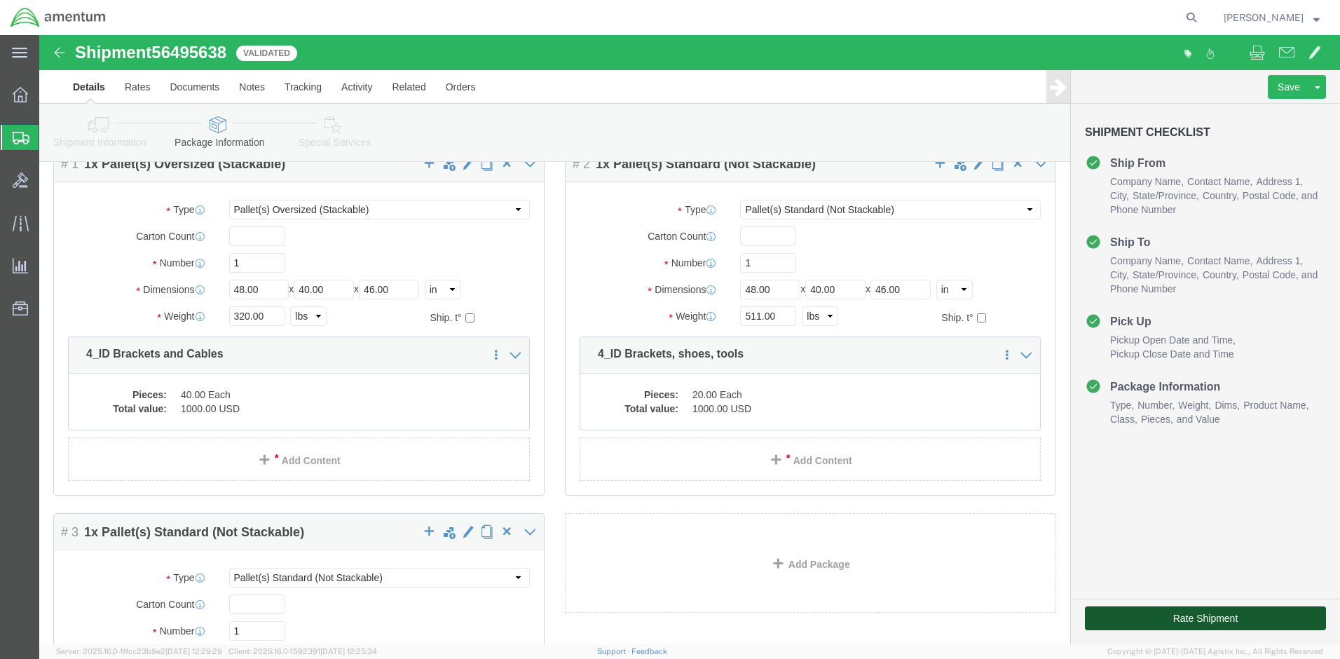
click button "Rate Shipment"
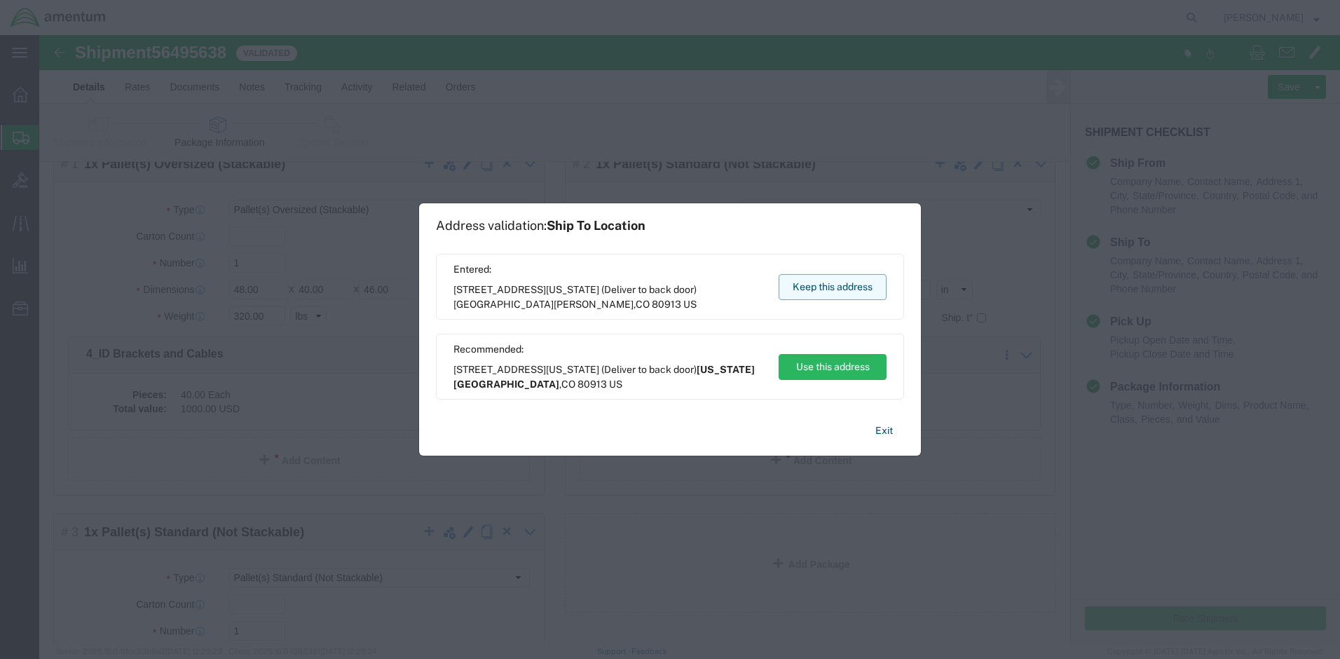
click at [820, 283] on button "Keep this address" at bounding box center [833, 287] width 108 height 26
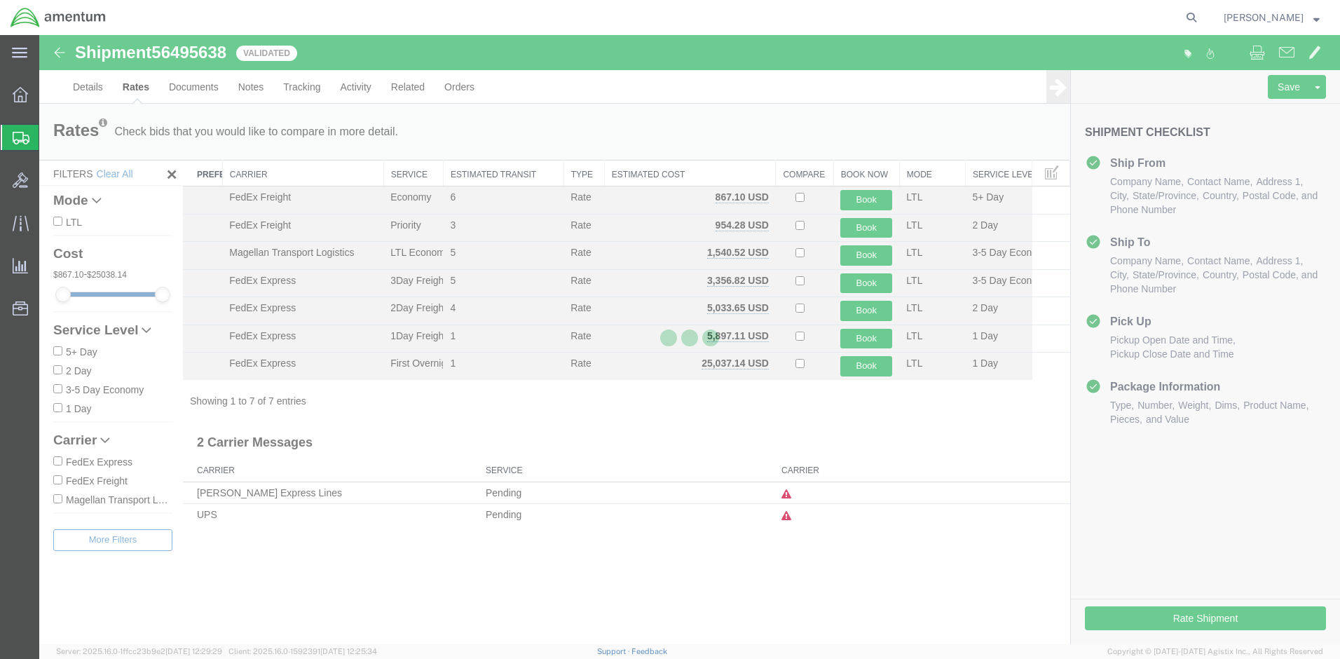
scroll to position [0, 0]
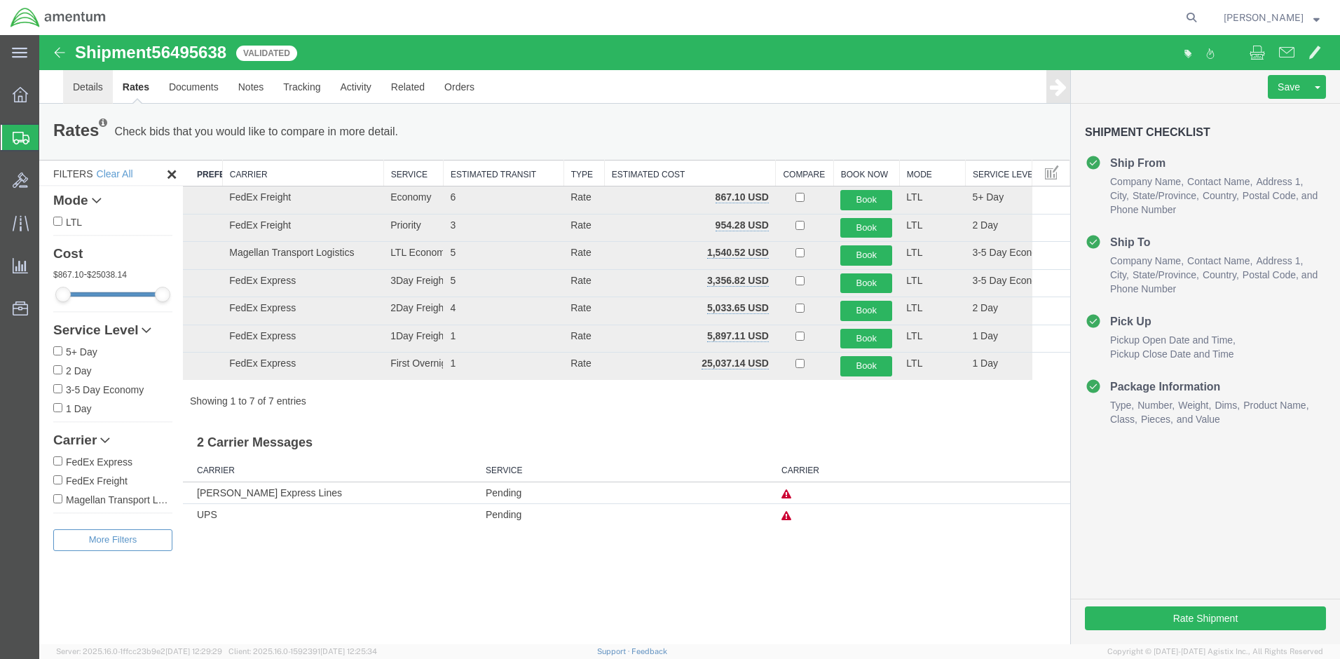
click at [83, 92] on link "Details" at bounding box center [88, 87] width 50 height 34
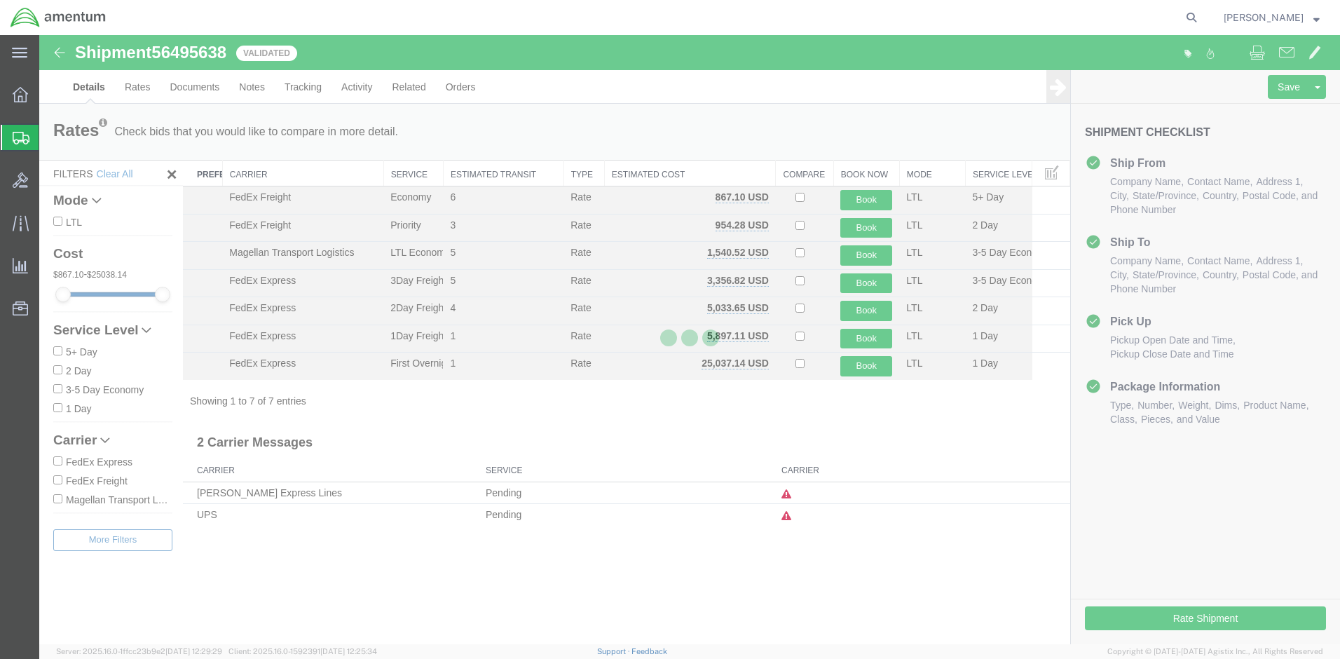
select select "60352"
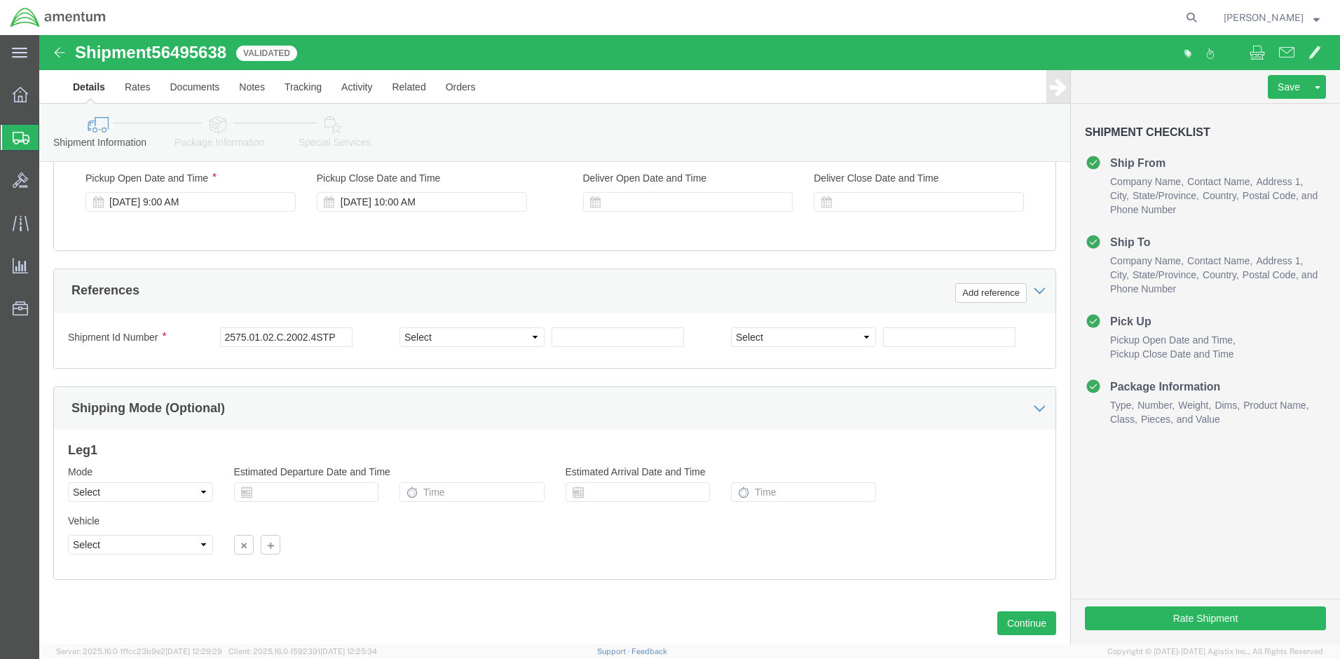
scroll to position [594, 0]
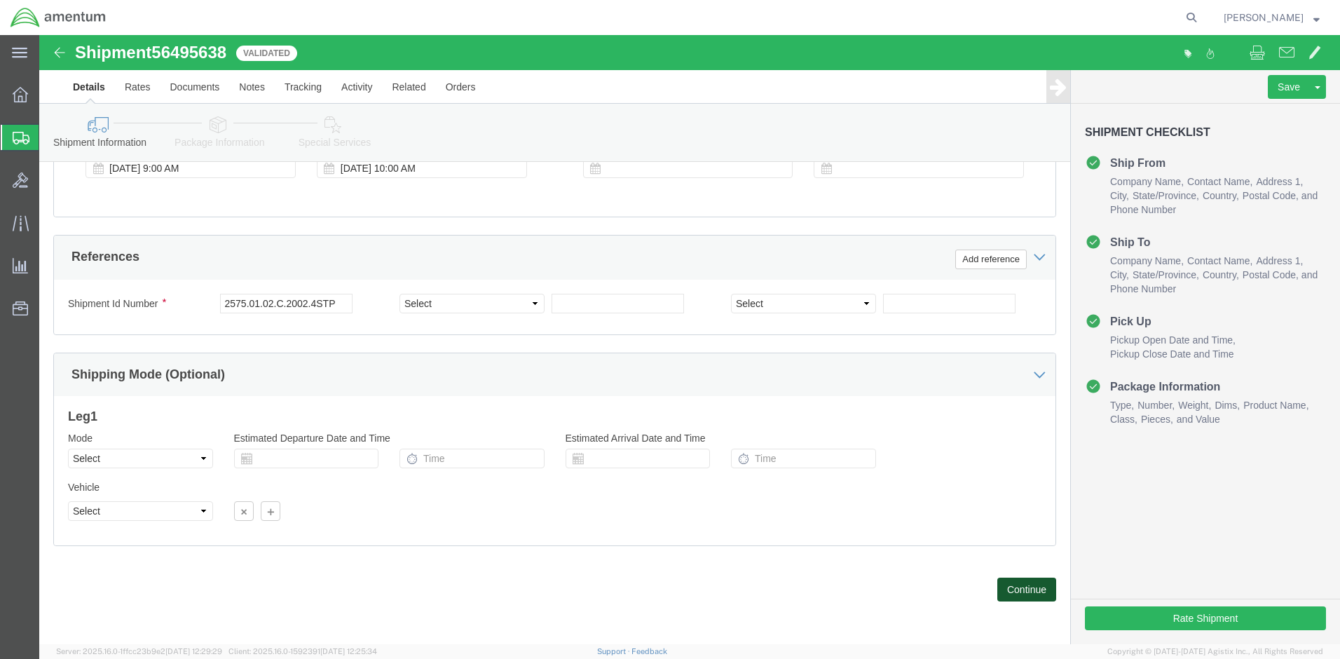
click button "Continue"
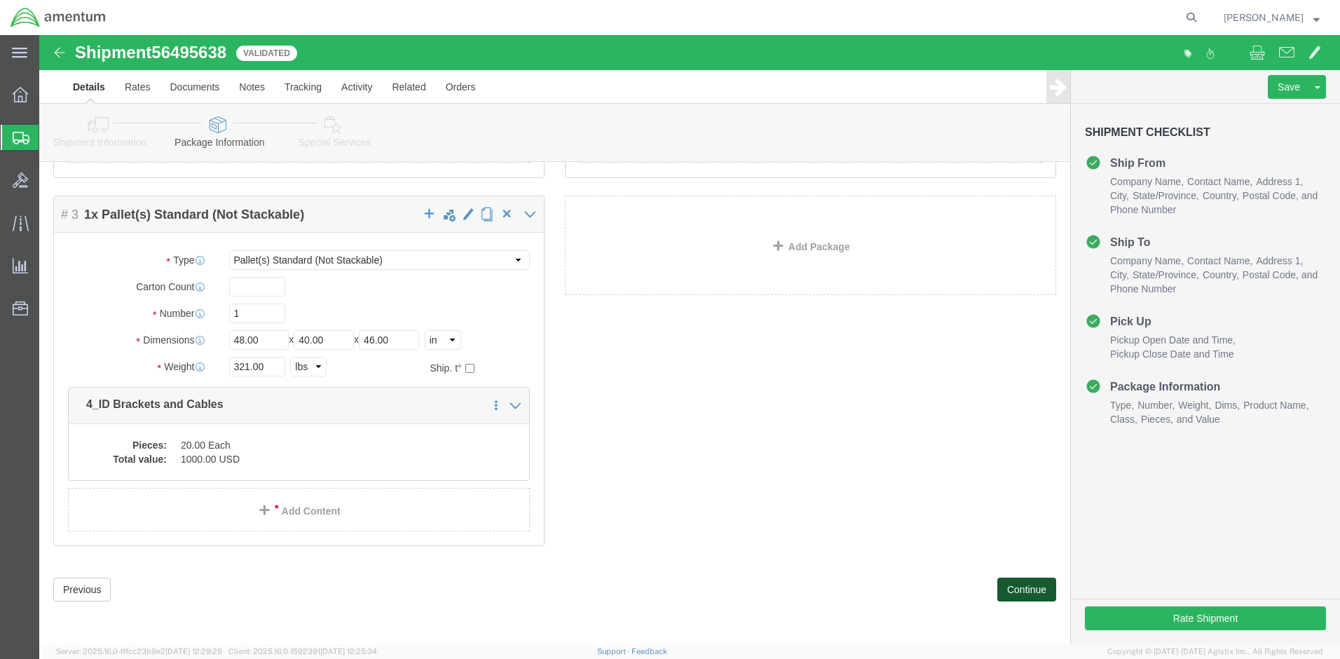
scroll to position [0, 0]
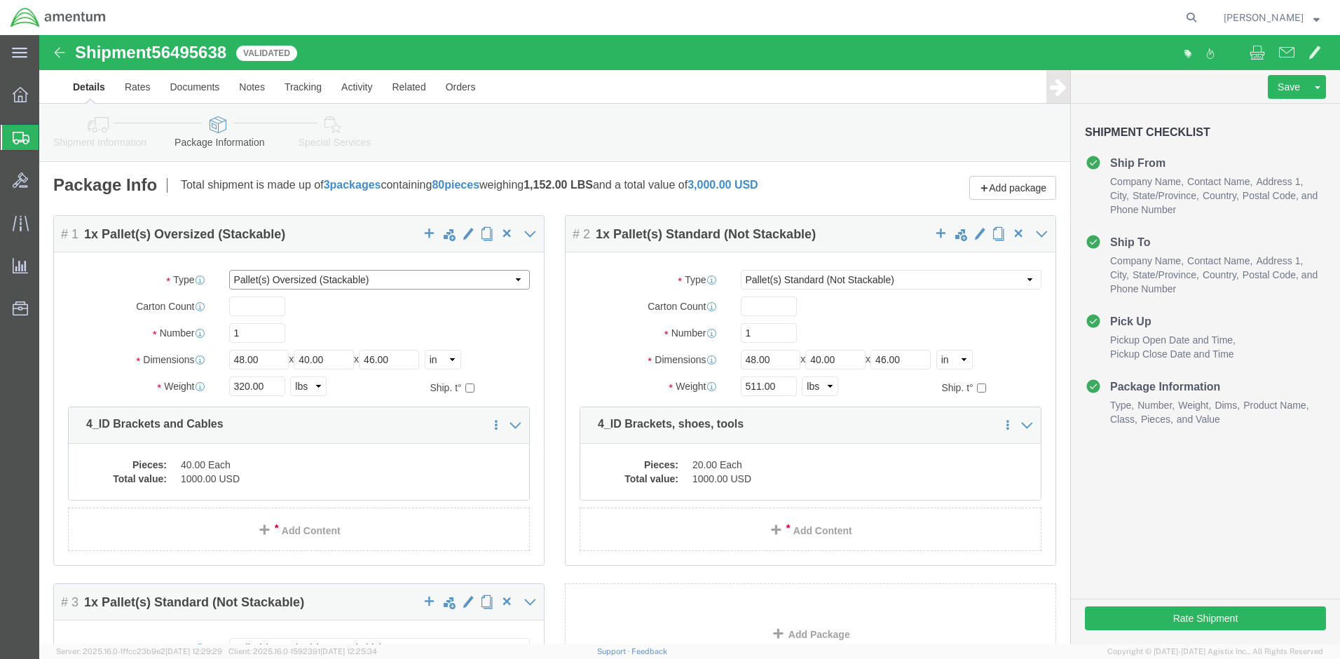
click select "Select BCK Boxes Bale(s) Basket(s) Bolt(s) Bottle(s) Buckets Bulk Bundle(s) Can…"
click label "Carton Count"
click select "Select BCK Boxes Bale(s) Basket(s) Bolt(s) Bottle(s) Buckets Bulk Bundle(s) Can…"
click label "Number"
click div "Package Type Select BCK Boxes Bale(s) Basket(s) Bolt(s) Bottle(s) Buckets Bulk …"
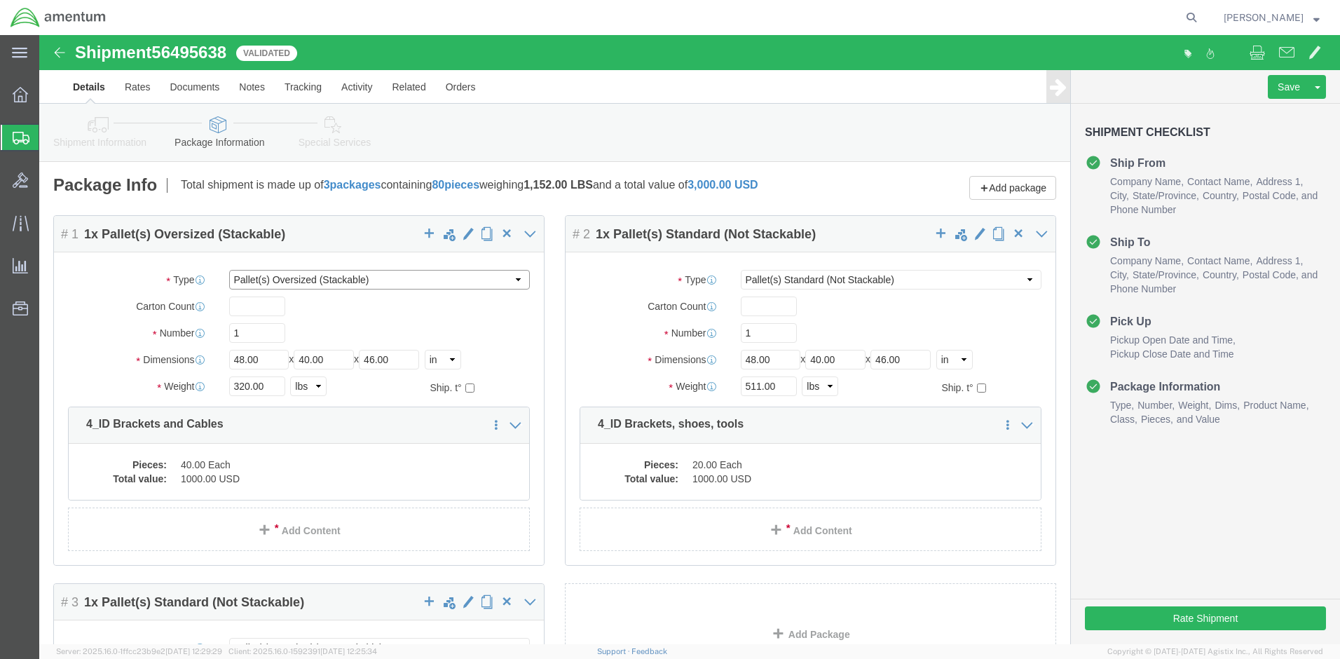
click select "Select BCK Boxes Bale(s) Basket(s) Bolt(s) Bottle(s) Buckets Bulk Bundle(s) Can…"
click p "4_ID Brackets and Cables"
click div "Pieces: 40.00 Each Total value: 1000.00 USD"
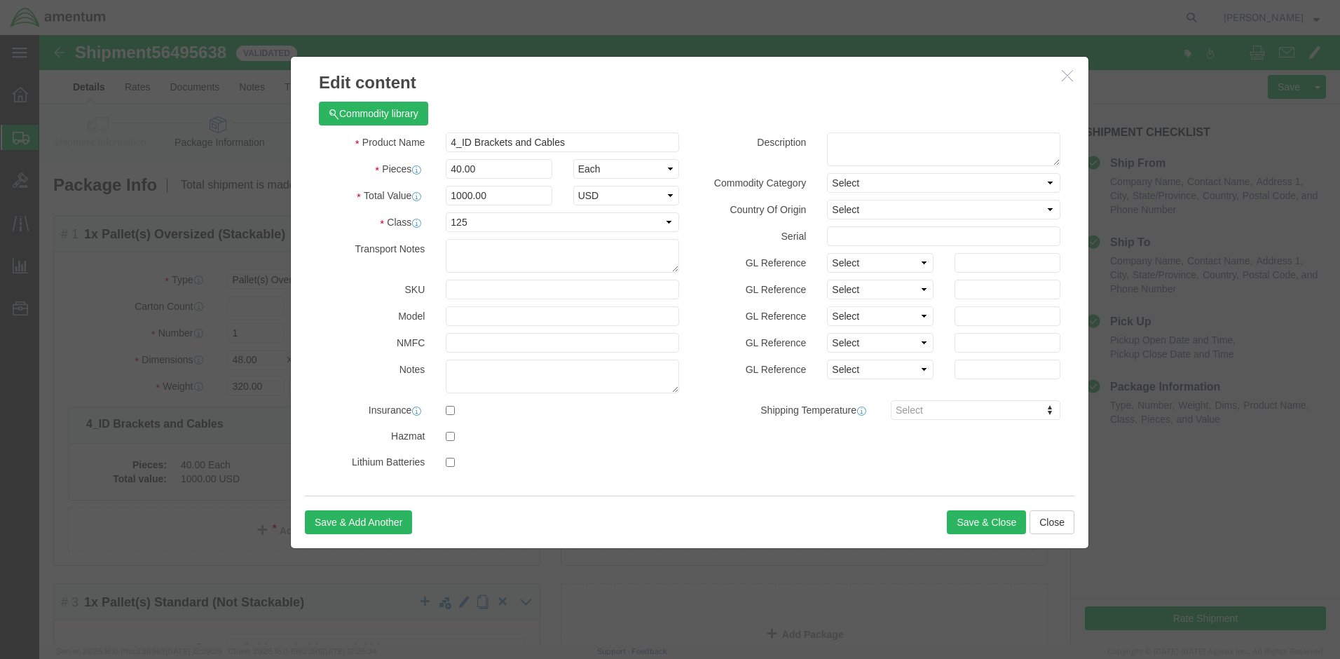
click div "Product Name 4_ID Brackets and Cables Pieces 40.00 Select Bag Barrels 100Board …"
click select "Select 50 55 60 65 70 85 92.5 100 125 175 250 300 400"
click button "button"
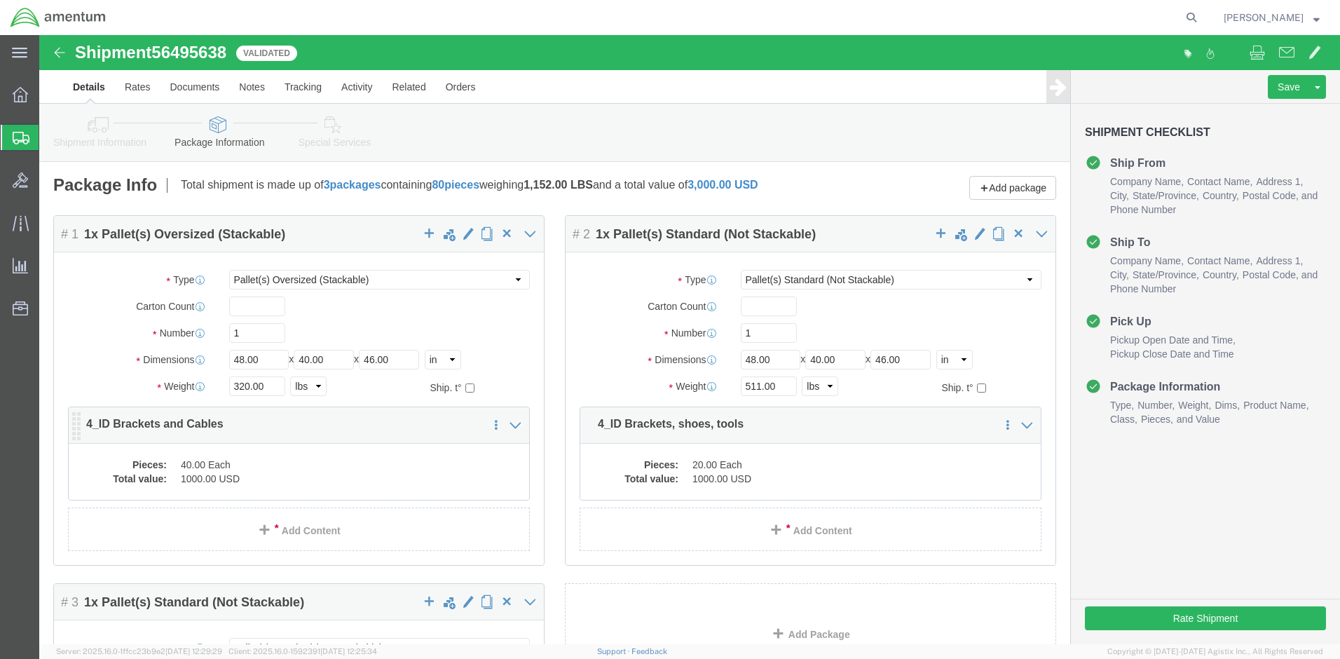
click dd "1000.00 USD"
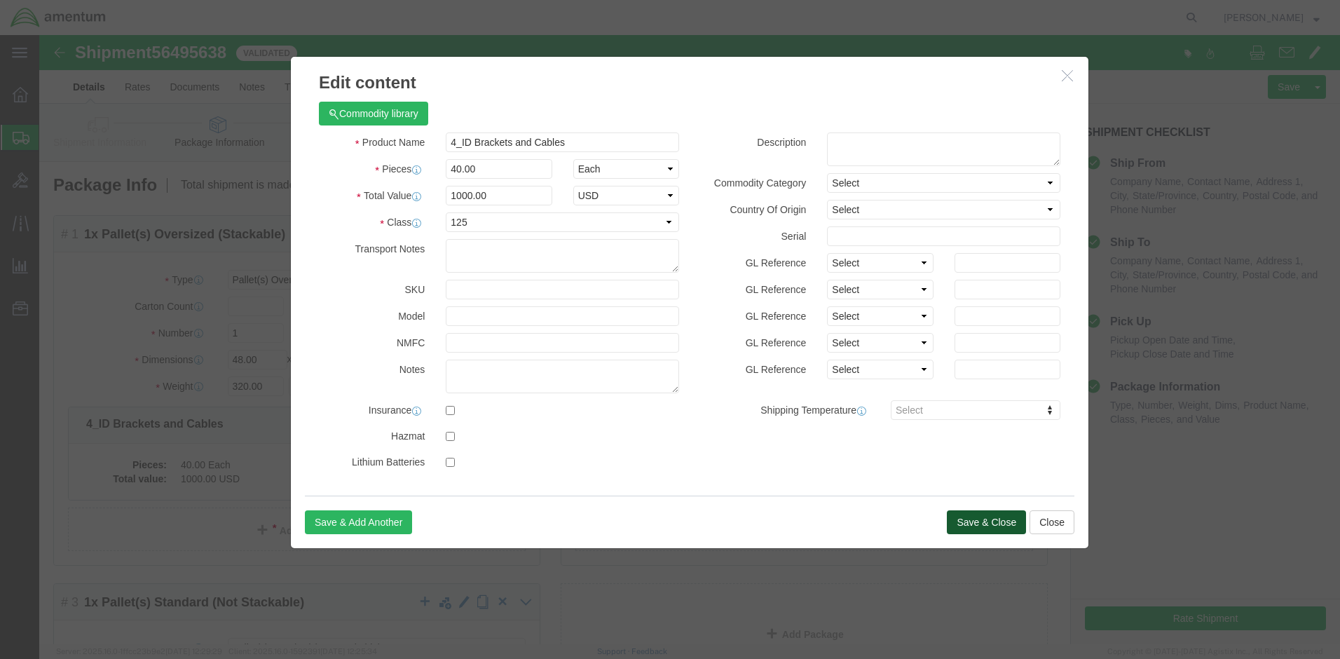
click button "Save & Close"
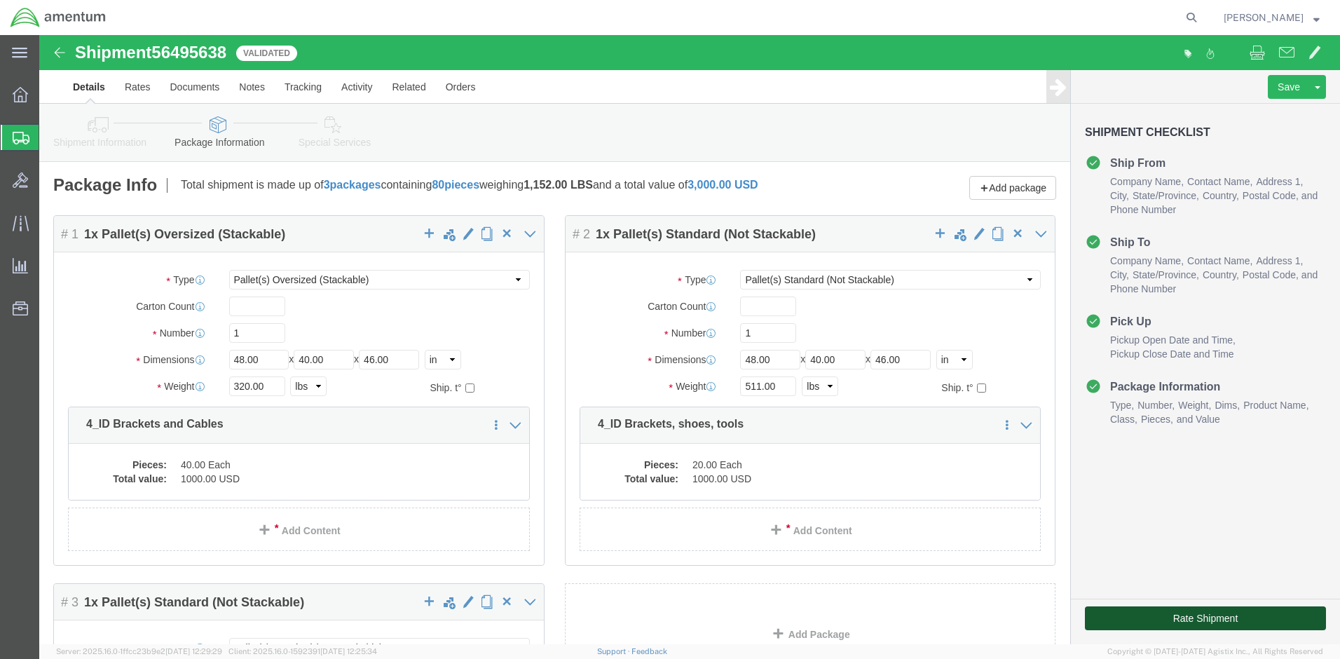
click button "Rate Shipment"
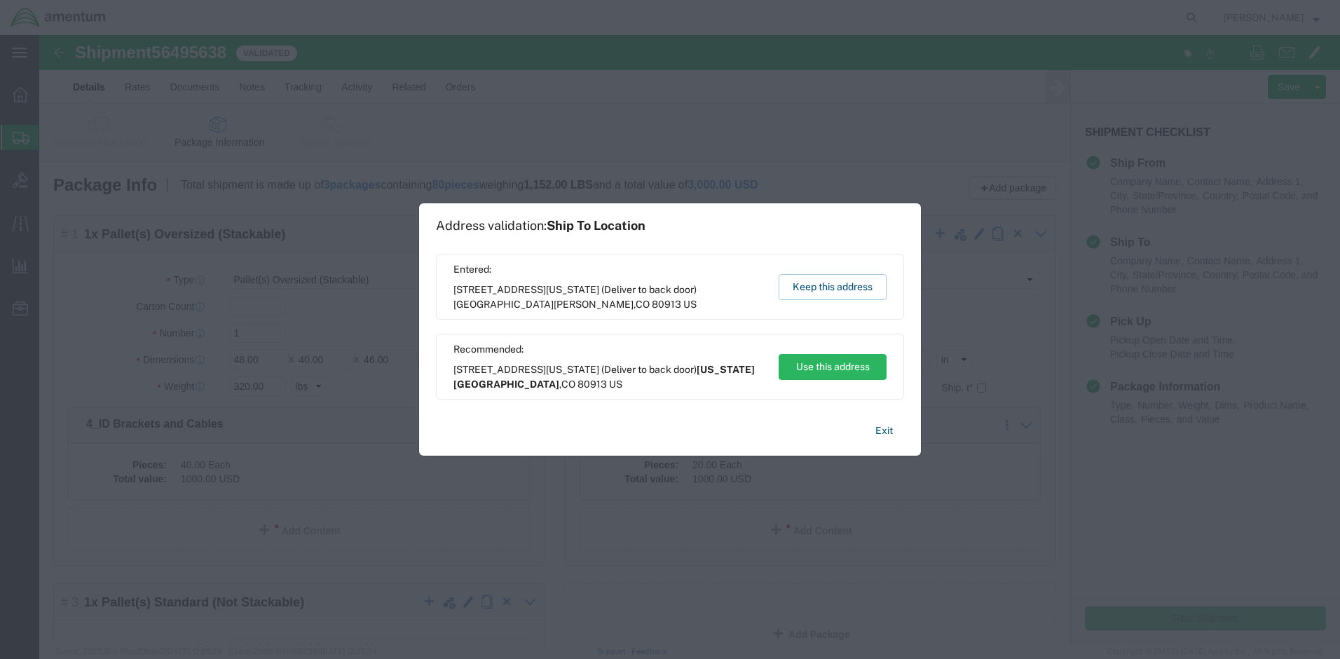
click at [812, 301] on div "Entered: [STREET_ADDRESS][US_STATE] (Deliver to back door) [GEOGRAPHIC_DATA][PE…" at bounding box center [670, 287] width 468 height 66
click at [812, 286] on button "Keep this address" at bounding box center [833, 287] width 108 height 26
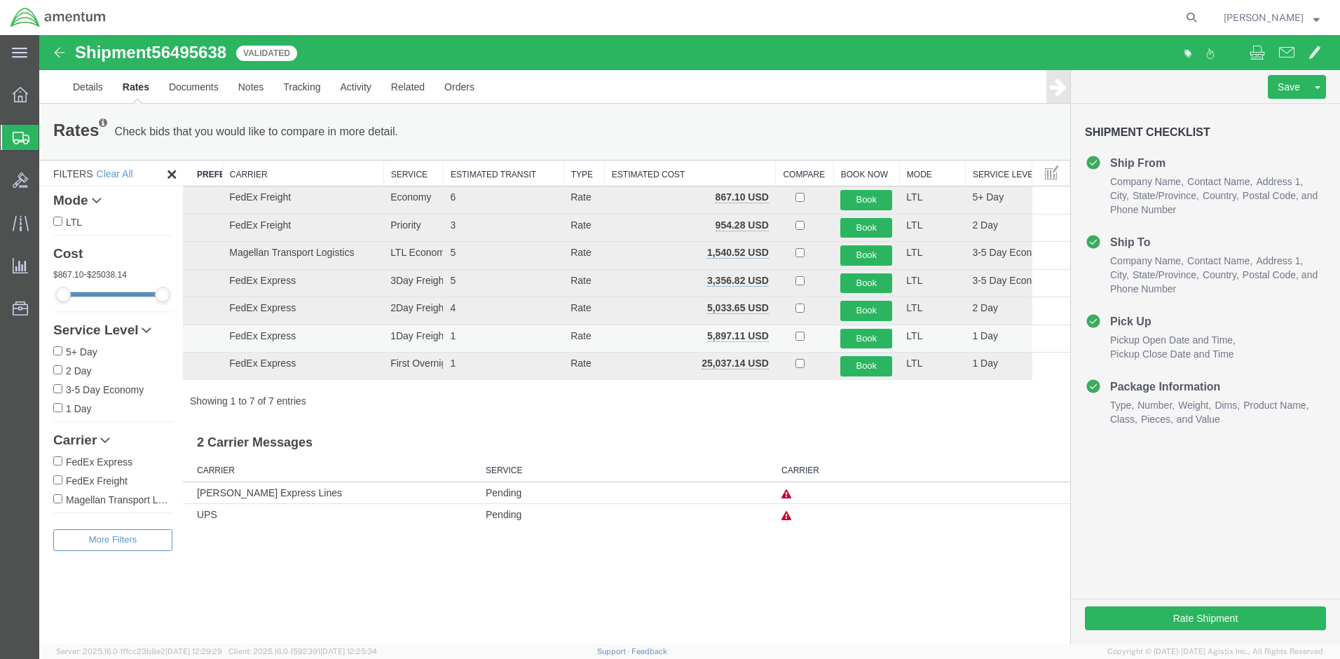
click at [677, 336] on td "5,897.11 USD" at bounding box center [690, 339] width 172 height 28
click at [1170, 82] on div "Save [GEOGRAPHIC_DATA] Assign To Clone Shipment Save As Template" at bounding box center [1205, 87] width 269 height 34
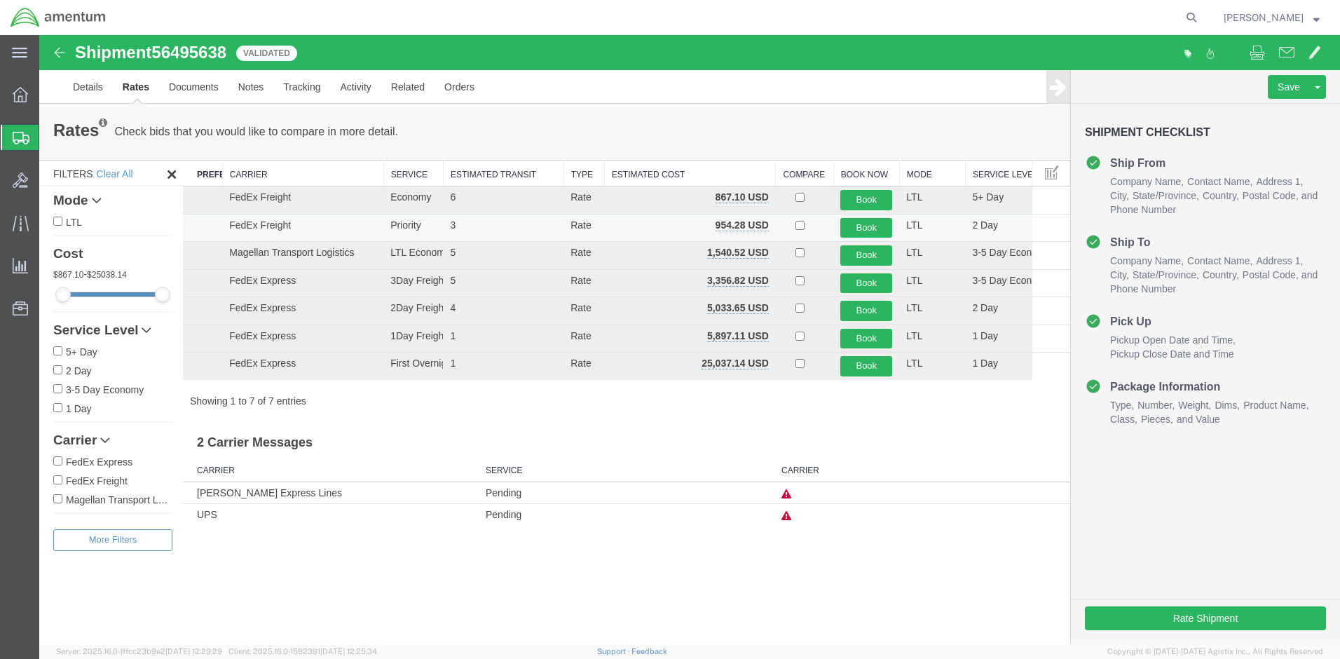
click at [299, 226] on td "FedEx Freight" at bounding box center [302, 228] width 161 height 28
click at [889, 578] on div "Shipment 56495638 7 of 7 Validated Details Rates Documents Notes Tracking Activ…" at bounding box center [689, 339] width 1301 height 609
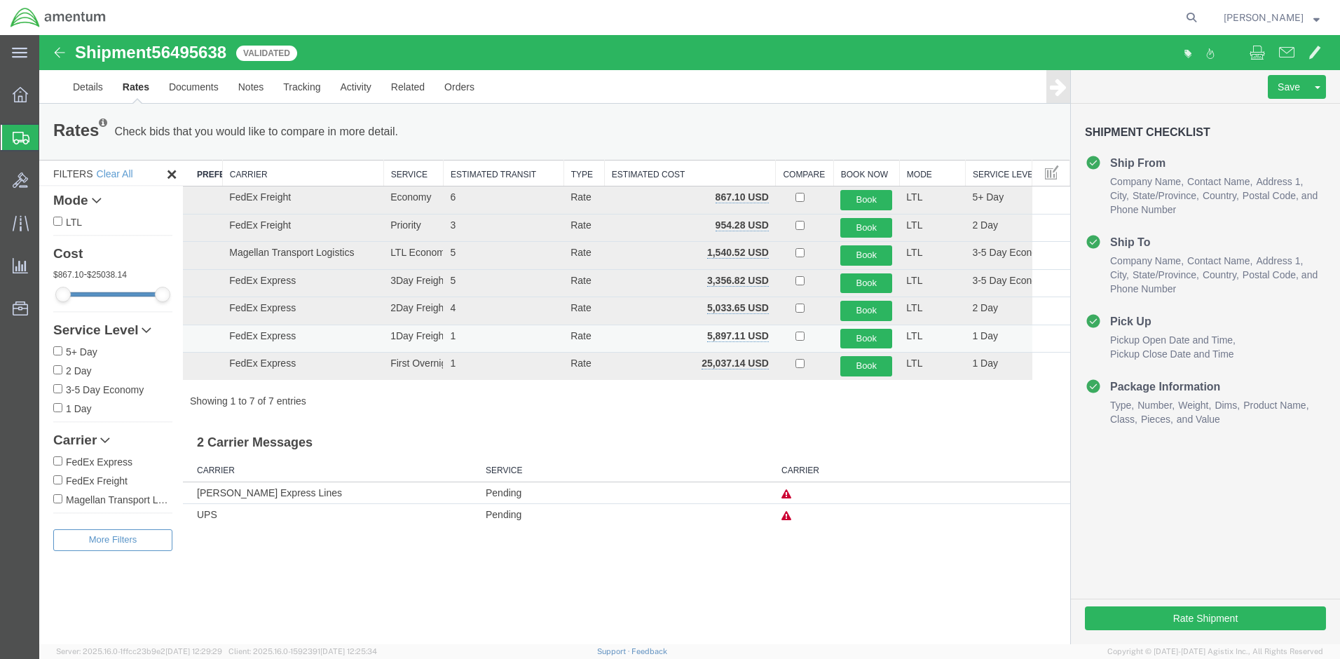
click at [517, 344] on td "1" at bounding box center [503, 339] width 121 height 28
click at [866, 339] on button "Book" at bounding box center [866, 339] width 52 height 20
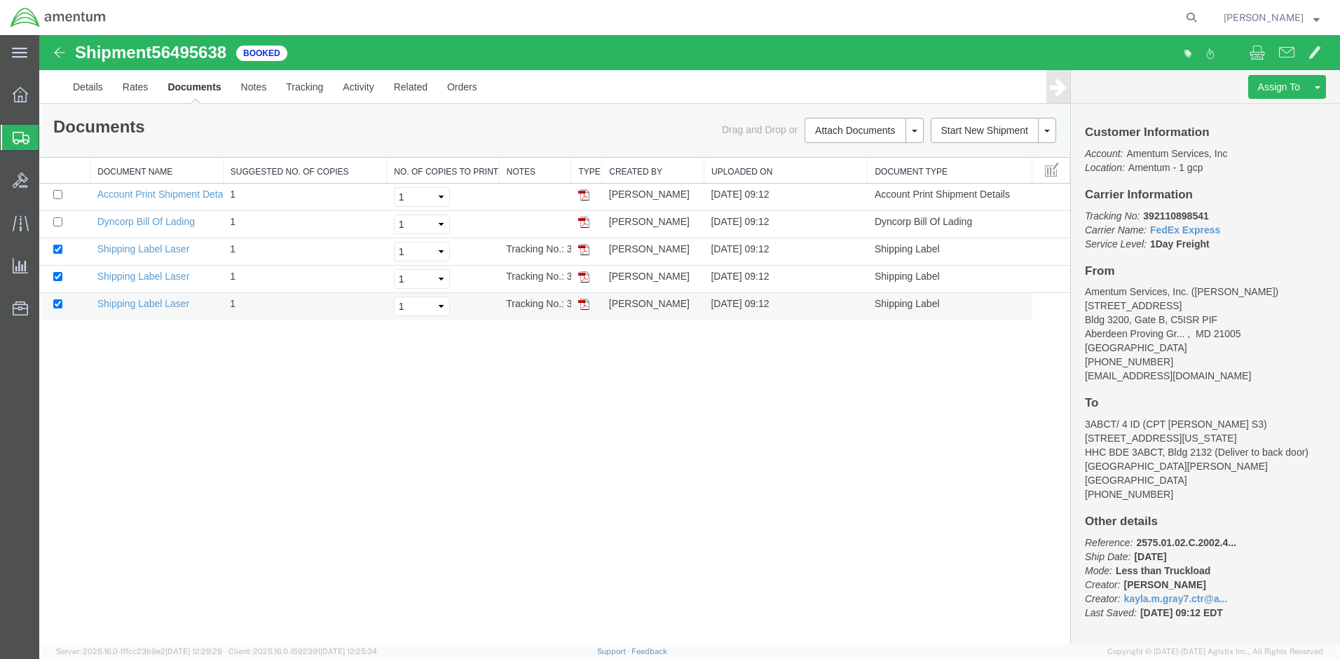
click at [585, 304] on img at bounding box center [583, 304] width 11 height 11
click at [582, 274] on img at bounding box center [583, 276] width 11 height 11
drag, startPoint x: 587, startPoint y: 252, endPoint x: 762, endPoint y: 289, distance: 178.3
click at [587, 252] on img at bounding box center [583, 249] width 11 height 11
drag, startPoint x: 833, startPoint y: 693, endPoint x: 840, endPoint y: 632, distance: 62.1
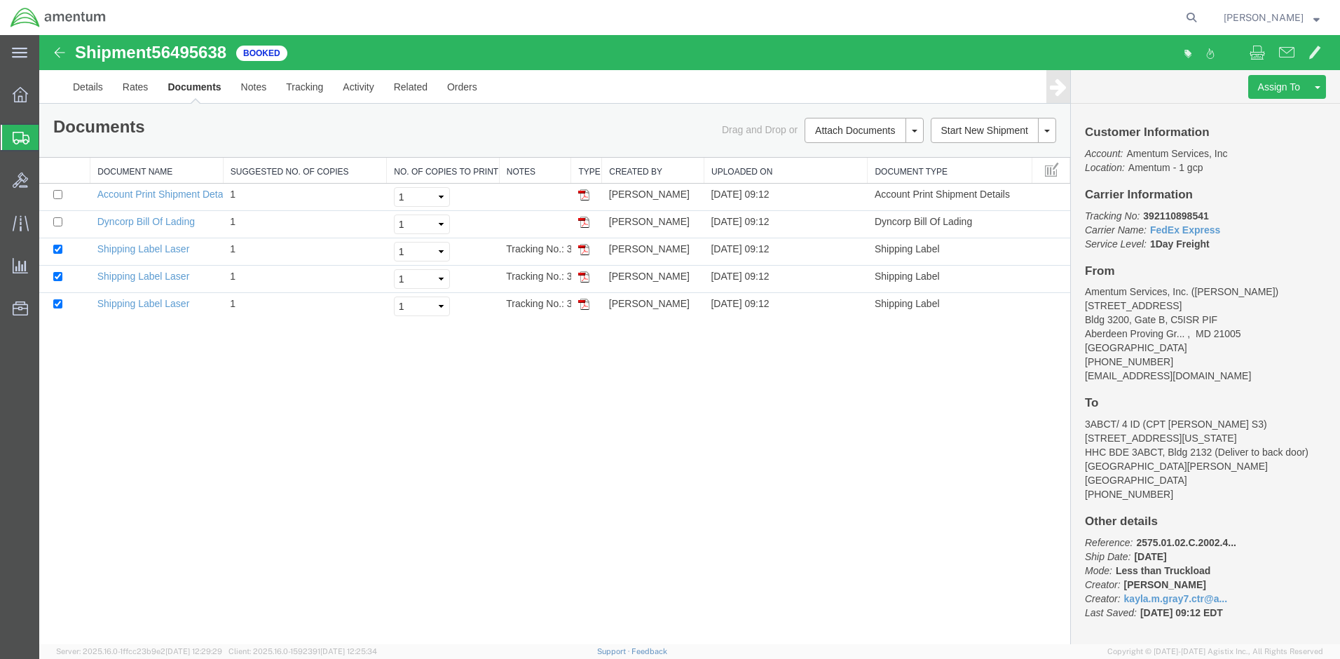
click at [581, 197] on img at bounding box center [583, 194] width 11 height 11
